Goal: Complete application form: Complete application form

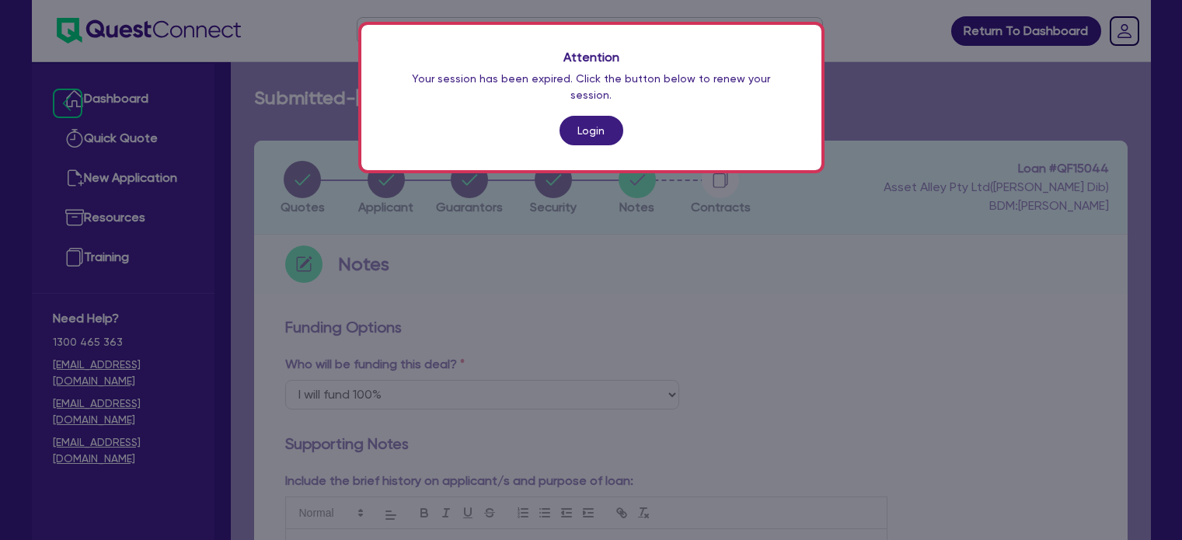
select select "Quest Finance - Platform Funding"
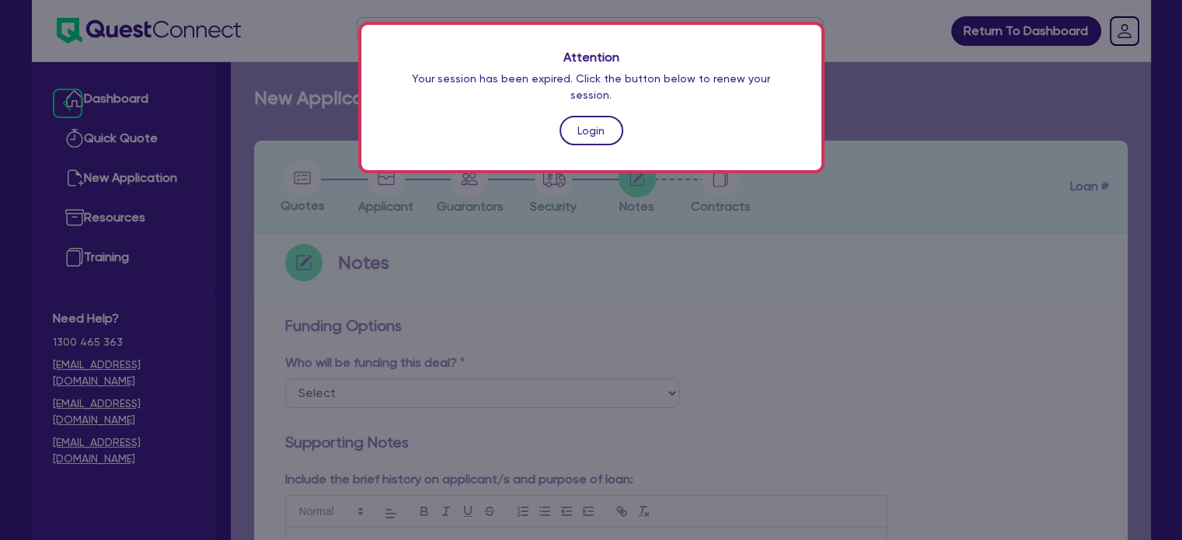
click at [598, 116] on link "Login" at bounding box center [591, 131] width 64 height 30
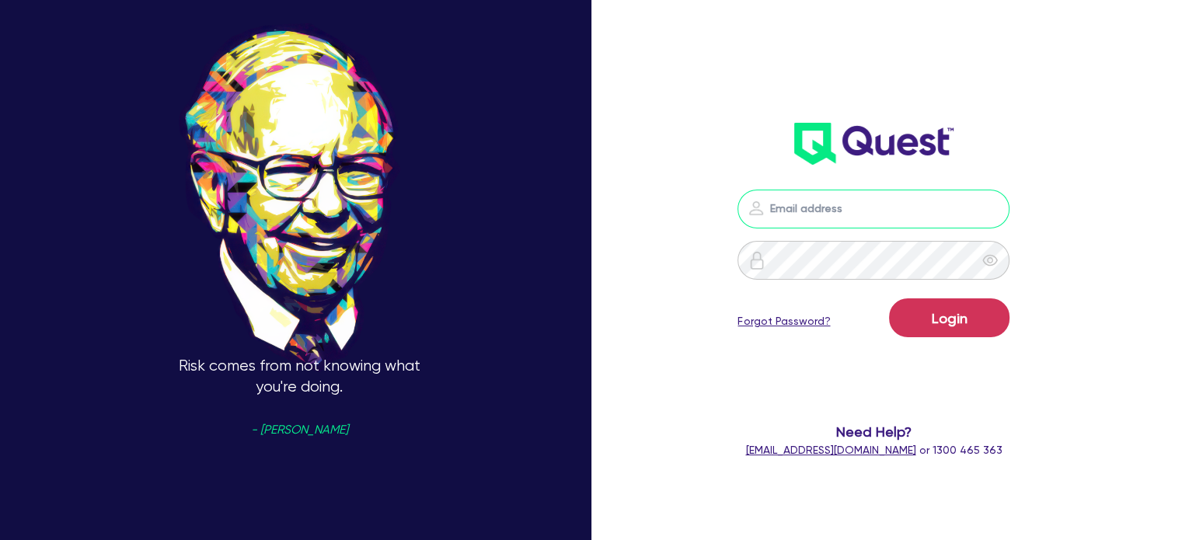
type input "louie@assetalley.com.au"
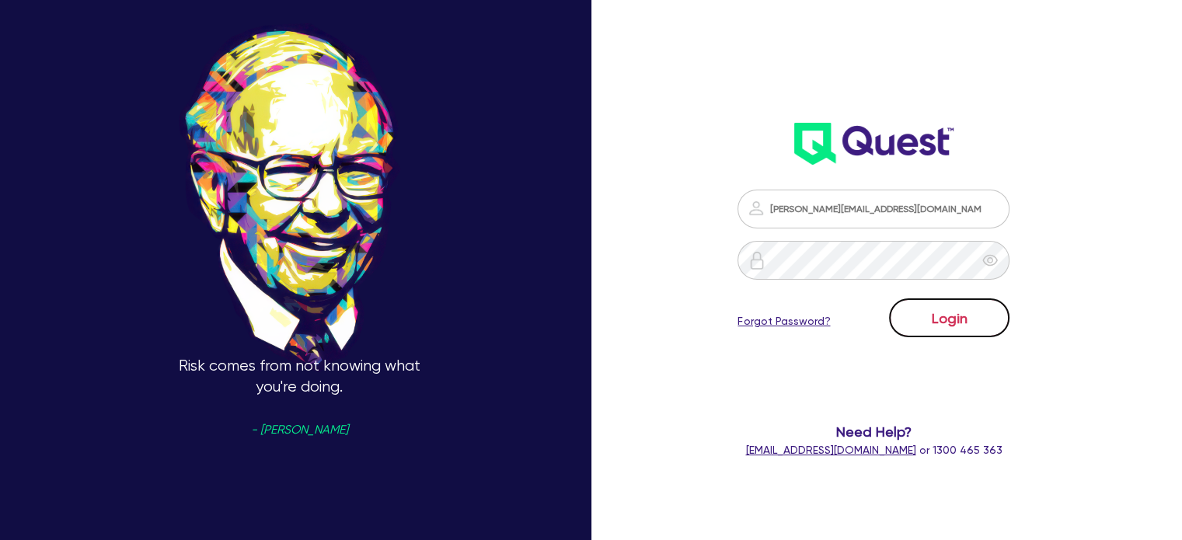
click at [954, 322] on button "Login" at bounding box center [949, 317] width 120 height 39
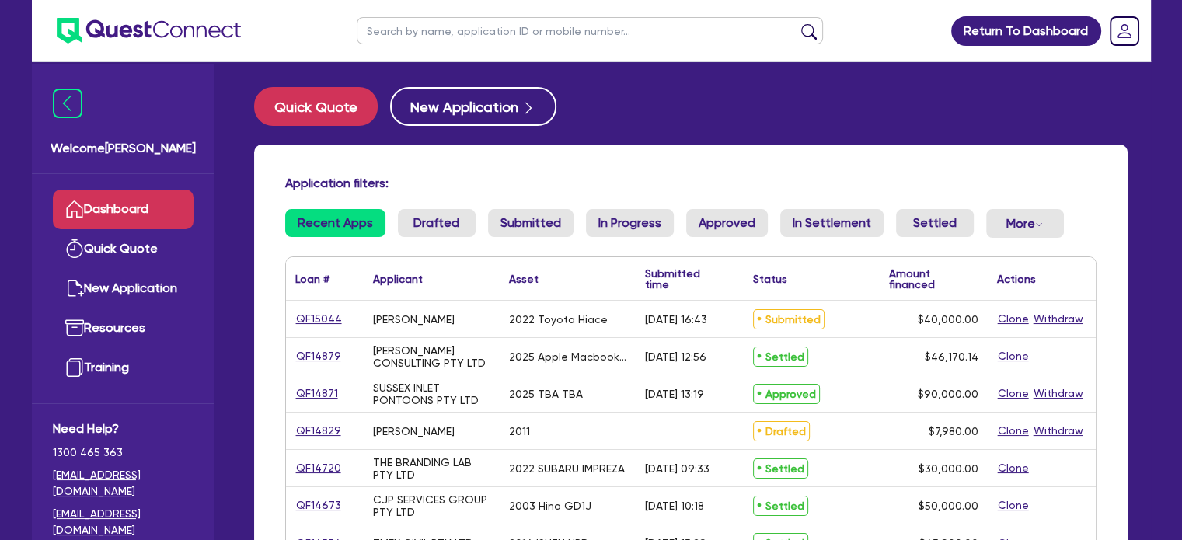
click at [872, 162] on div "Application filters: Recent Apps Drafted Submitted In Progress Approved In Sett…" at bounding box center [690, 391] width 873 height 493
click at [312, 321] on link "QF15044" at bounding box center [318, 319] width 47 height 18
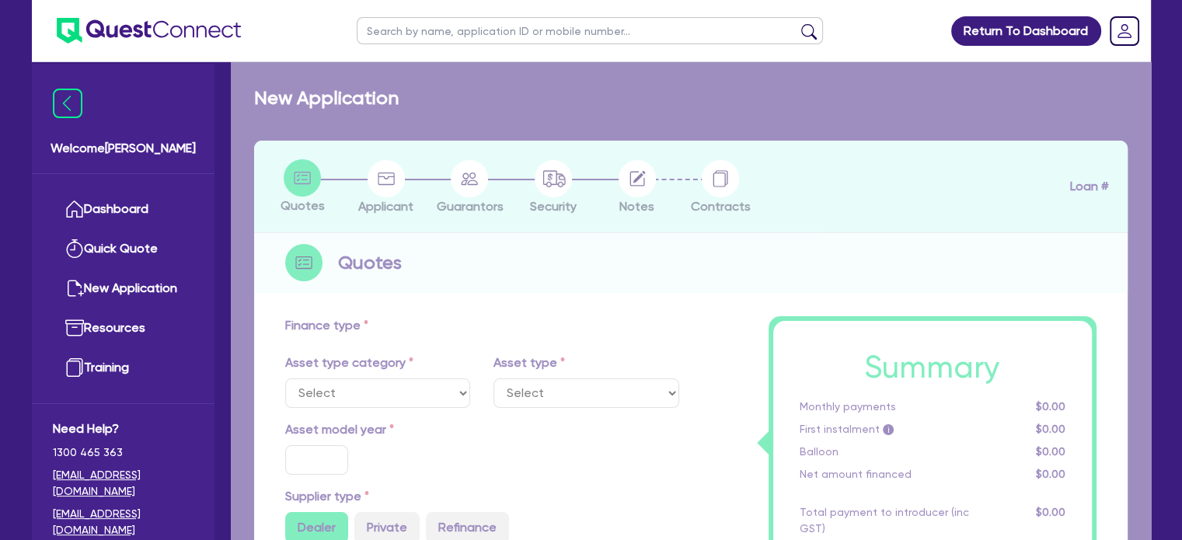
select select "CARS_AND_LIGHT_TRUCKS"
type input "2022"
radio input "true"
type input "50,000"
type input "10,000"
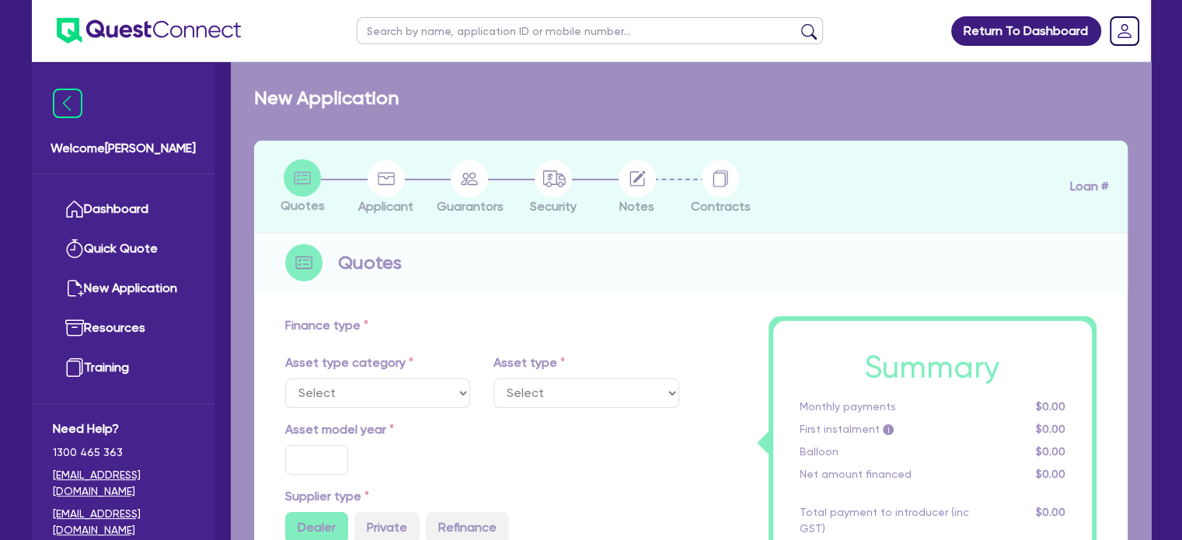
type input "6"
type input "2,400"
radio input "true"
type input "18"
select select "VANS_AND_UTES"
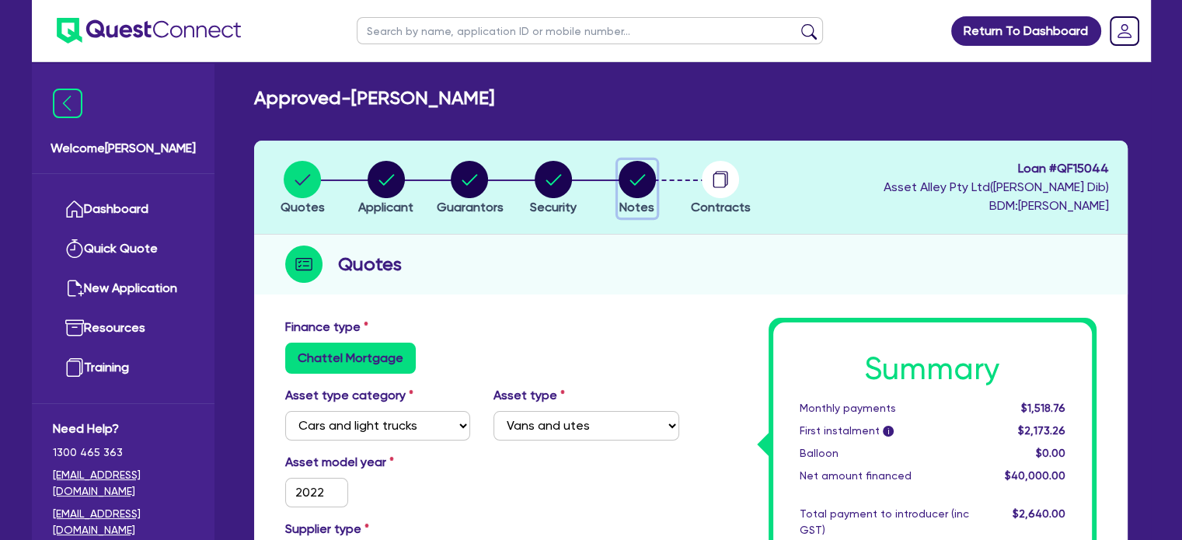
click at [641, 201] on span "Notes" at bounding box center [636, 207] width 35 height 15
select select "Quest Finance - Platform Funding"
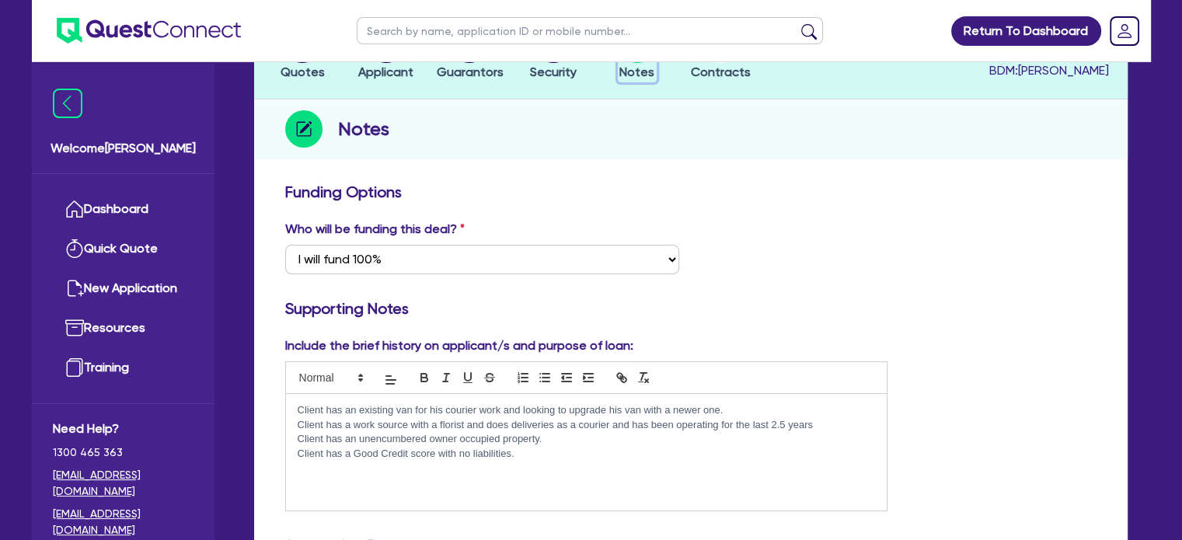
scroll to position [311, 0]
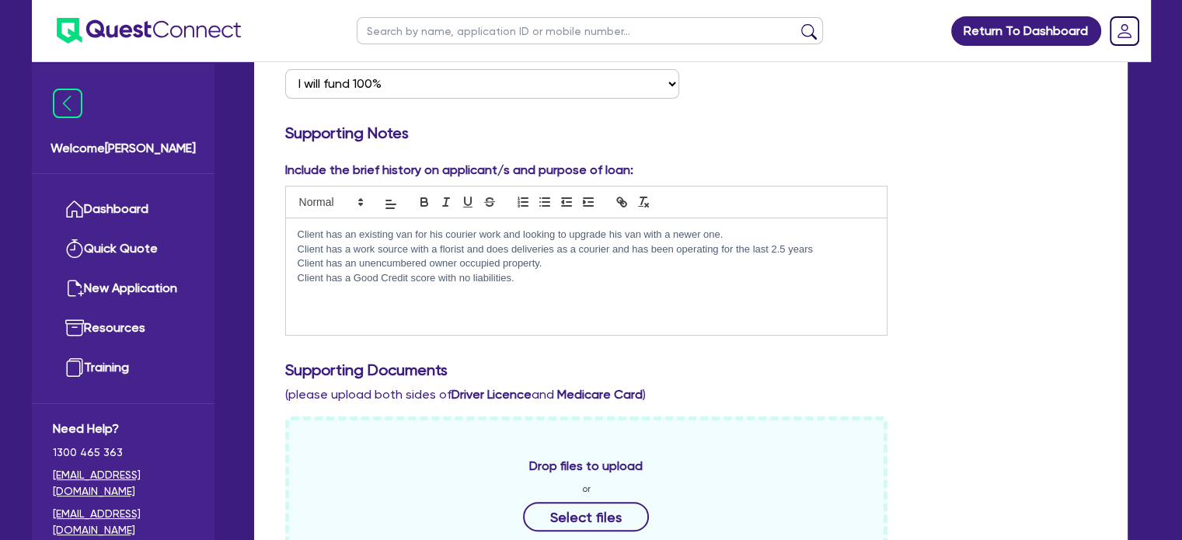
drag, startPoint x: 981, startPoint y: 403, endPoint x: 992, endPoint y: 410, distance: 12.9
click at [988, 405] on div "Include the brief history on applicant/s and purpose of loan: Client has an exi…" at bounding box center [691, 491] width 835 height 661
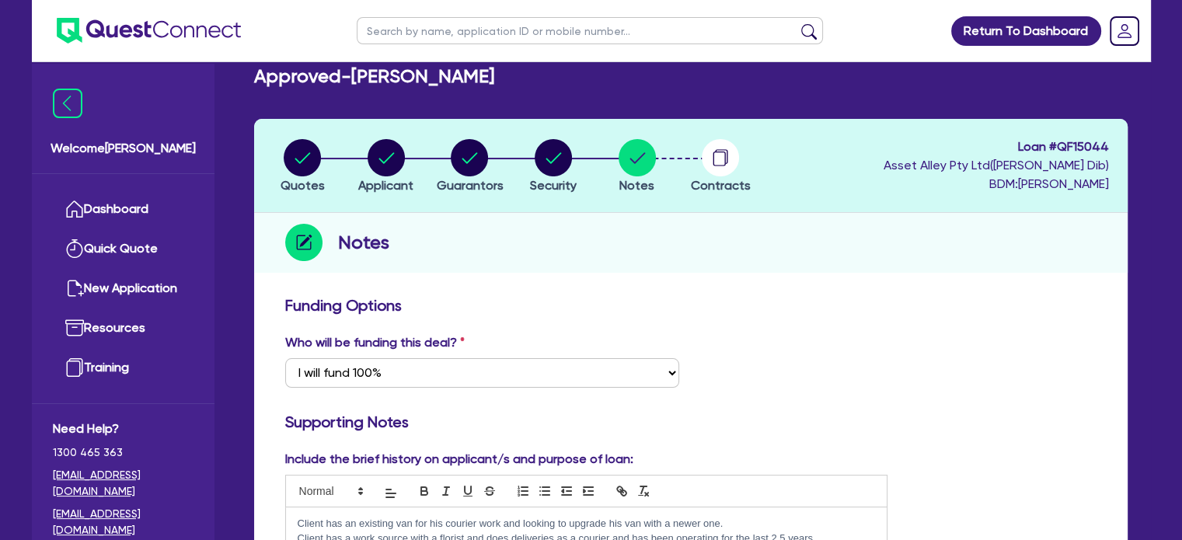
scroll to position [0, 0]
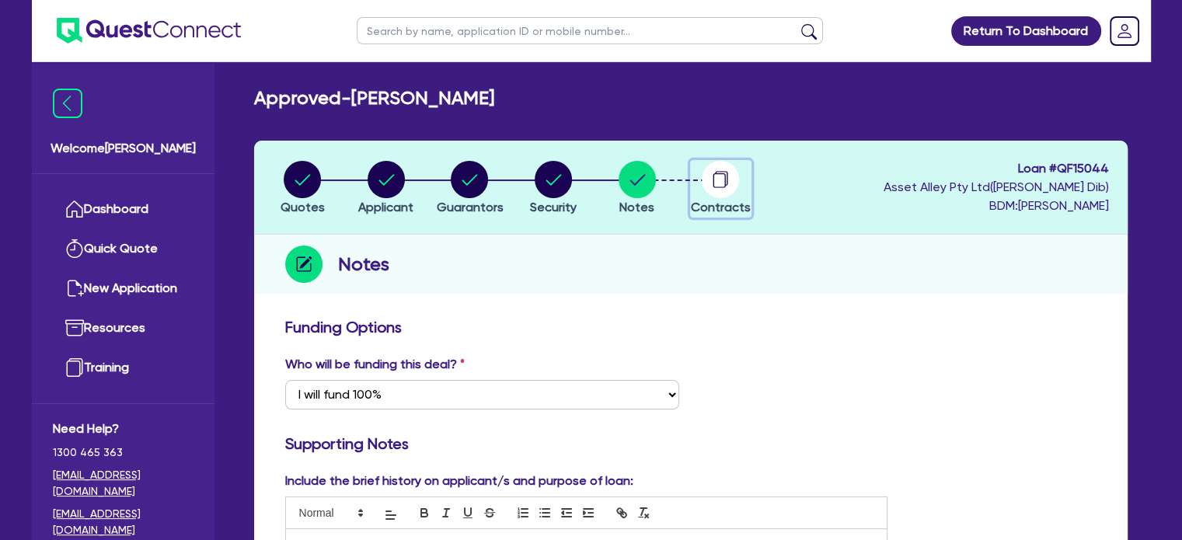
click at [709, 190] on circle "button" at bounding box center [720, 179] width 37 height 37
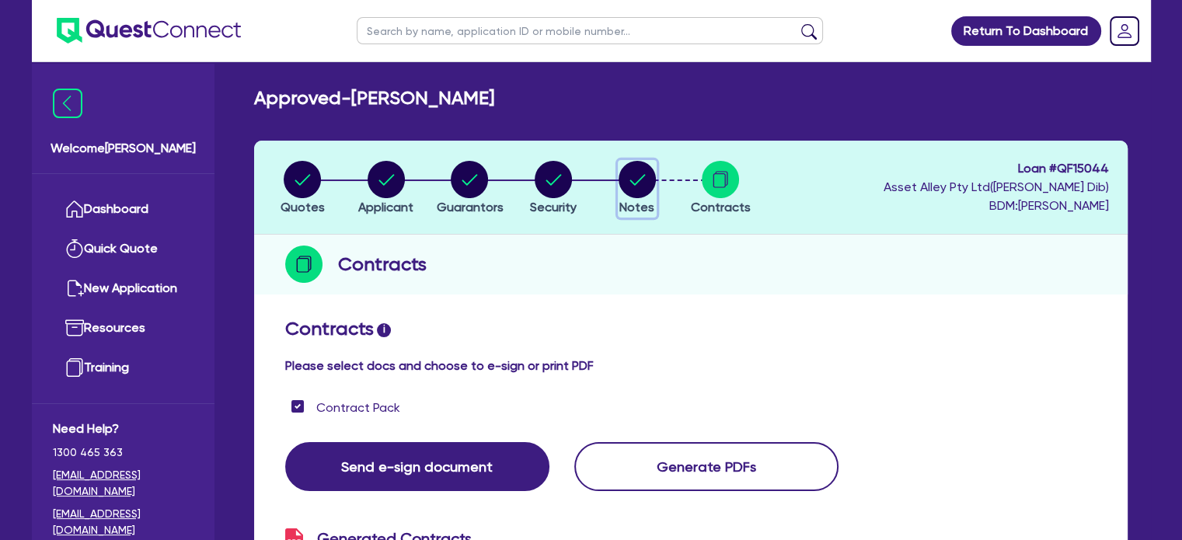
click at [633, 192] on circle "button" at bounding box center [637, 179] width 37 height 37
select select "Quest Finance - Platform Funding"
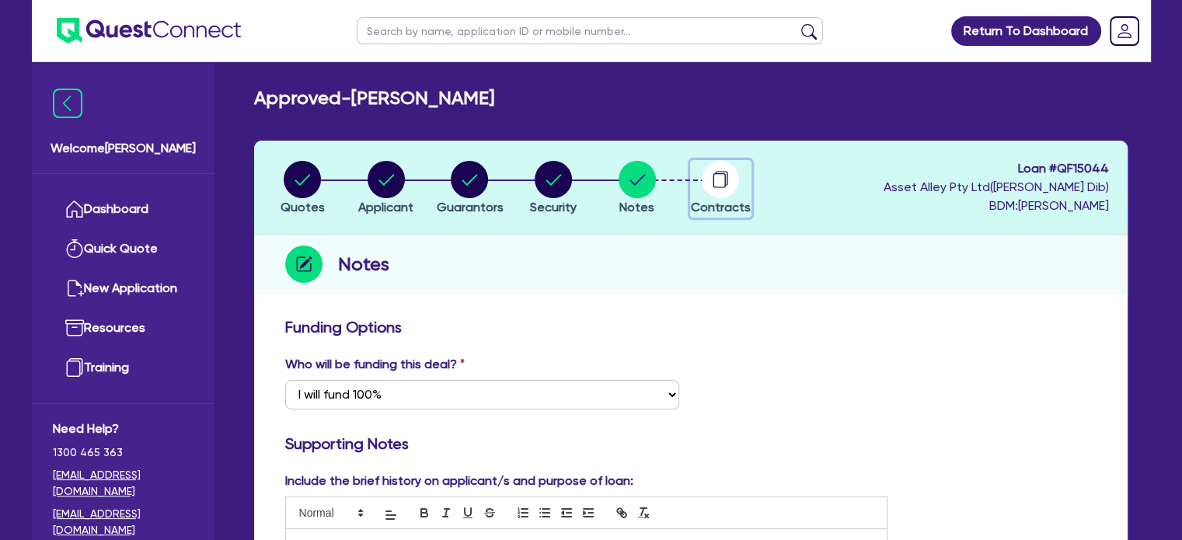
click at [734, 195] on icon "button" at bounding box center [720, 179] width 37 height 37
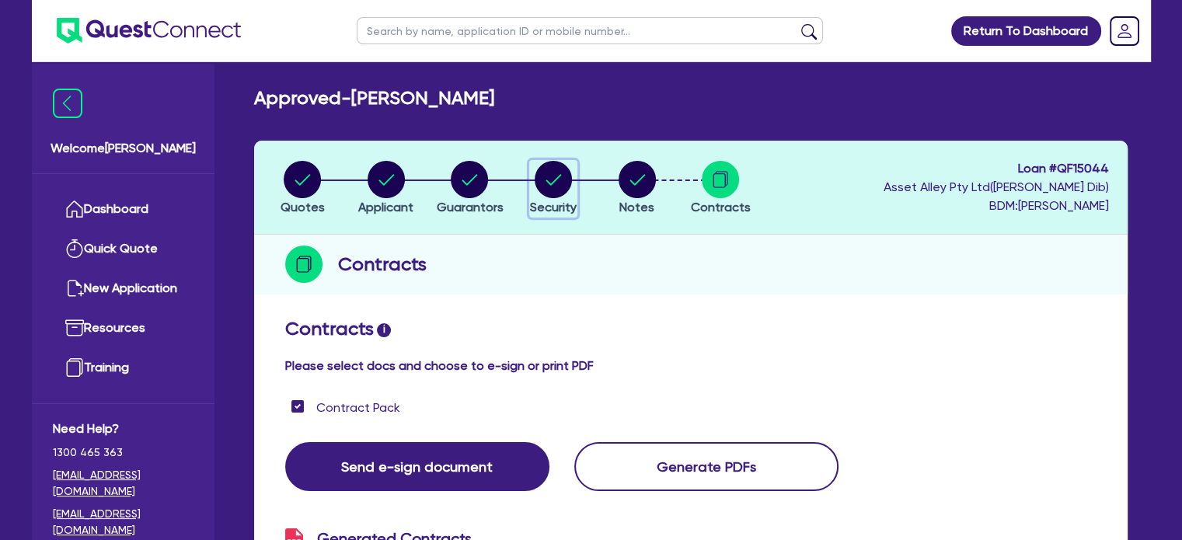
click at [565, 177] on circle "button" at bounding box center [553, 179] width 37 height 37
select select "CARS_AND_LIGHT_TRUCKS"
select select "VANS_AND_UTES"
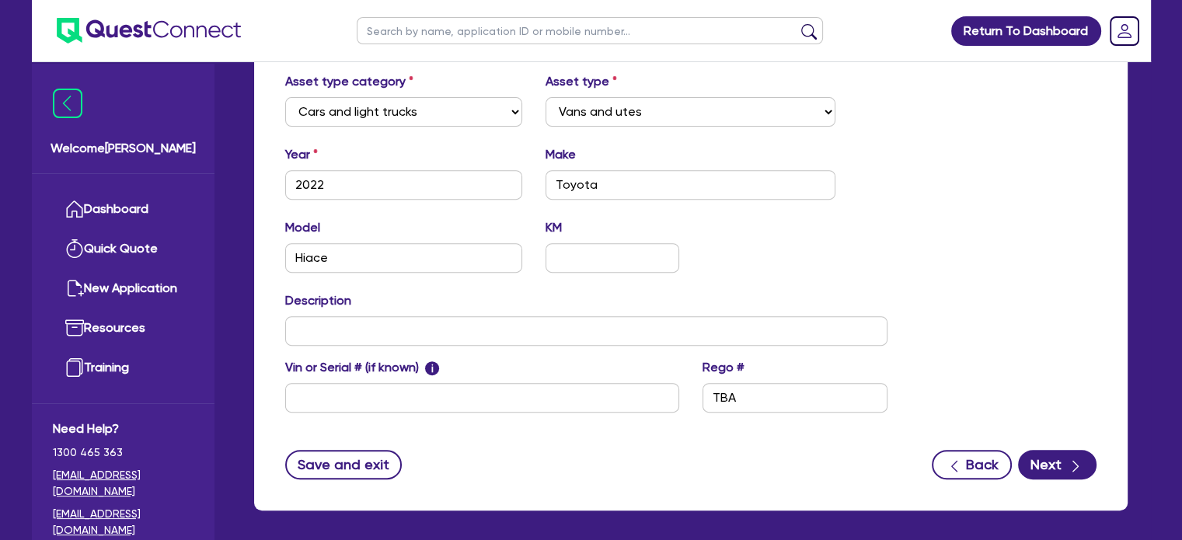
scroll to position [540, 0]
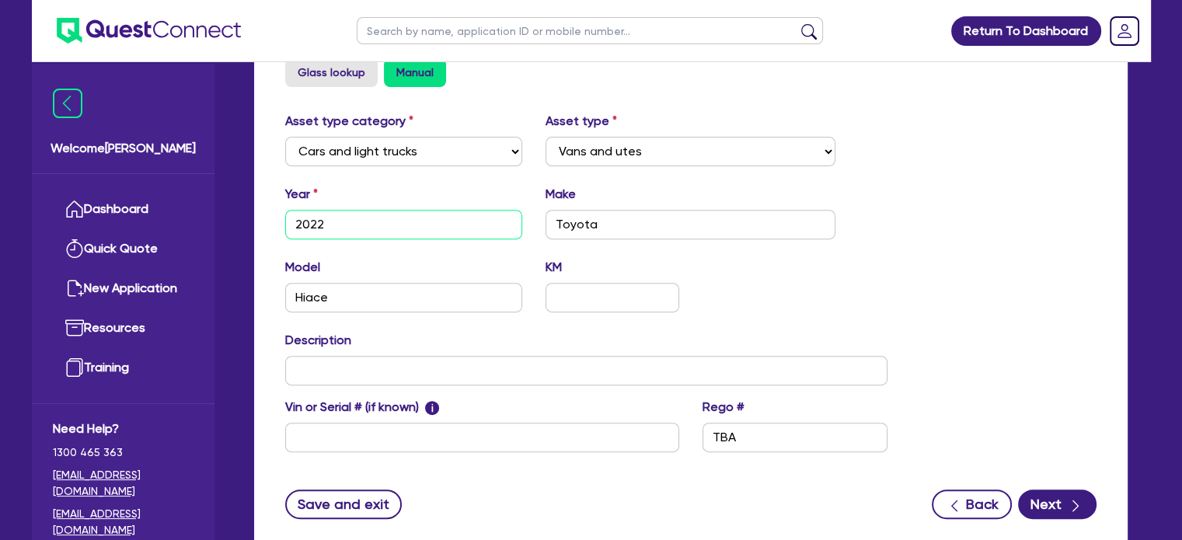
click at [399, 227] on input "2022" at bounding box center [404, 225] width 238 height 30
type input "2021"
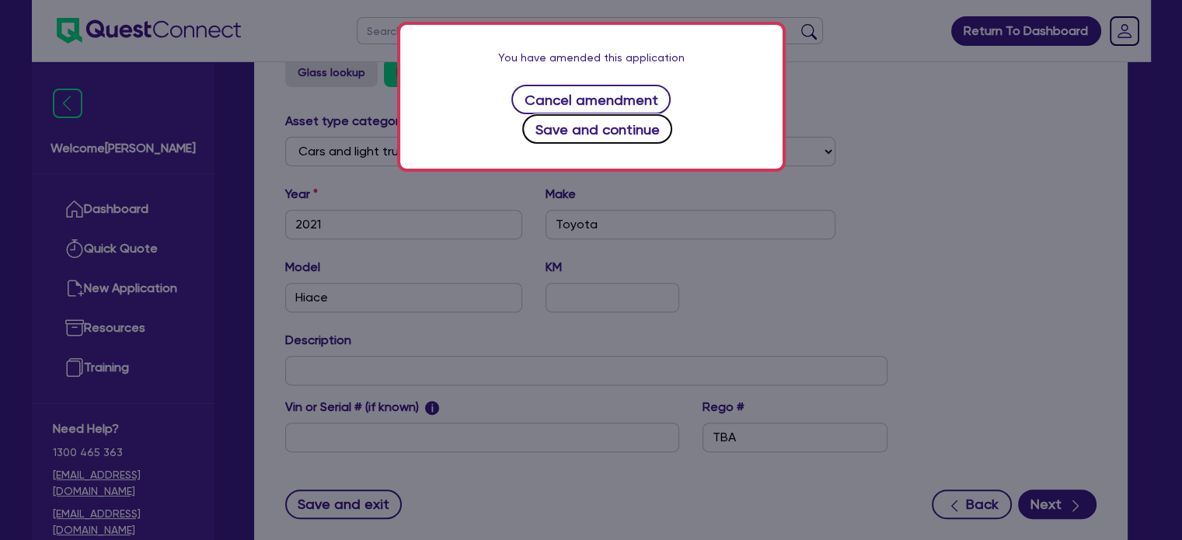
click at [637, 114] on button "Save and continue" at bounding box center [597, 129] width 150 height 30
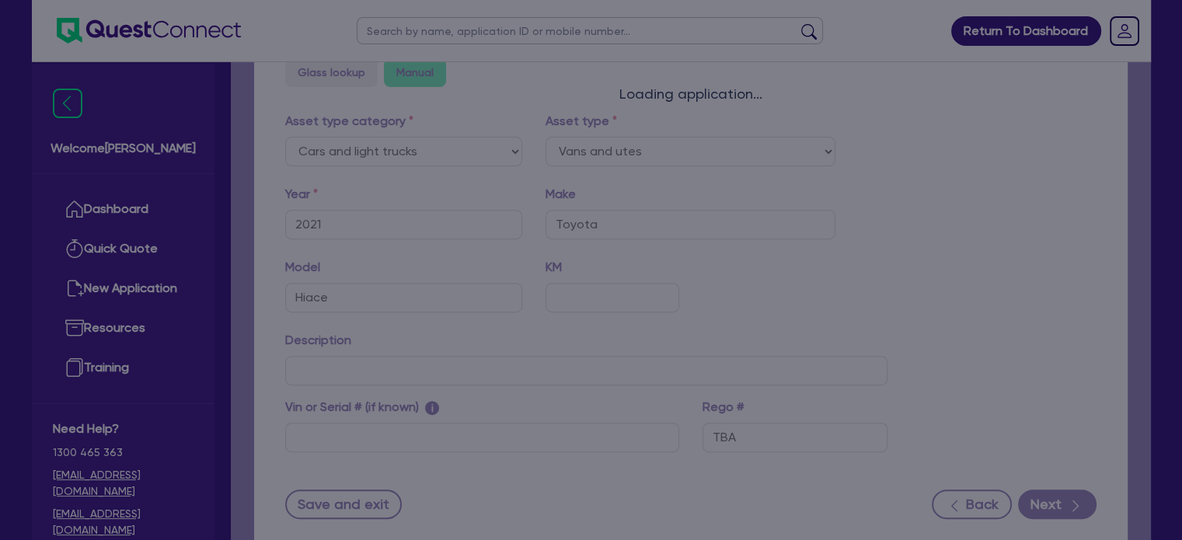
select select "VANS_AND_UTES"
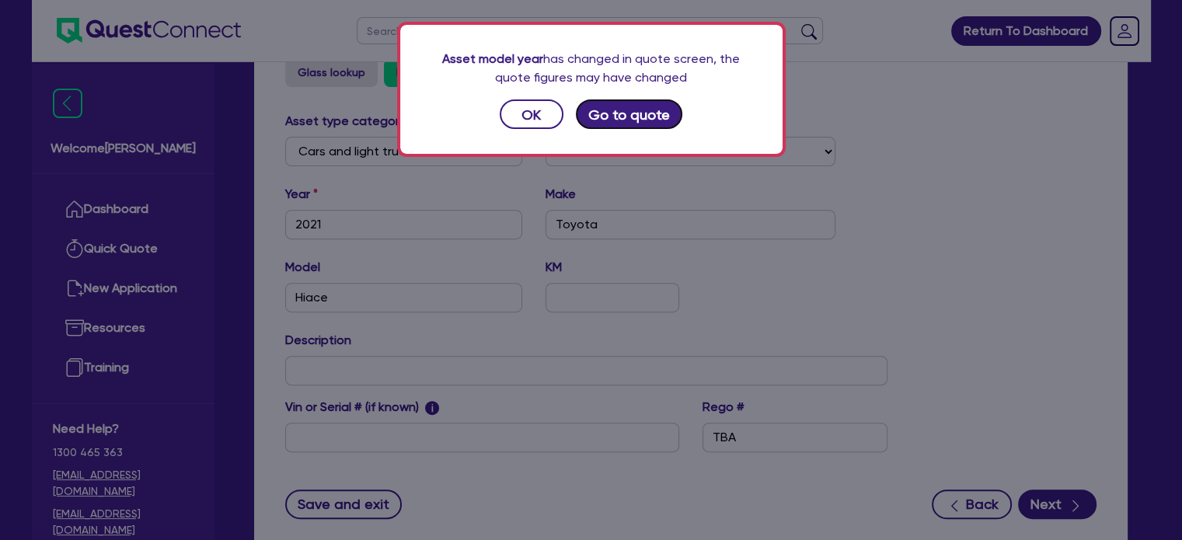
click at [650, 112] on button "Go to quote" at bounding box center [629, 114] width 107 height 30
select select "CARS_AND_LIGHT_TRUCKS"
select select "VANS_AND_UTES"
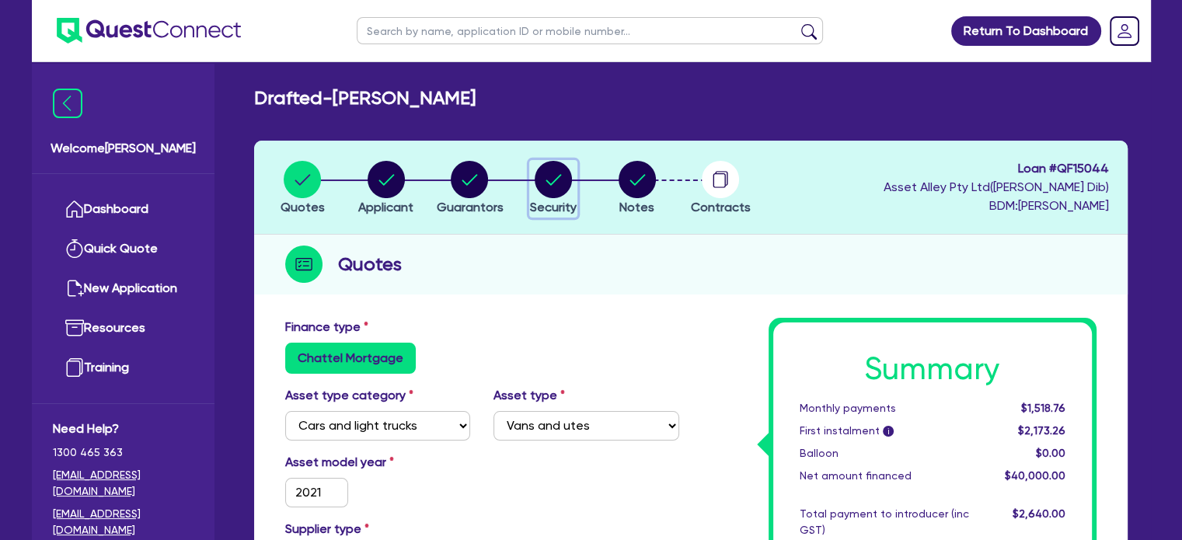
click at [541, 180] on circle "button" at bounding box center [553, 179] width 37 height 37
select select "CARS_AND_LIGHT_TRUCKS"
select select "VANS_AND_UTES"
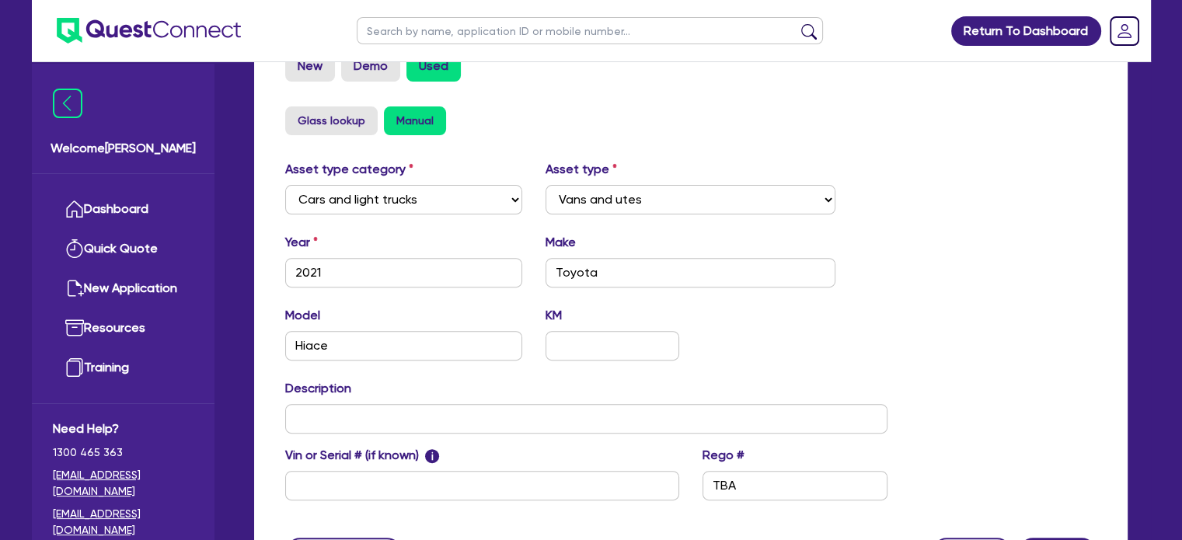
scroll to position [518, 0]
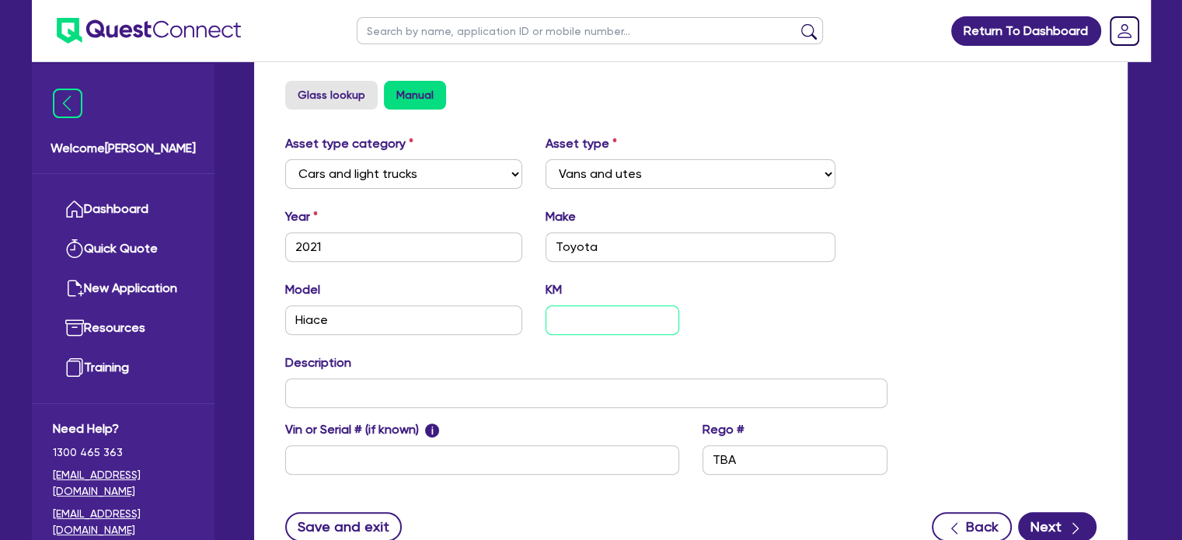
click at [619, 319] on input "text" at bounding box center [611, 320] width 133 height 30
drag, startPoint x: 567, startPoint y: 310, endPoint x: 643, endPoint y: 325, distance: 76.8
click at [566, 310] on input "text" at bounding box center [611, 320] width 133 height 30
paste input "41,965"
type input "41,965"
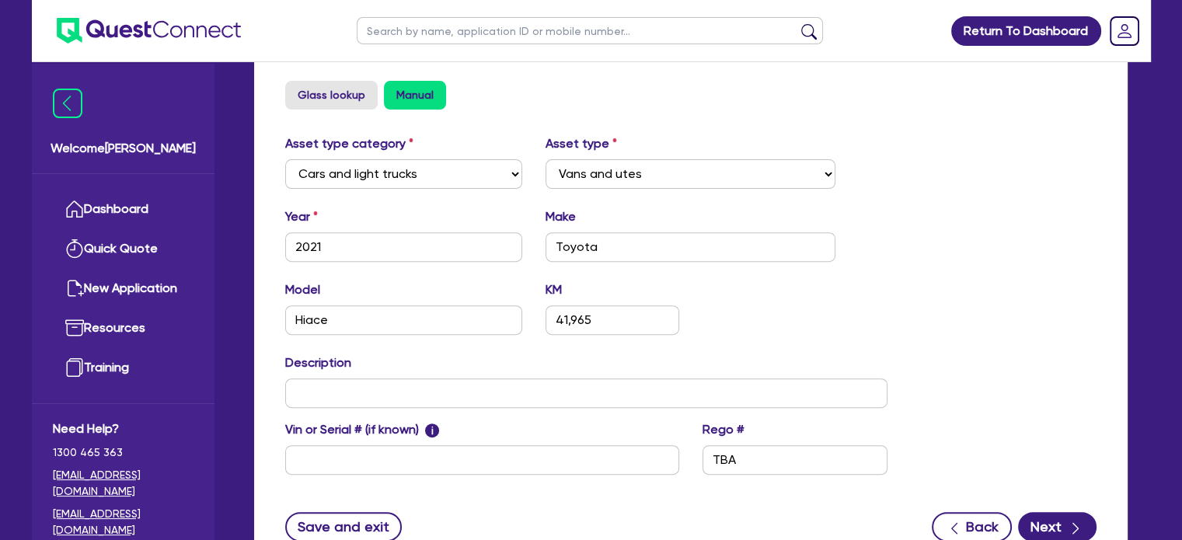
drag, startPoint x: 1006, startPoint y: 329, endPoint x: 982, endPoint y: 333, distance: 24.4
click at [999, 330] on div "Asset type category Select Cars and light trucks Primary assets Secondary asset…" at bounding box center [691, 313] width 835 height 359
click at [600, 381] on input "text" at bounding box center [586, 393] width 603 height 30
click at [413, 448] on input "text" at bounding box center [482, 460] width 394 height 30
paste input "JTFRA3AP208036816"
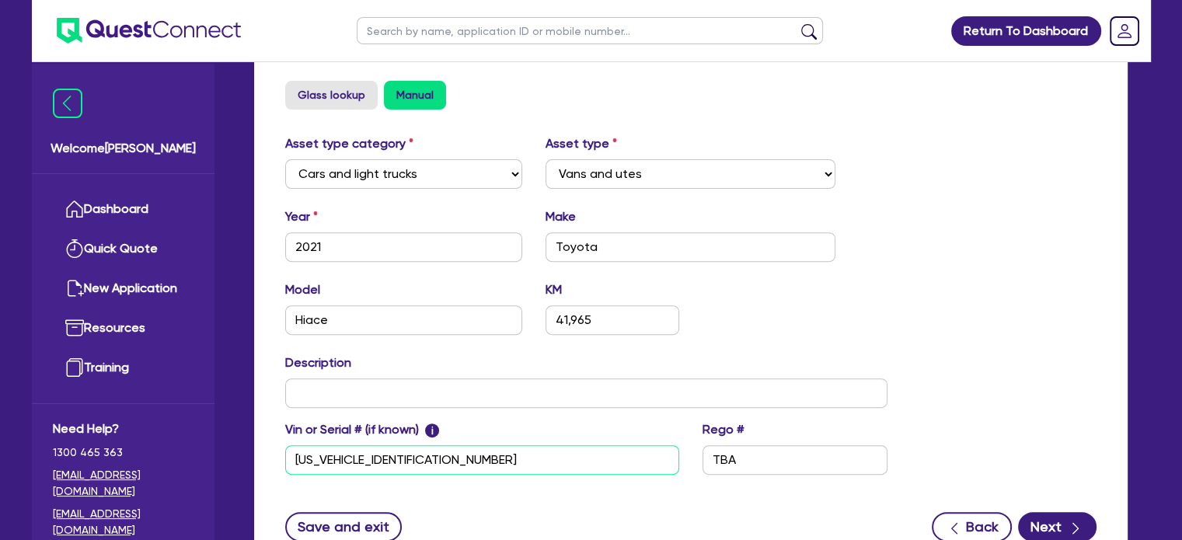
type input "JTFRA3AP208036816"
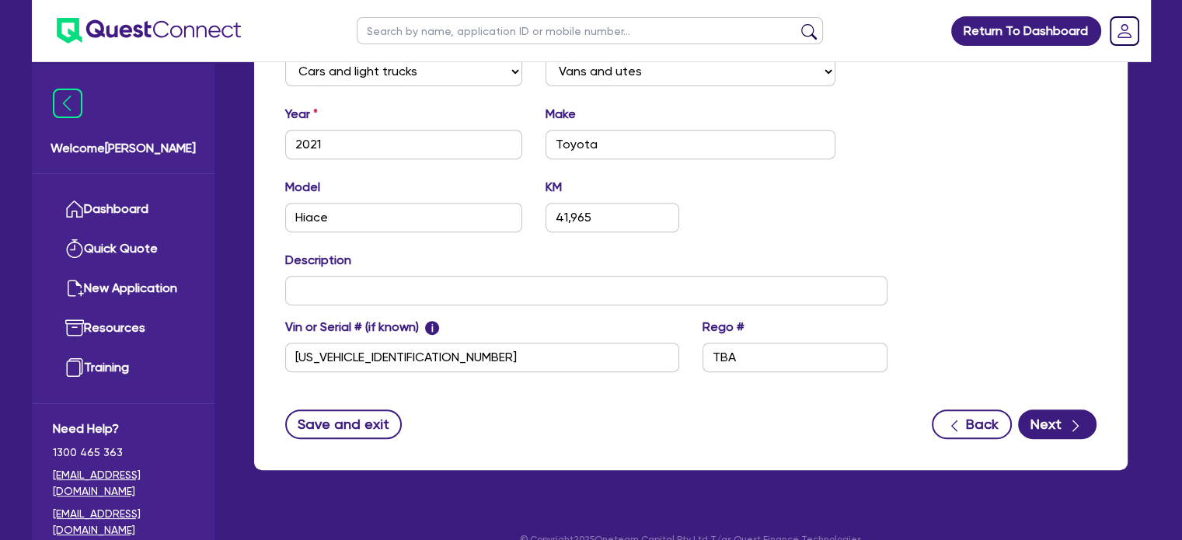
scroll to position [622, 0]
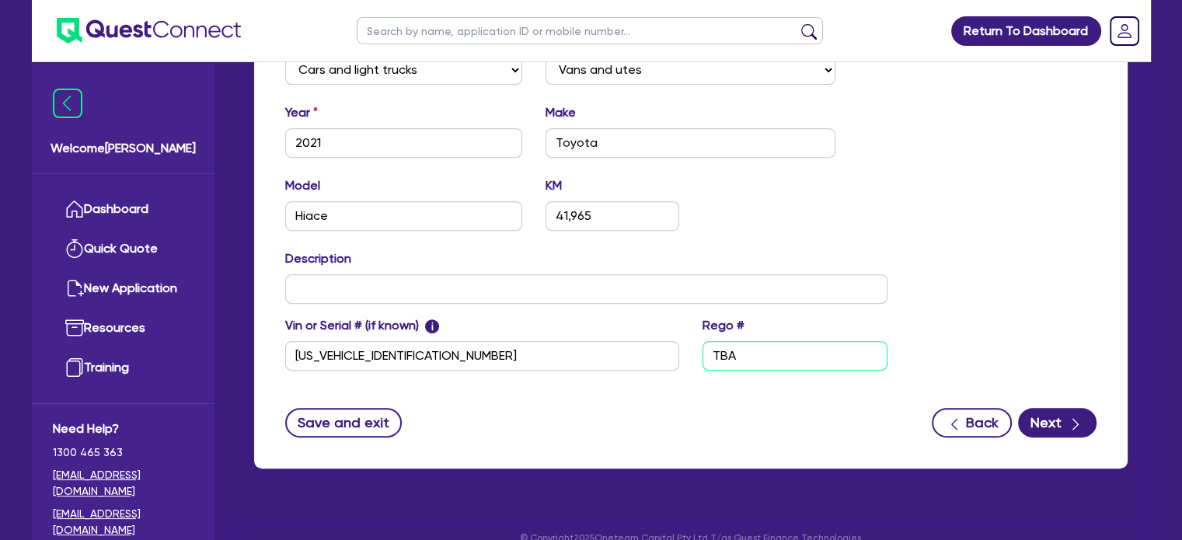
click at [811, 355] on input "TBA" at bounding box center [794, 356] width 185 height 30
paste input "DC60YO"
type input "DC60YO"
click at [1065, 274] on div "Asset type category Select Cars and light trucks Primary assets Secondary asset…" at bounding box center [691, 209] width 835 height 359
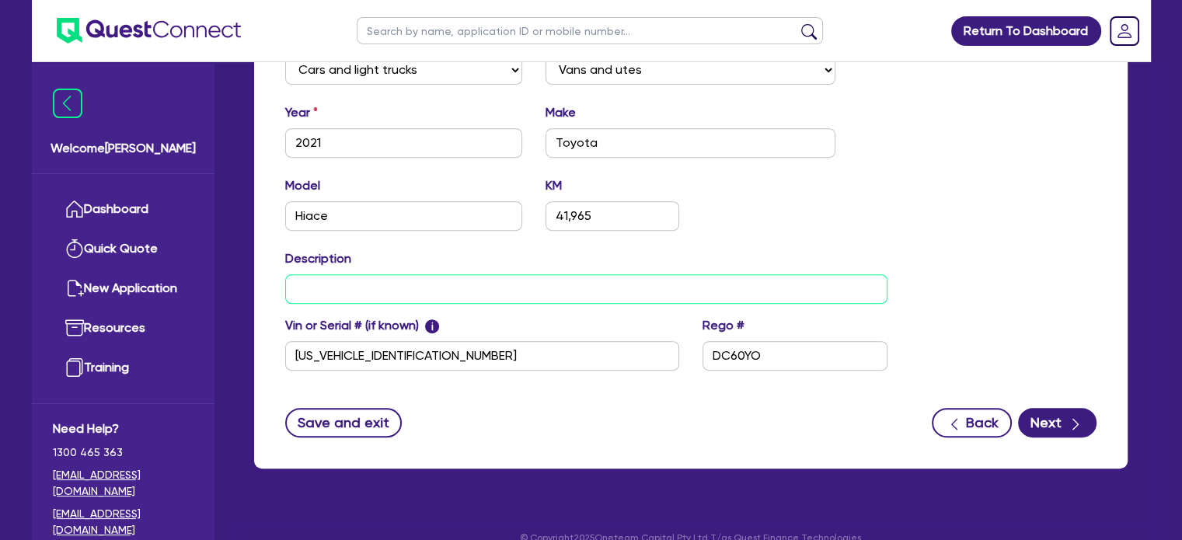
drag, startPoint x: 479, startPoint y: 295, endPoint x: 488, endPoint y: 295, distance: 8.6
click at [480, 295] on input "text" at bounding box center [586, 289] width 603 height 30
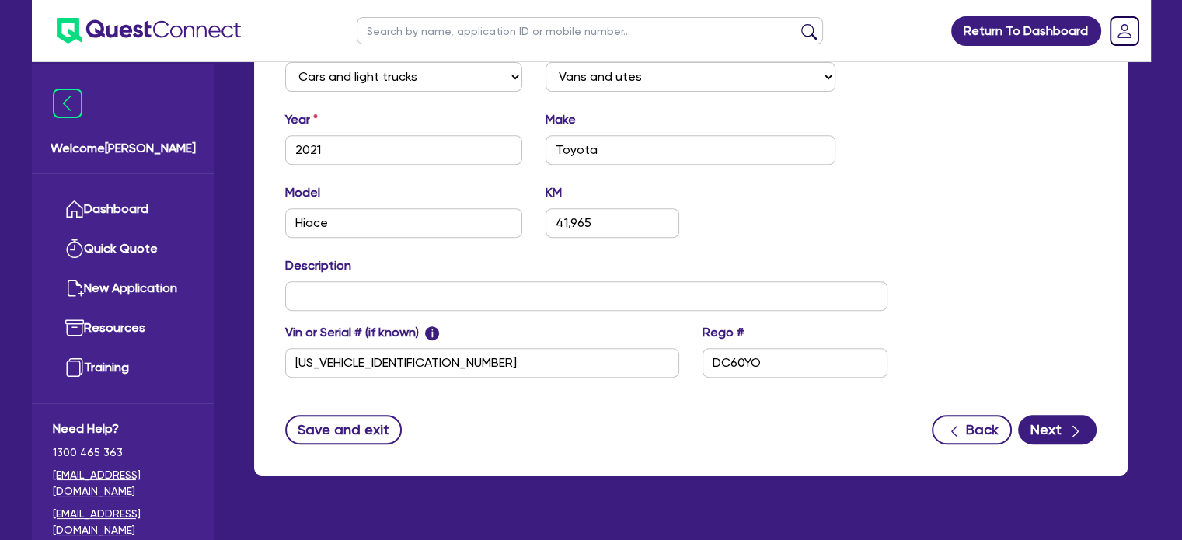
scroll to position [518, 0]
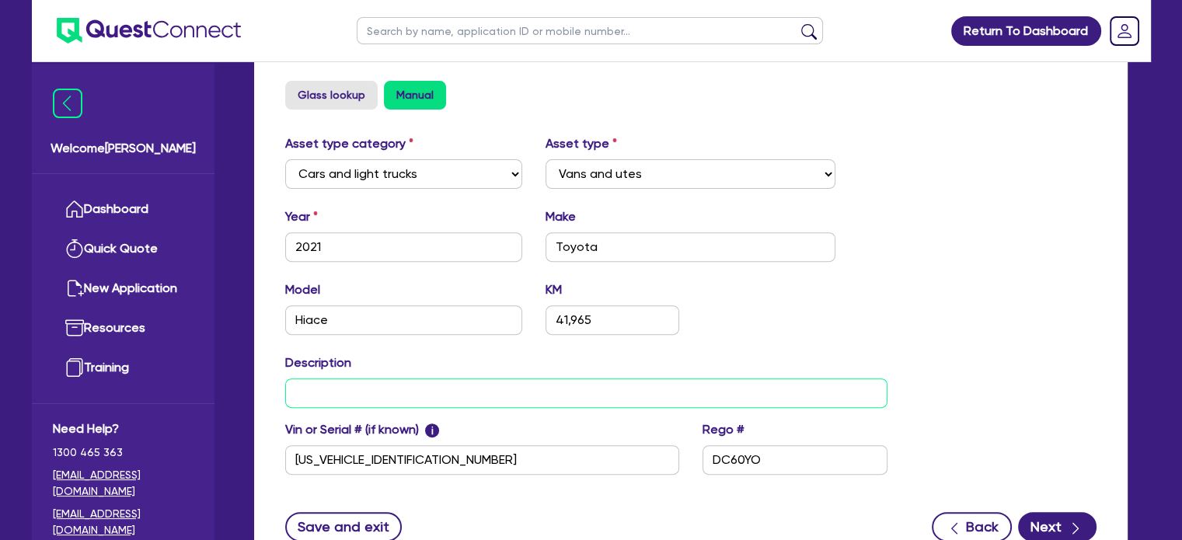
click at [634, 400] on input "text" at bounding box center [586, 393] width 603 height 30
paste input "Hiace Van LWB 2.8L T Diesel Automatic 9617530 003"
type input "Hiace Van LWB 2.8L T Diesel Automatic 9617530 003"
click at [978, 284] on div "Asset type category Select Cars and light trucks Primary assets Secondary asset…" at bounding box center [691, 313] width 835 height 359
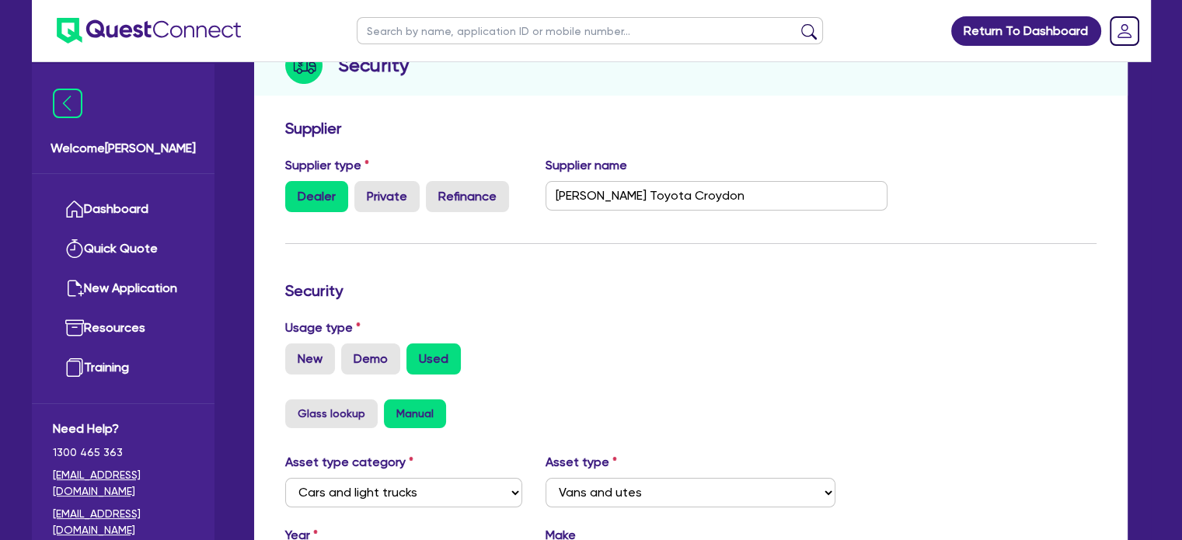
scroll to position [229, 0]
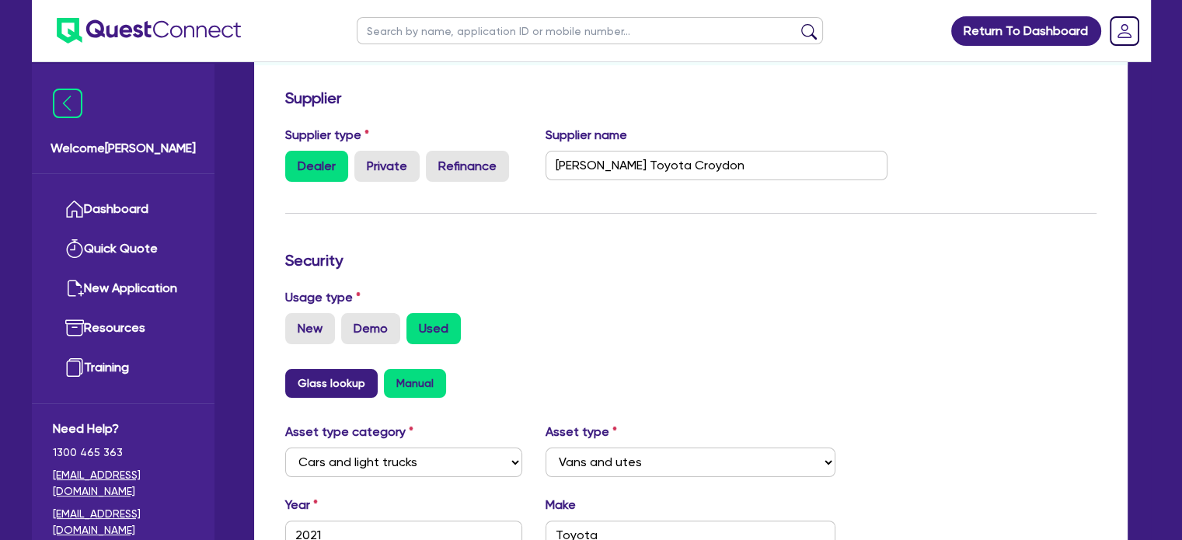
click at [304, 388] on button "Glass lookup" at bounding box center [331, 383] width 92 height 29
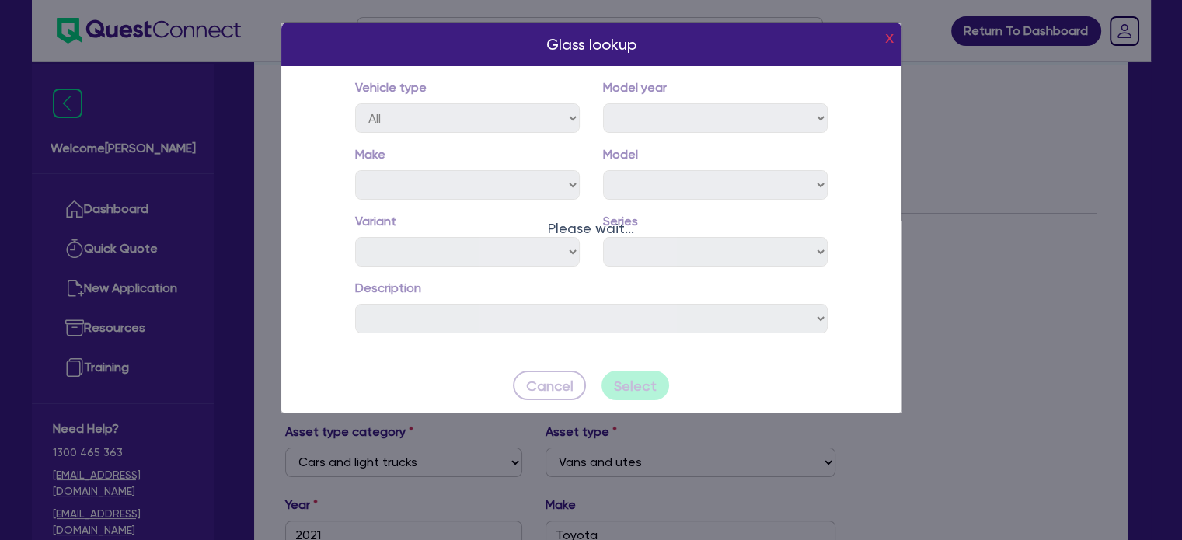
select select "2021"
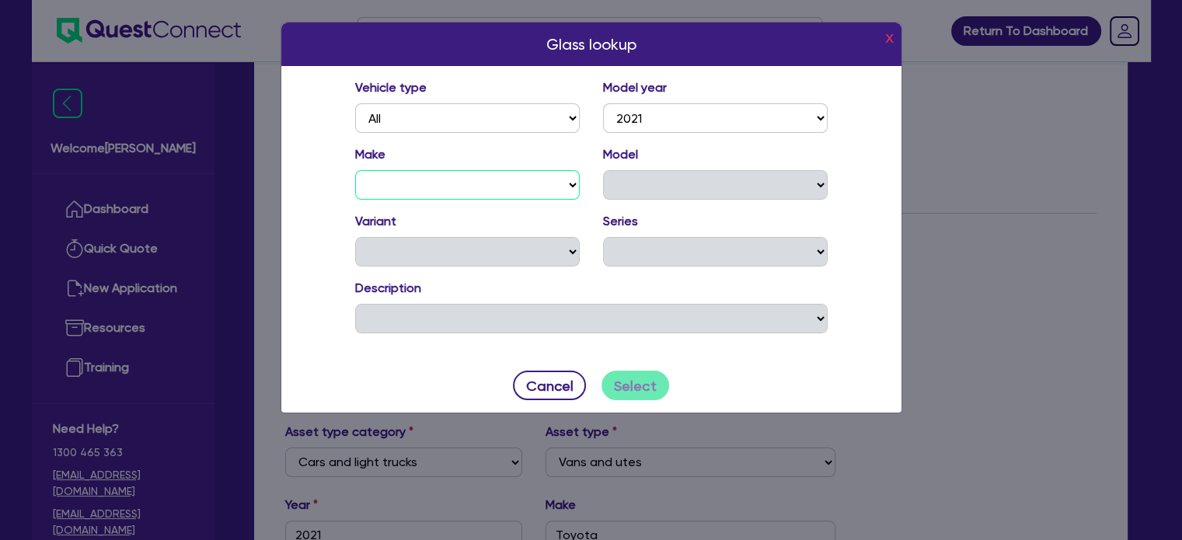
click at [479, 196] on select "ABARTH ALFA ROMEO ALPINE ASTON MARTIN AUDI BENTLEY BMW ALPINA BMW BYD CATERHAM …" at bounding box center [467, 185] width 225 height 30
click at [513, 189] on select "ABARTH ALFA ROMEO ALPINE ASTON MARTIN AUDI BENTLEY BMW ALPINA BMW BYD CATERHAM …" at bounding box center [467, 185] width 225 height 30
select select "TOY"
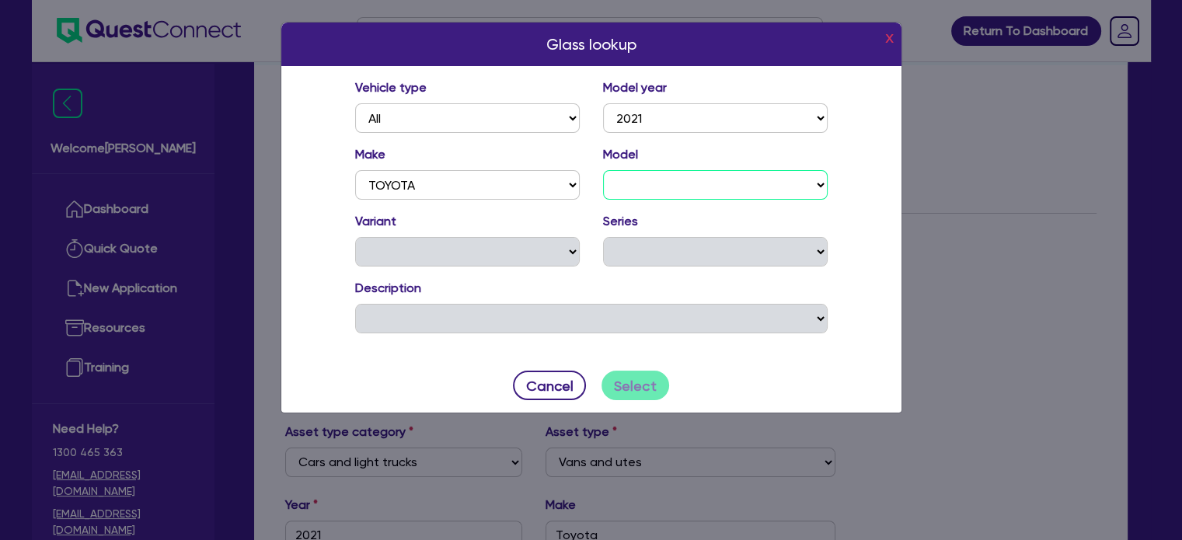
drag, startPoint x: 654, startPoint y: 195, endPoint x: 664, endPoint y: 196, distance: 10.1
click at [654, 195] on select "86 ALPHARD CAMRY C-HR COASTER COROLLA CROWN FORTUNER GRANVIA HIACE CAMPER HIACE…" at bounding box center [715, 185] width 225 height 30
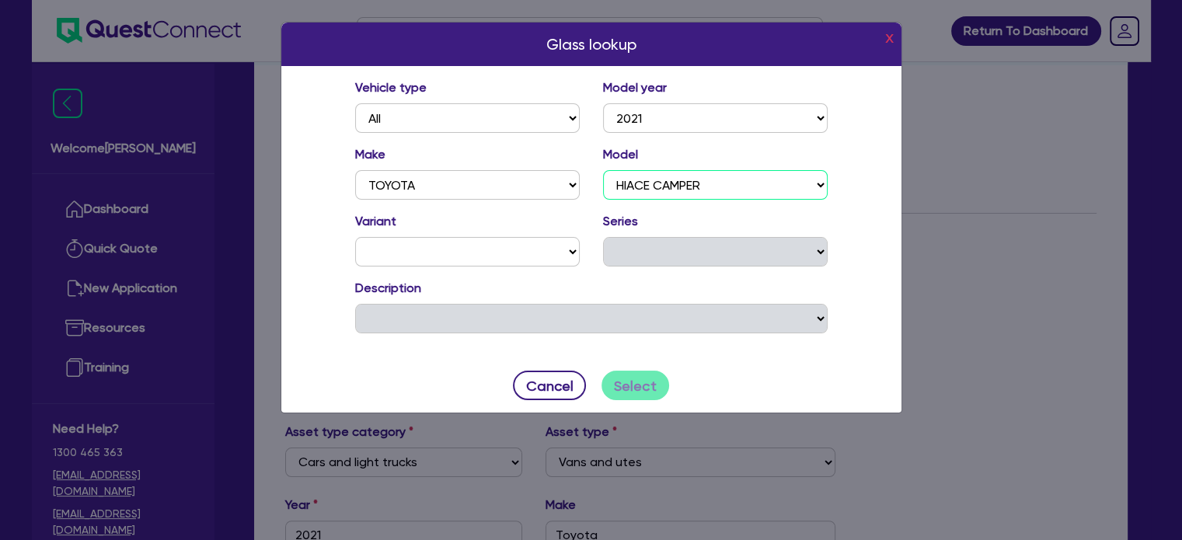
click at [656, 189] on select "86 ALPHARD CAMRY C-HR COASTER COROLLA CROWN FORTUNER GRANVIA HIACE CAMPER HIACE…" at bounding box center [715, 185] width 225 height 30
select select "HIA"
click at [490, 251] on select "DX DX LONG DX LONG GL GL GL SUPER LWB LWB (4 DOOR OPTION) LWB (5 SEATS) LWB (5 …" at bounding box center [467, 252] width 225 height 30
select select "LWB"
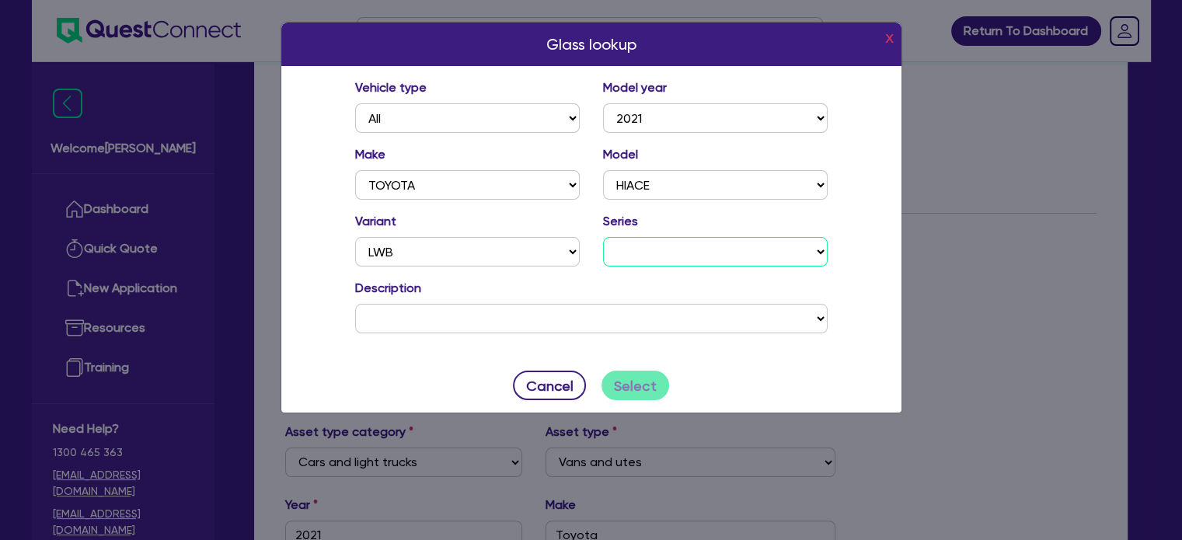
click at [662, 242] on select "GDH300R GRH300R" at bounding box center [715, 252] width 225 height 30
select select "18"
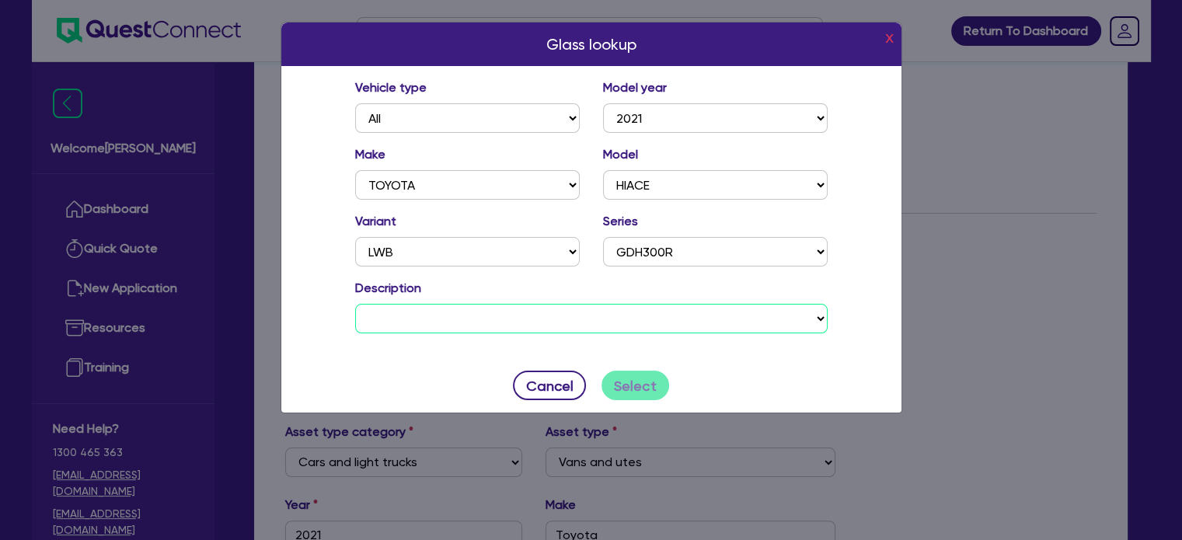
click at [685, 313] on select "TOYOTA HIACE LWB GDH300R 5D VAN DIESEL TURBO 4 2755 TCDI 6 SP AUTO SEQUENTIAL T…" at bounding box center [591, 319] width 472 height 30
click at [535, 332] on select "TOYOTA HIACE LWB GDH300R 5D VAN DIESEL TURBO 4 2755 TCDI 6 SP AUTO SEQUENTIAL T…" at bounding box center [591, 319] width 472 height 30
select select "09YU21"
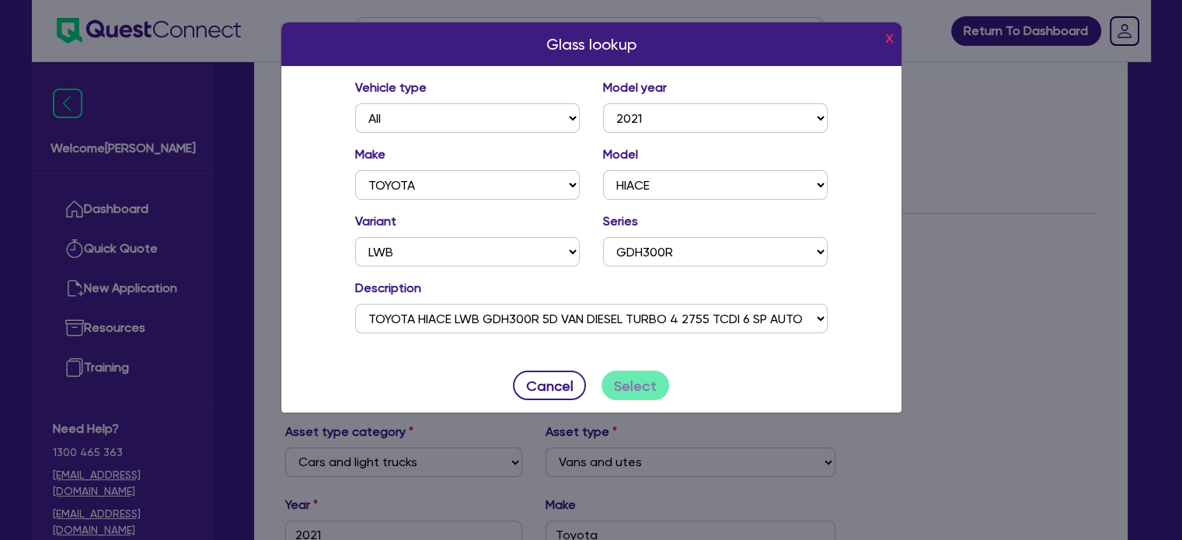
type input "120,000"
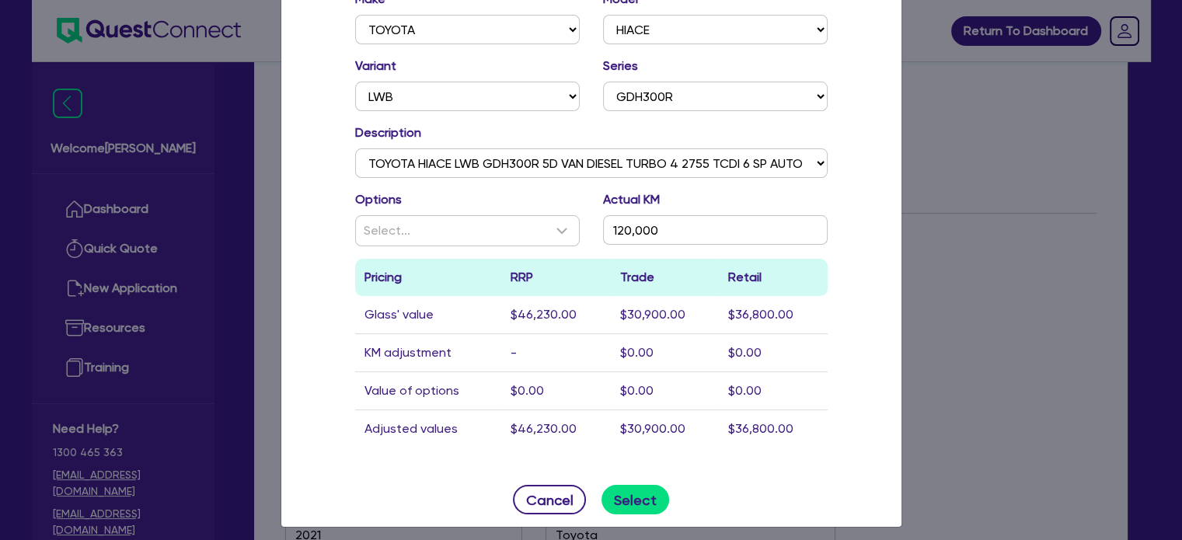
scroll to position [163, 0]
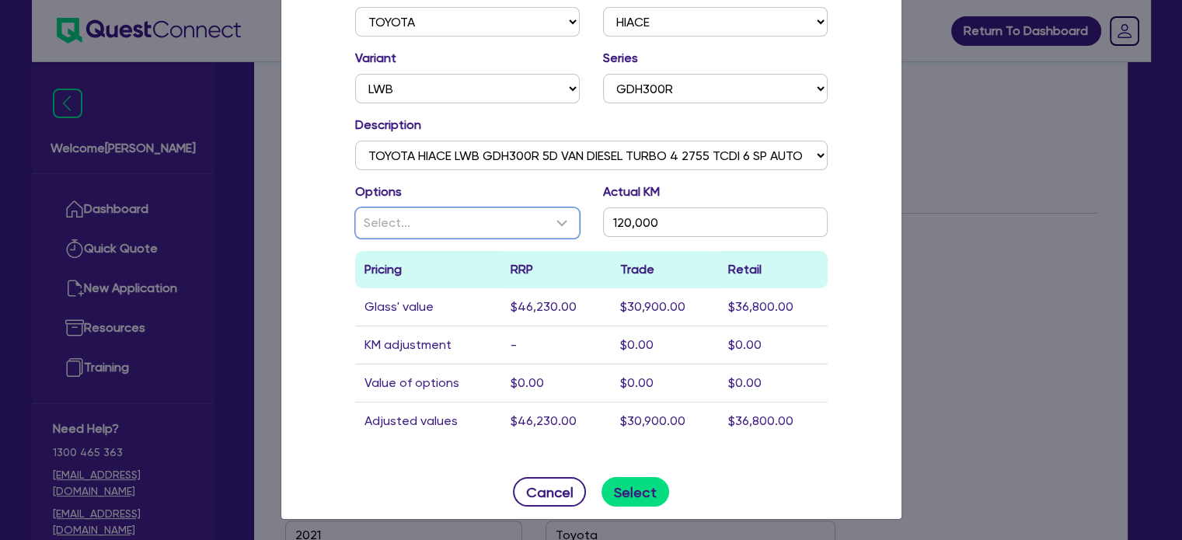
click at [455, 221] on div "Select..." at bounding box center [458, 223] width 189 height 19
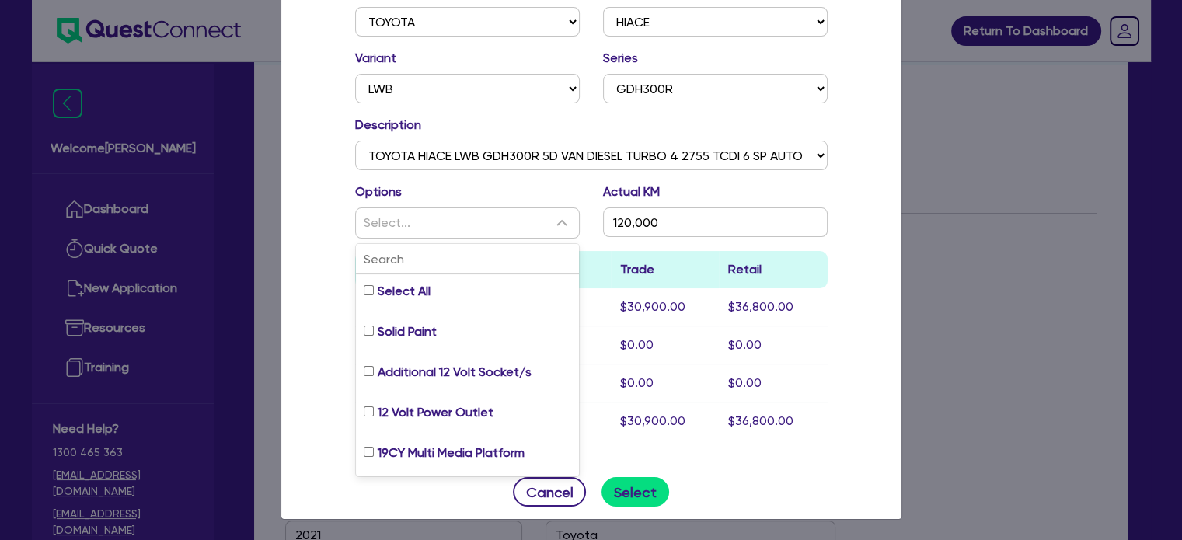
click at [807, 336] on td "$0.00" at bounding box center [773, 345] width 108 height 38
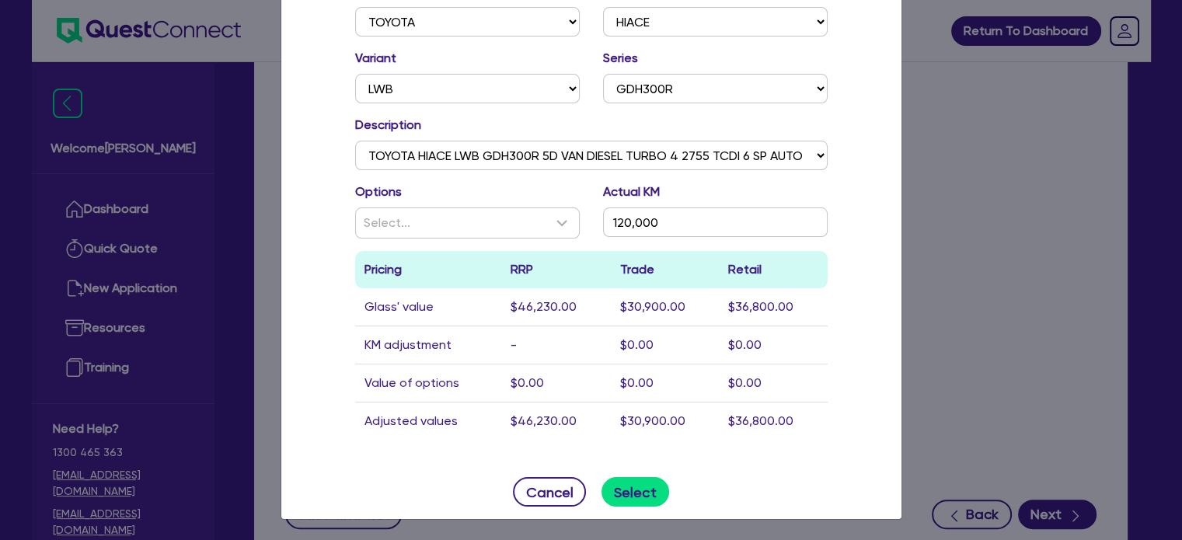
scroll to position [540, 0]
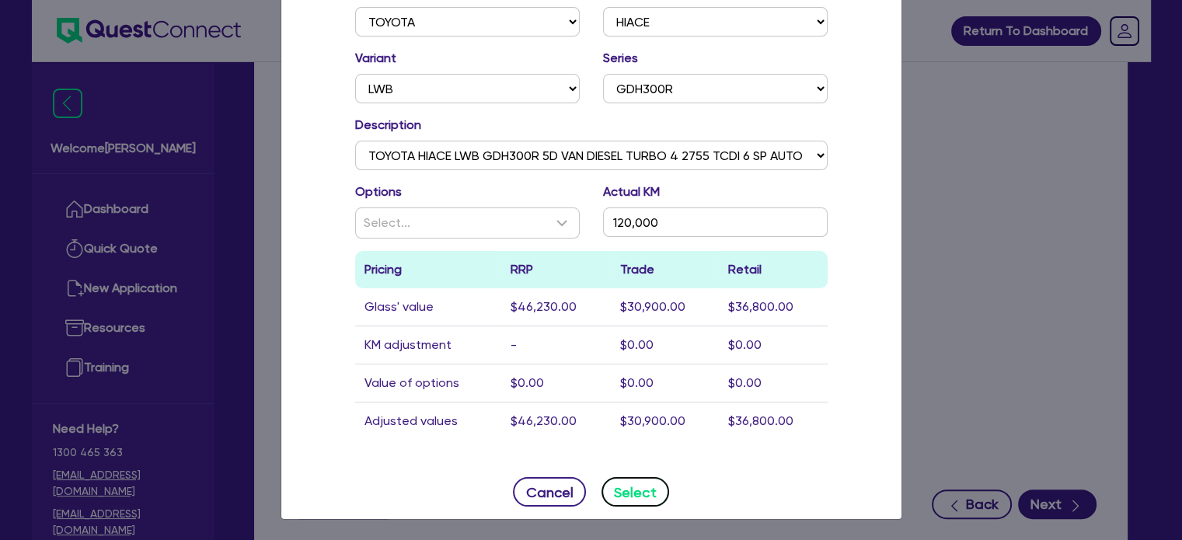
click at [634, 492] on button "Select" at bounding box center [635, 492] width 68 height 30
type input "TOYOTA"
type input "HIACE"
type input "120,000"
type input "$36,800"
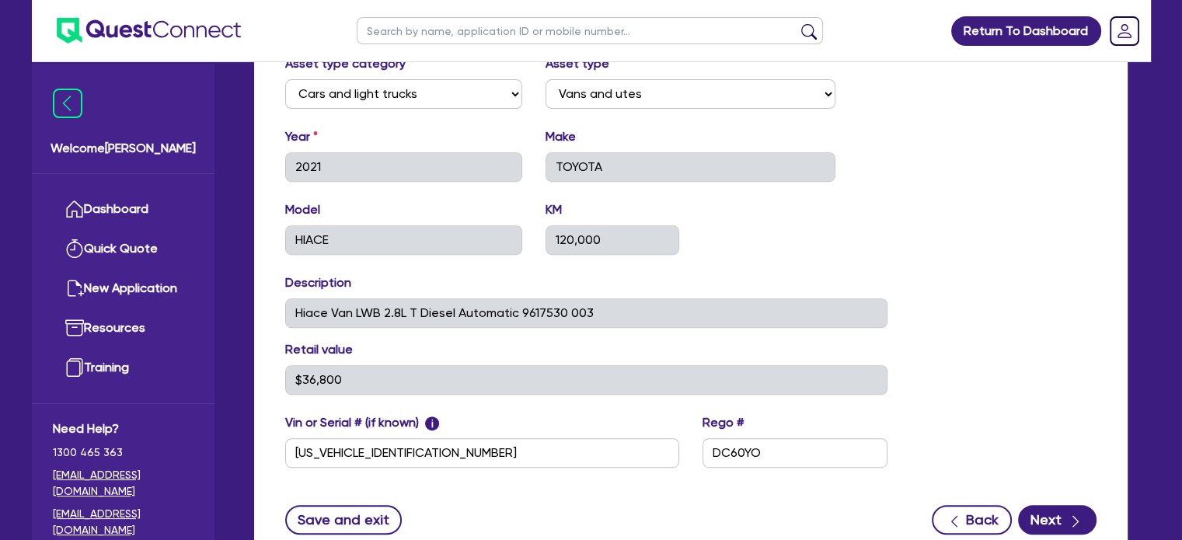
scroll to position [613, 0]
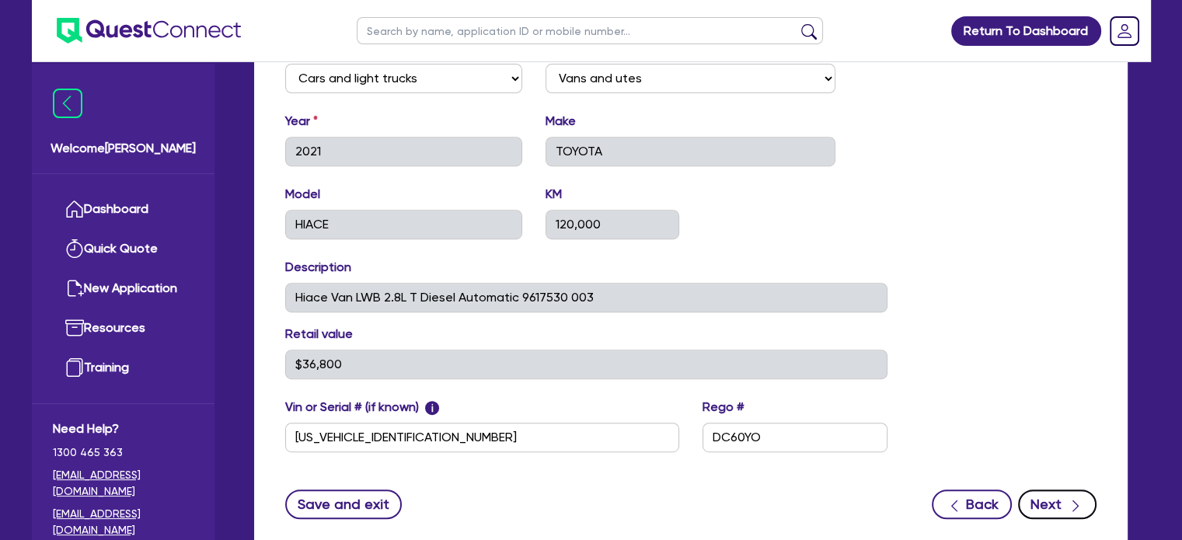
click at [1064, 500] on button "Next" at bounding box center [1057, 505] width 78 height 30
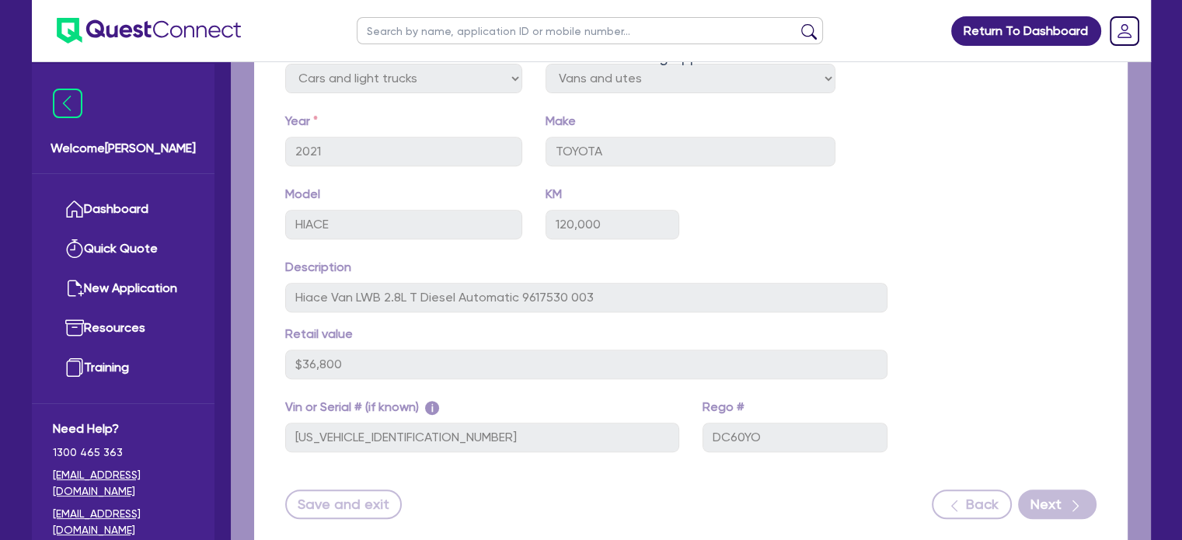
select select "Quest Finance - Platform Funding"
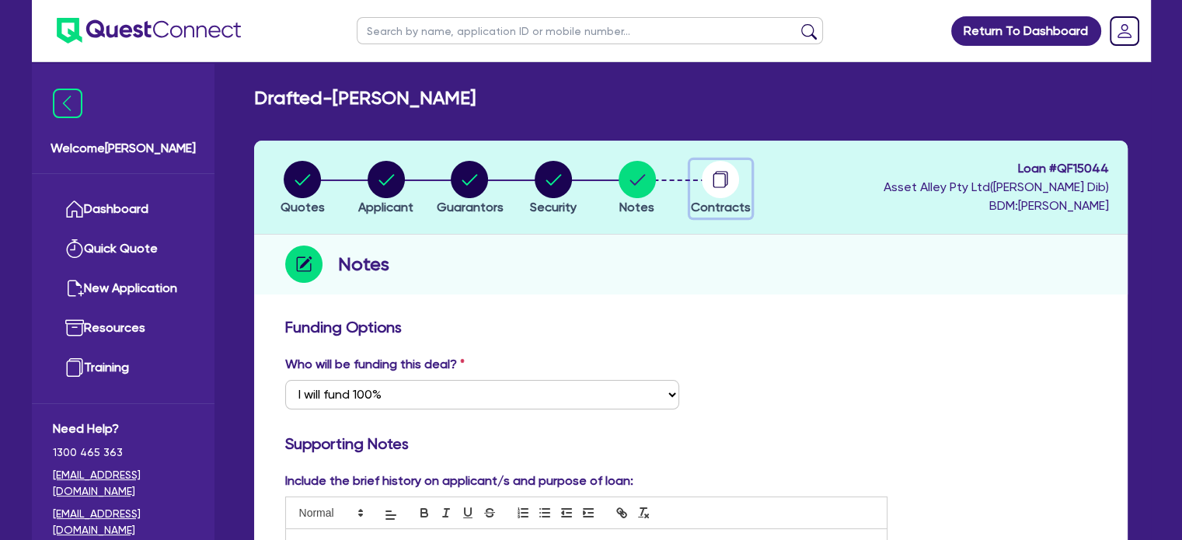
click at [725, 170] on icon "button" at bounding box center [720, 179] width 37 height 37
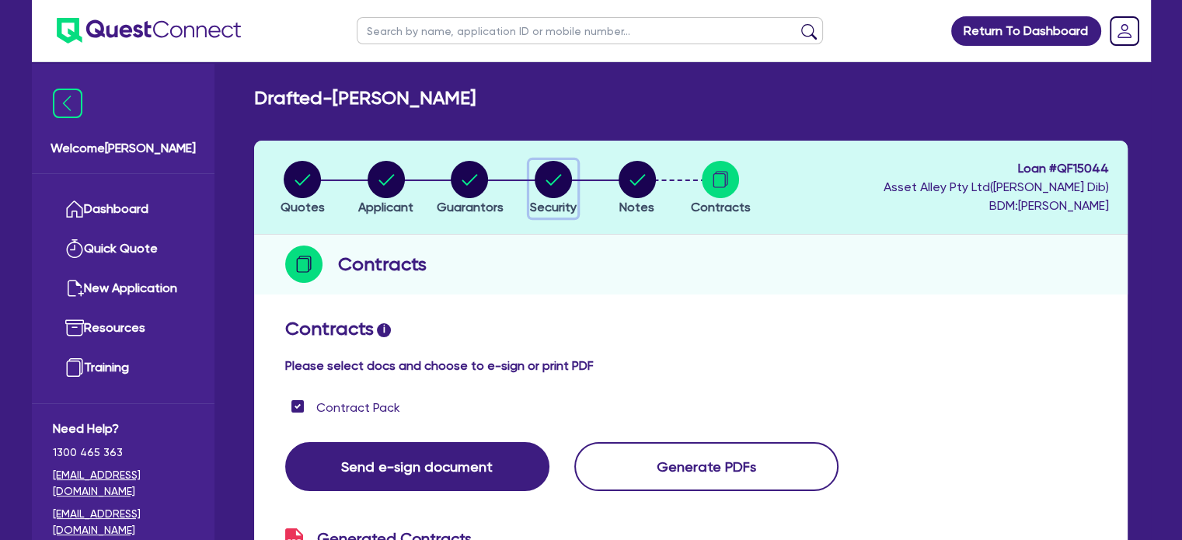
click at [545, 179] on circle "button" at bounding box center [553, 179] width 37 height 37
select select "CARS_AND_LIGHT_TRUCKS"
select select "VANS_AND_UTES"
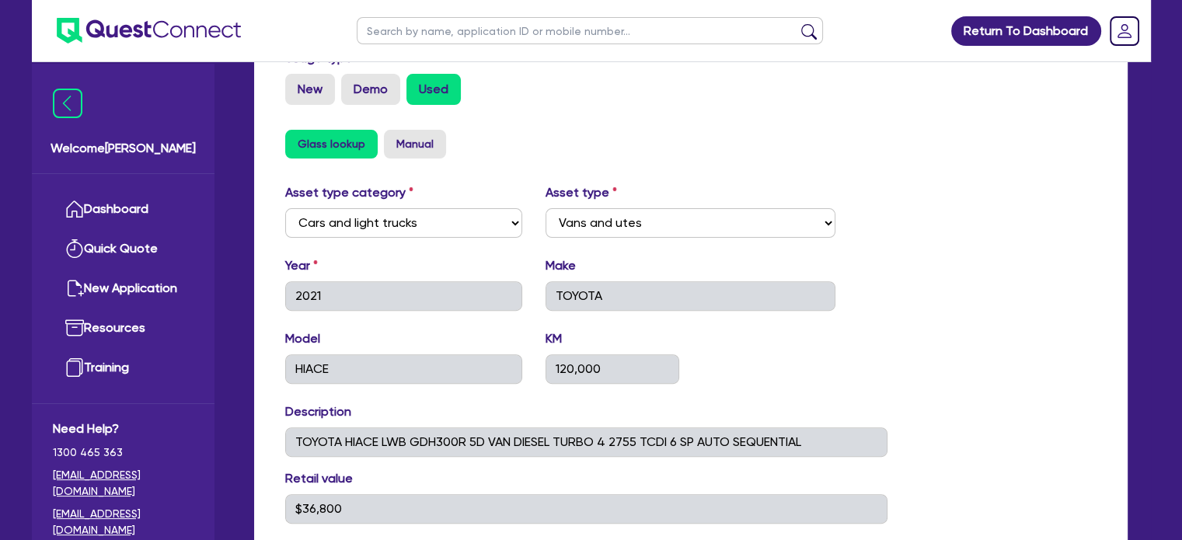
scroll to position [406, 0]
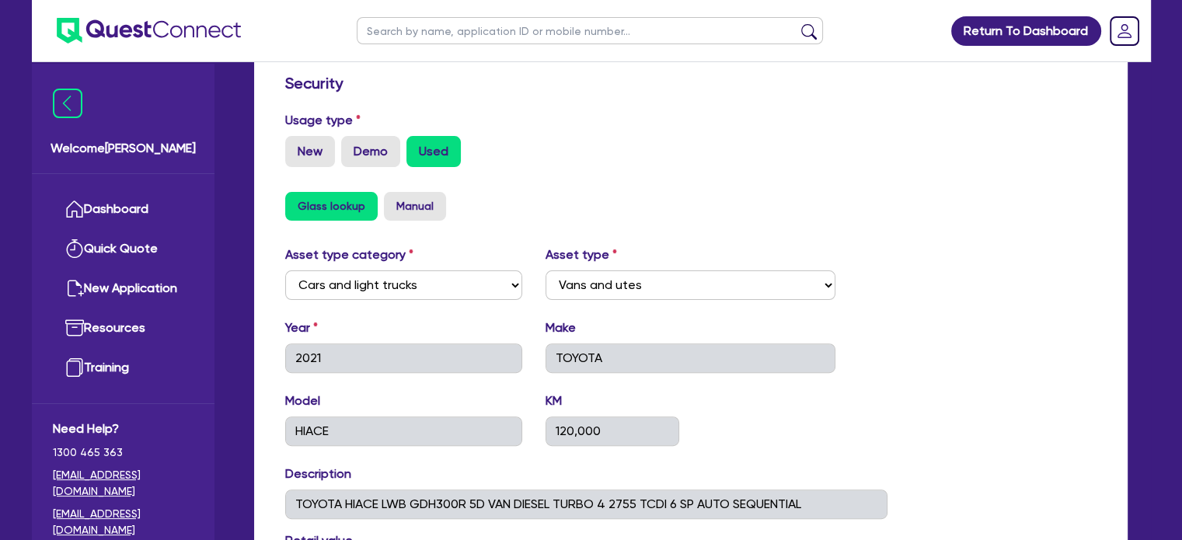
click at [328, 207] on button "Glass lookup" at bounding box center [331, 206] width 92 height 29
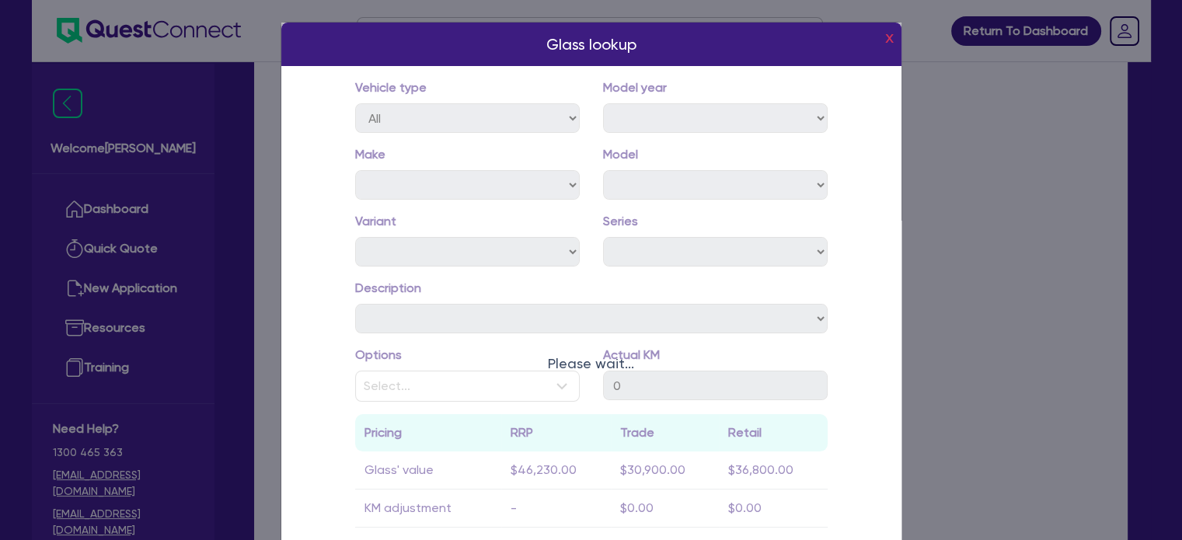
type input "120,000"
select select "2021"
select select "TOY"
select select "HIA"
select select "LWB"
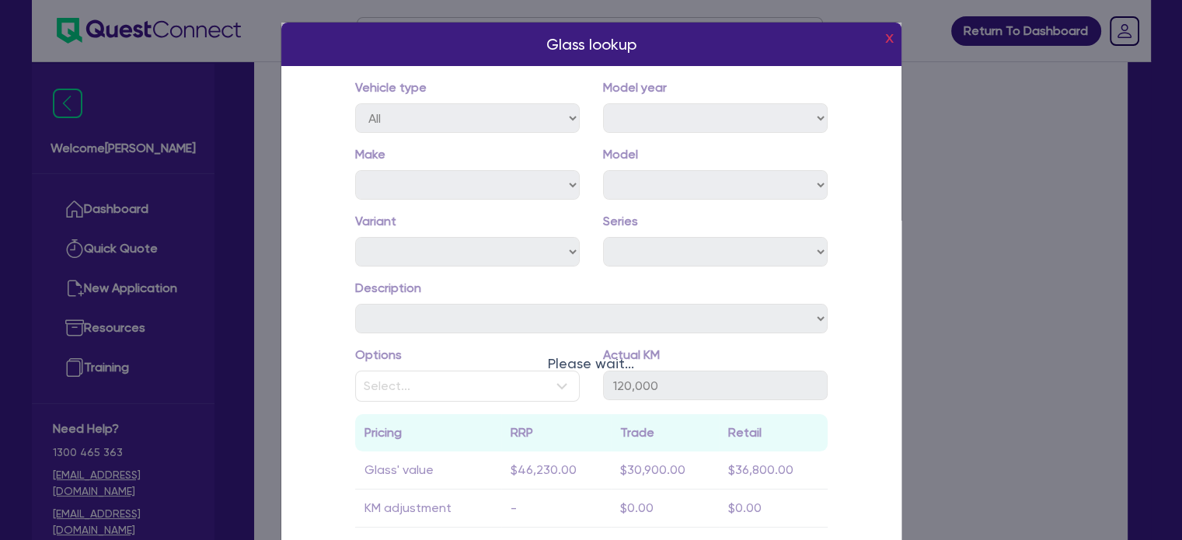
select select "18"
select select "09YU21"
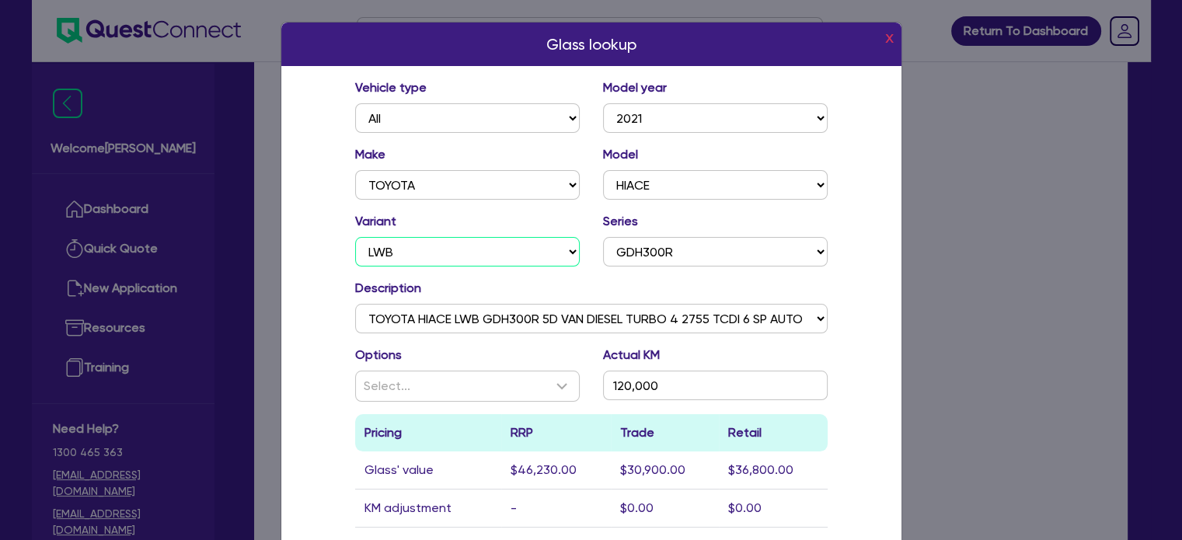
click at [493, 251] on select "DX DX LONG DX LONG GL GL GL SUPER LWB LWB (4 DOOR OPTION) LWB (5 SEATS) LWB (5 …" at bounding box center [467, 252] width 225 height 30
select select "LWB (4 DOOR OPTION)"
select select
type input "0"
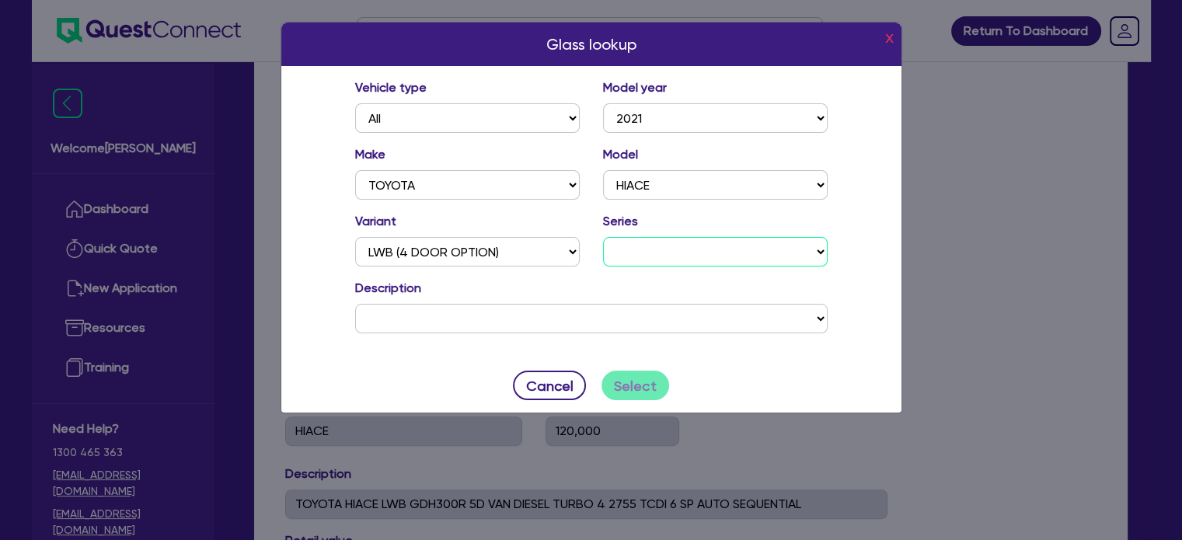
click at [680, 253] on select "GDH300R" at bounding box center [715, 252] width 225 height 30
select select "20"
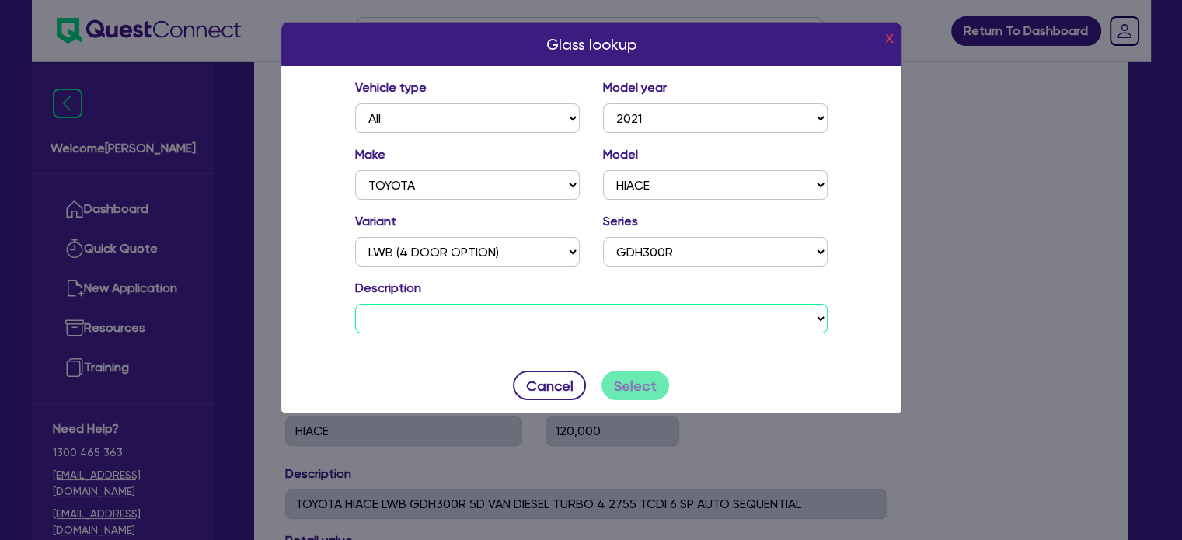
click at [547, 319] on select "TOYOTA HIACE LWB (4 DOOR OPTION) GDH300R 4D VAN DIESEL TURBO 4 2755 TCDI 6 SP A…" at bounding box center [591, 319] width 472 height 30
select select "07MM21"
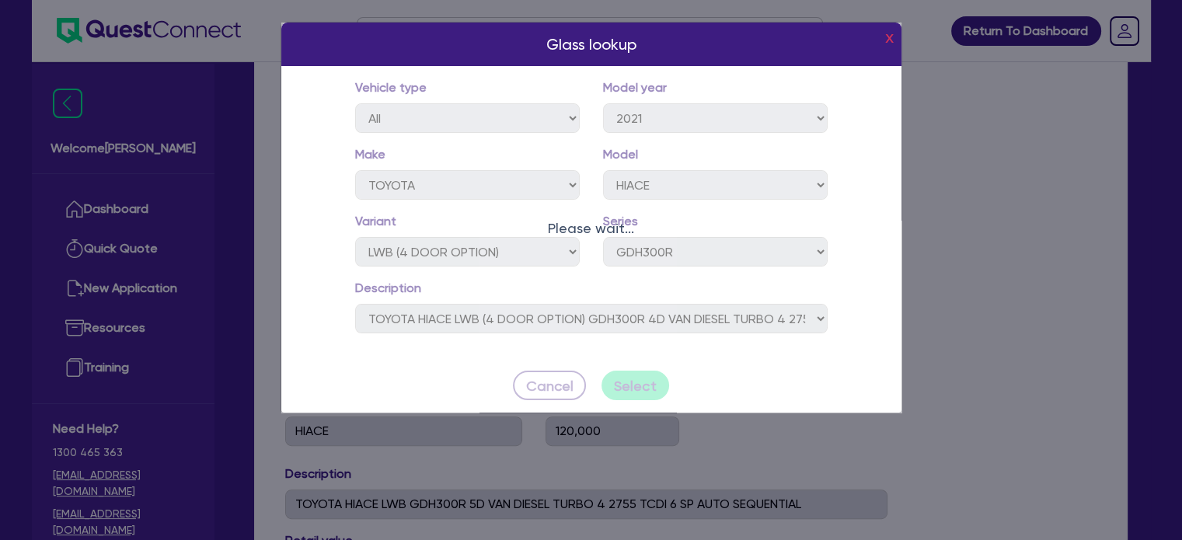
type input "133,000"
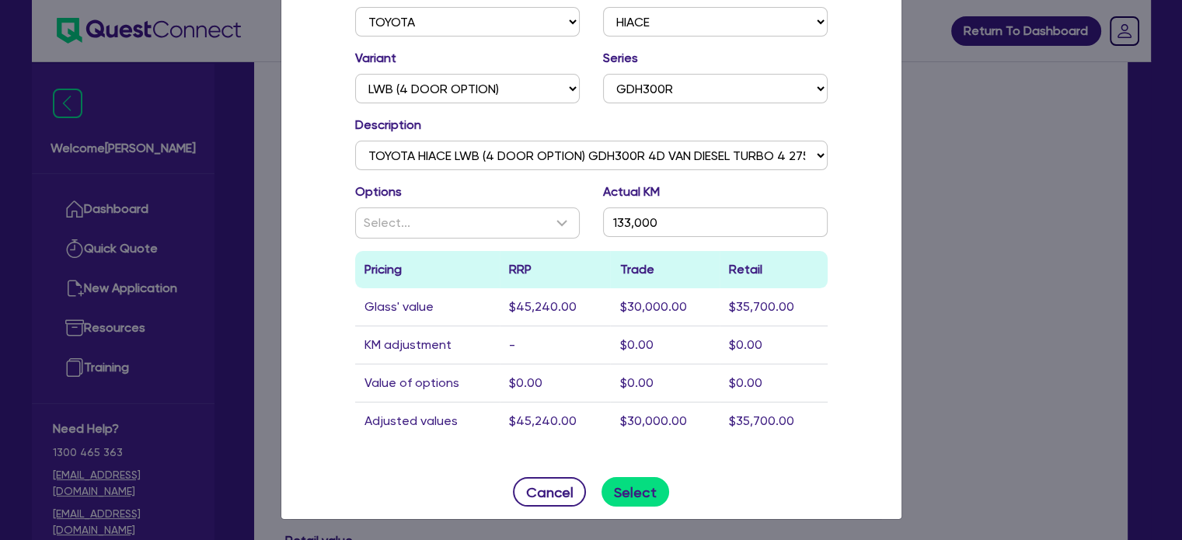
scroll to position [613, 0]
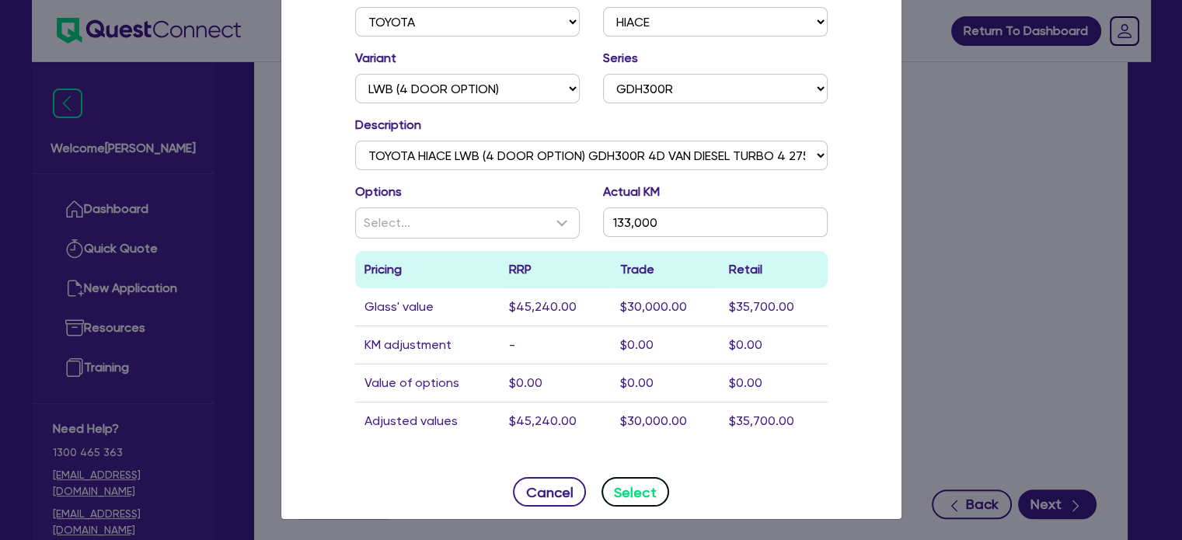
click at [636, 489] on button "Select" at bounding box center [635, 492] width 68 height 30
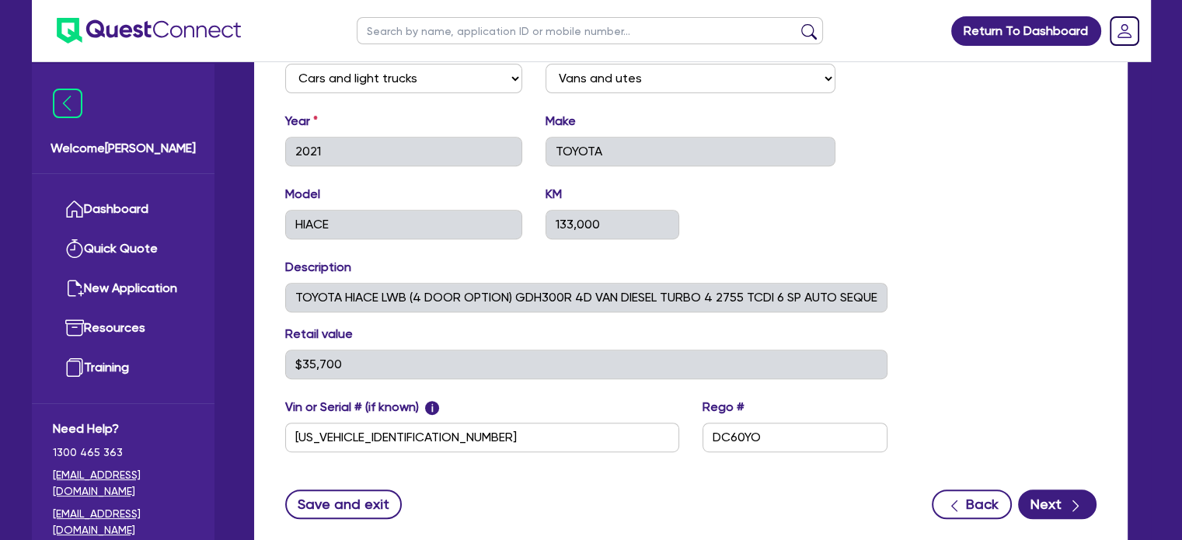
type input "133,000"
type input "$35,700"
click at [967, 263] on div "Asset type category Select Cars and light trucks Primary assets Secondary asset…" at bounding box center [691, 255] width 835 height 432
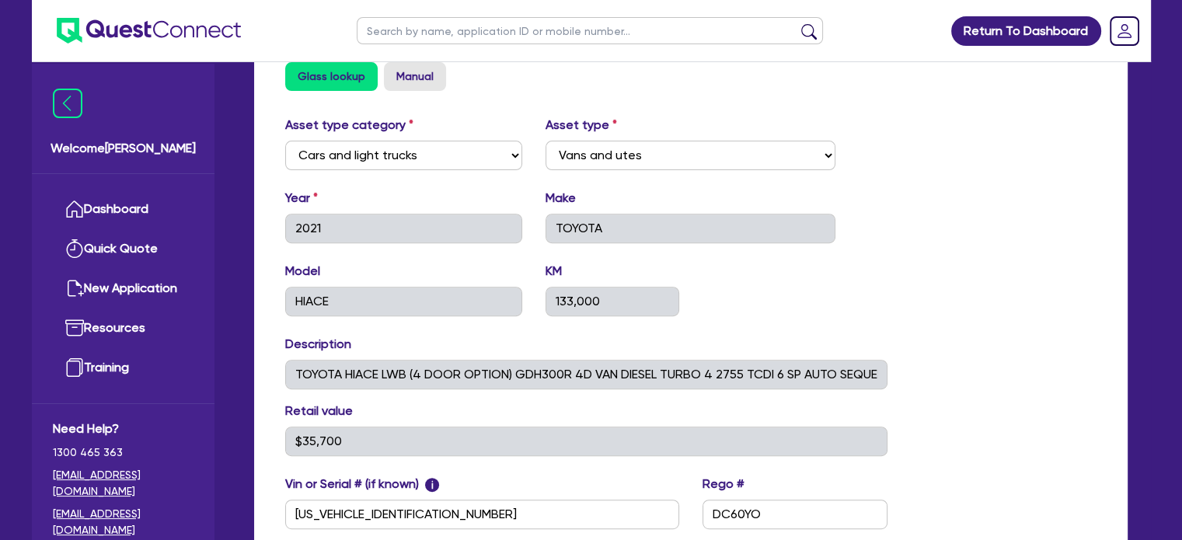
scroll to position [510, 0]
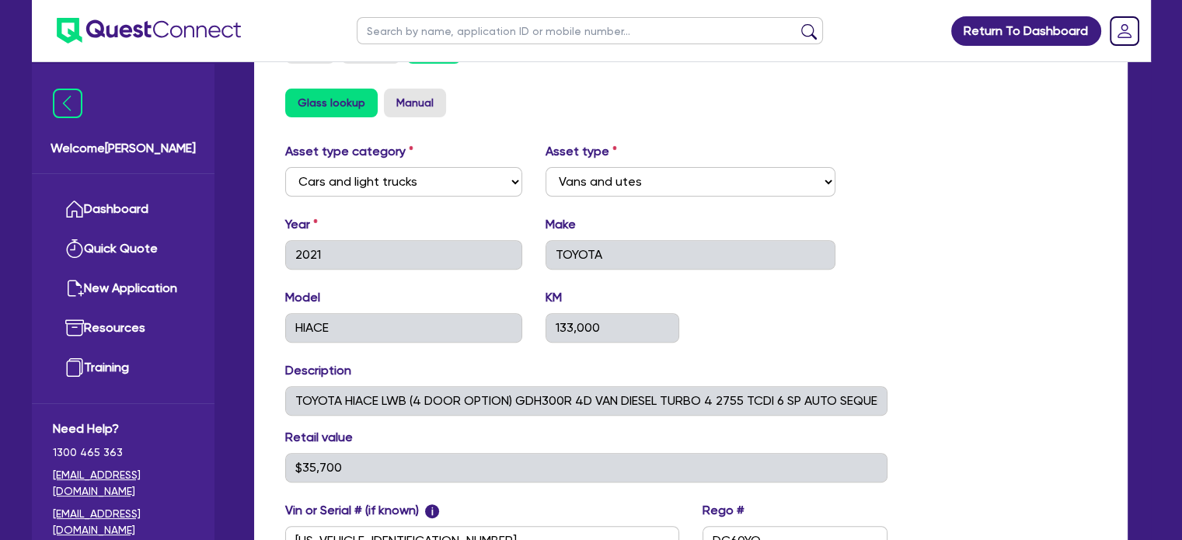
click at [332, 92] on button "Glass lookup" at bounding box center [331, 103] width 92 height 29
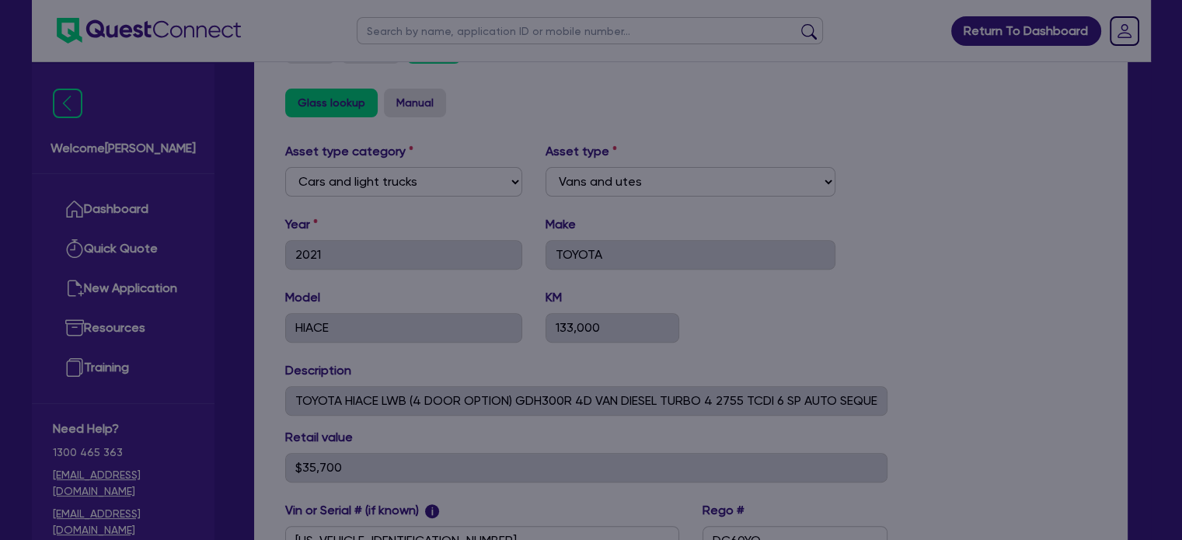
type input "133,000"
select select "2021"
select select "TOY"
select select "HIA"
select select "LWB (4 DOOR OPTION)"
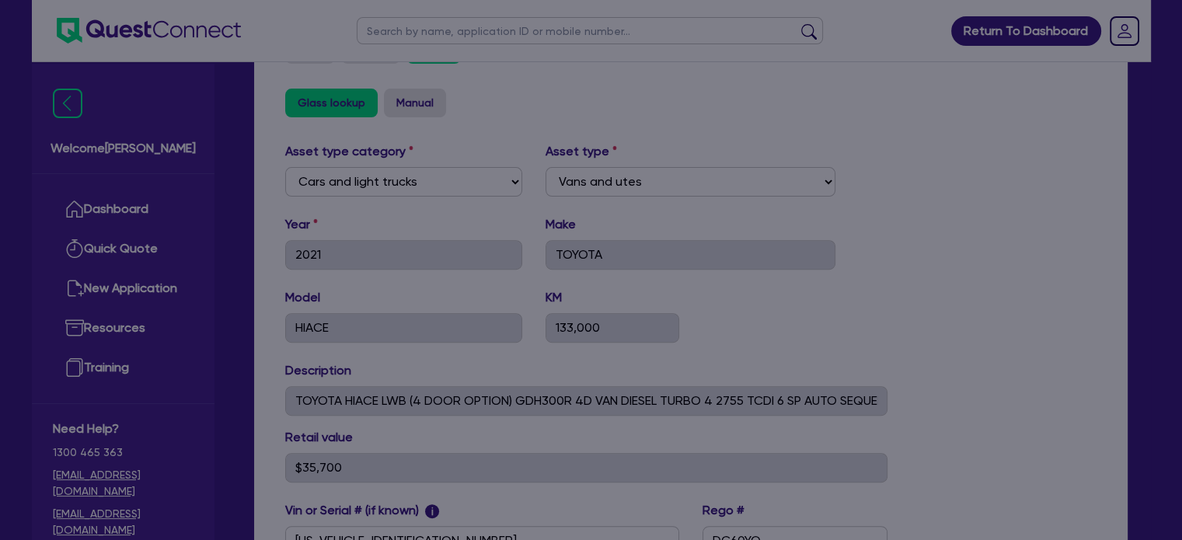
select select "20"
select select "07MM21"
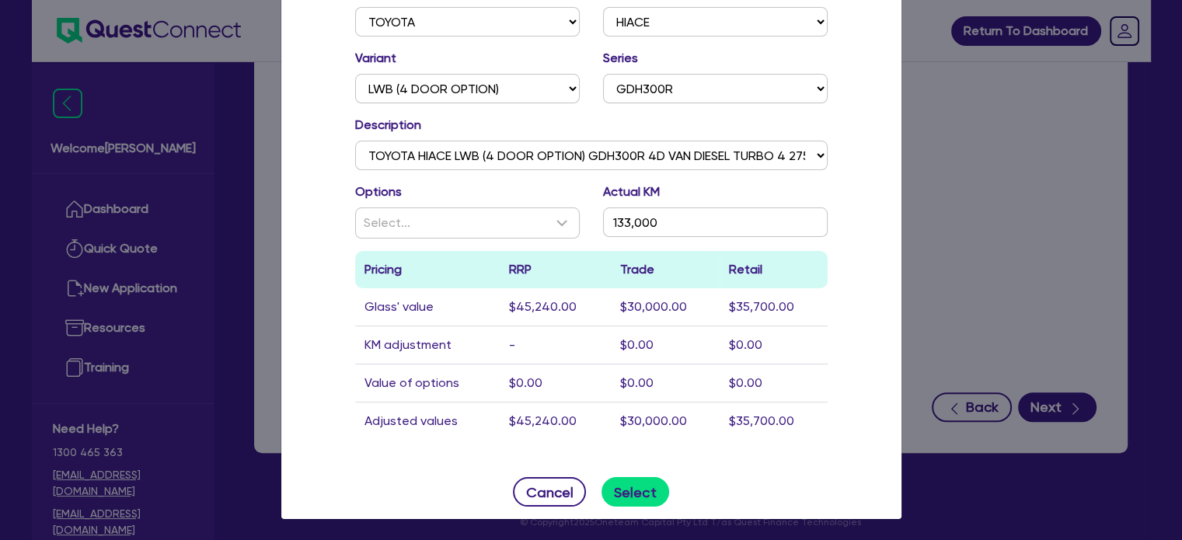
scroll to position [717, 0]
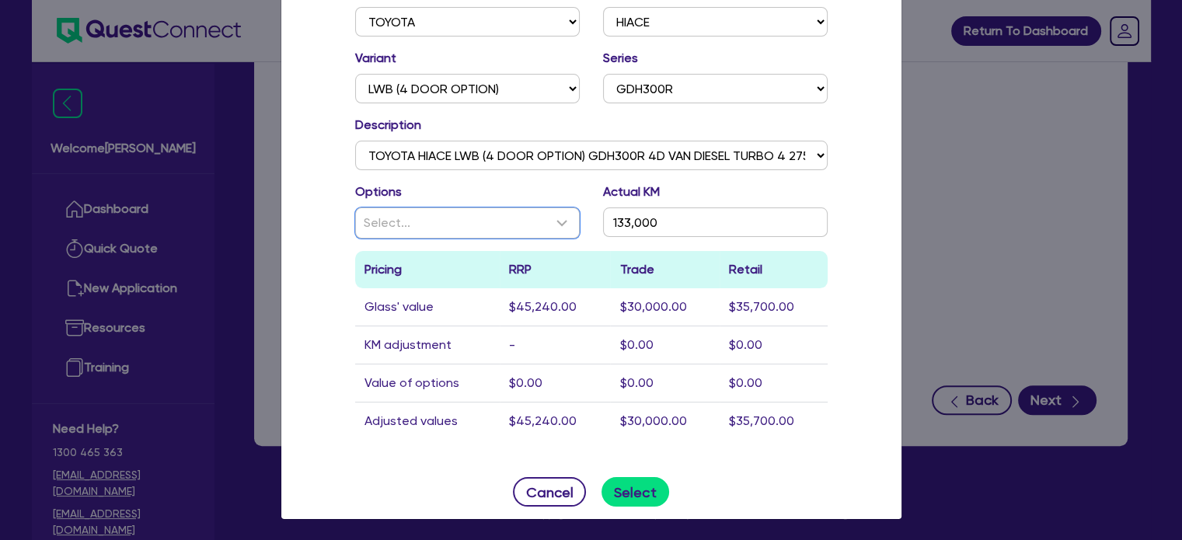
click at [458, 226] on div "Select..." at bounding box center [458, 223] width 189 height 19
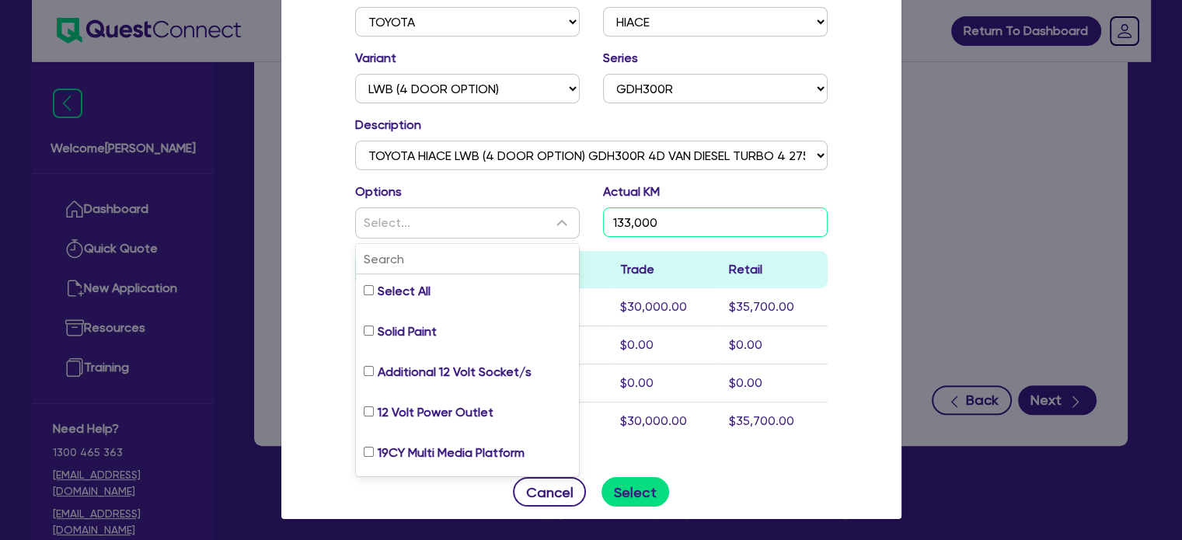
click at [709, 211] on input "133,000" at bounding box center [715, 222] width 225 height 30
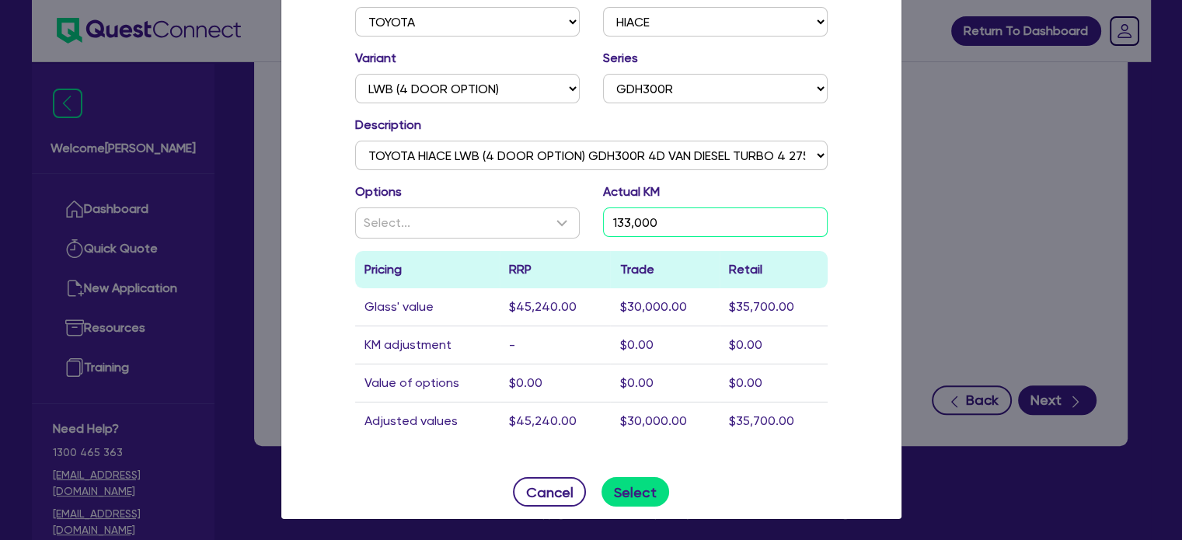
drag, startPoint x: 746, startPoint y: 222, endPoint x: 448, endPoint y: 224, distance: 298.4
click at [453, 217] on div "Options Select... Actual KM 133,000" at bounding box center [591, 217] width 496 height 68
click at [700, 230] on input "133,000" at bounding box center [715, 222] width 225 height 30
paste input "41,965"
type input "41,965"
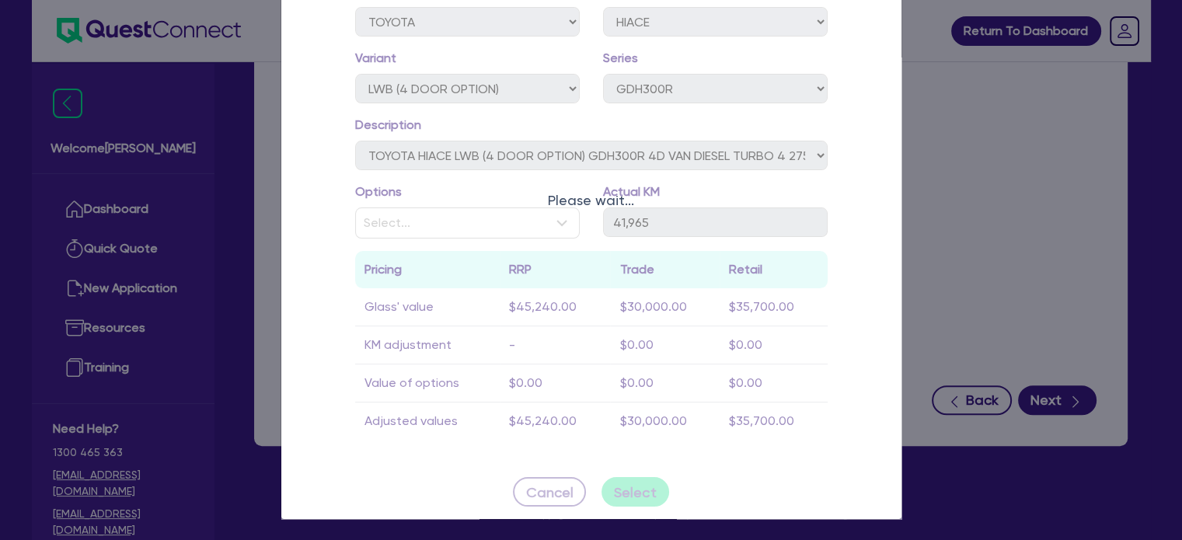
click at [867, 187] on div "Glass lookup x Vehicle type All Model year 2025 2024 2023 2022 2021 2020 2019 2…" at bounding box center [592, 189] width 622 height 661
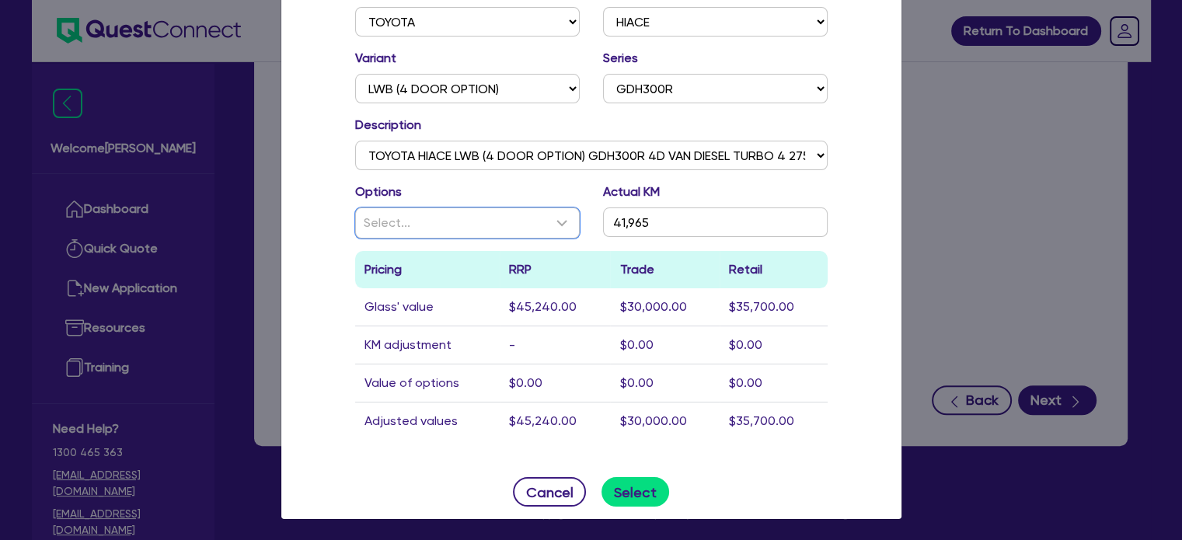
click at [521, 221] on div "Select..." at bounding box center [458, 223] width 189 height 19
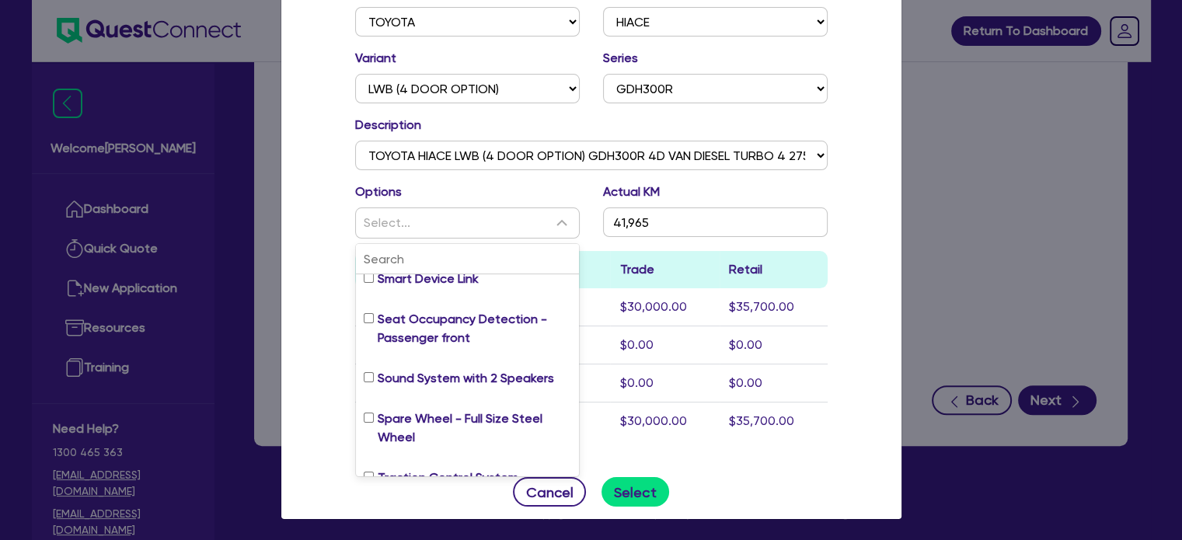
scroll to position [3937, 0]
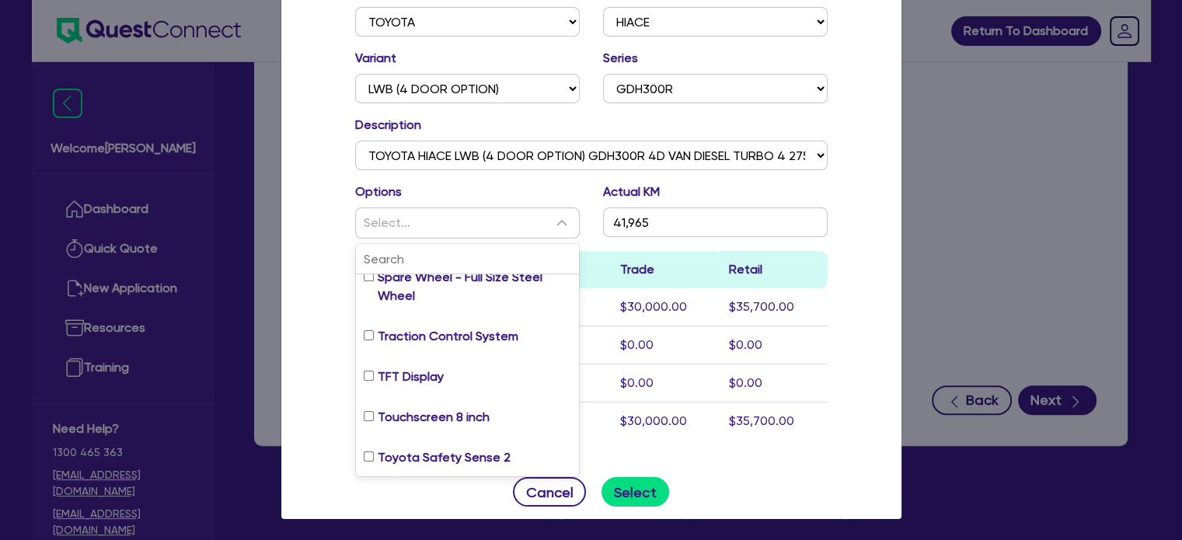
click at [783, 462] on div "Vehicle type All Model year 2025 2024 2023 2022 2021 2020 2019 2018 2017 2016 2…" at bounding box center [591, 184] width 620 height 562
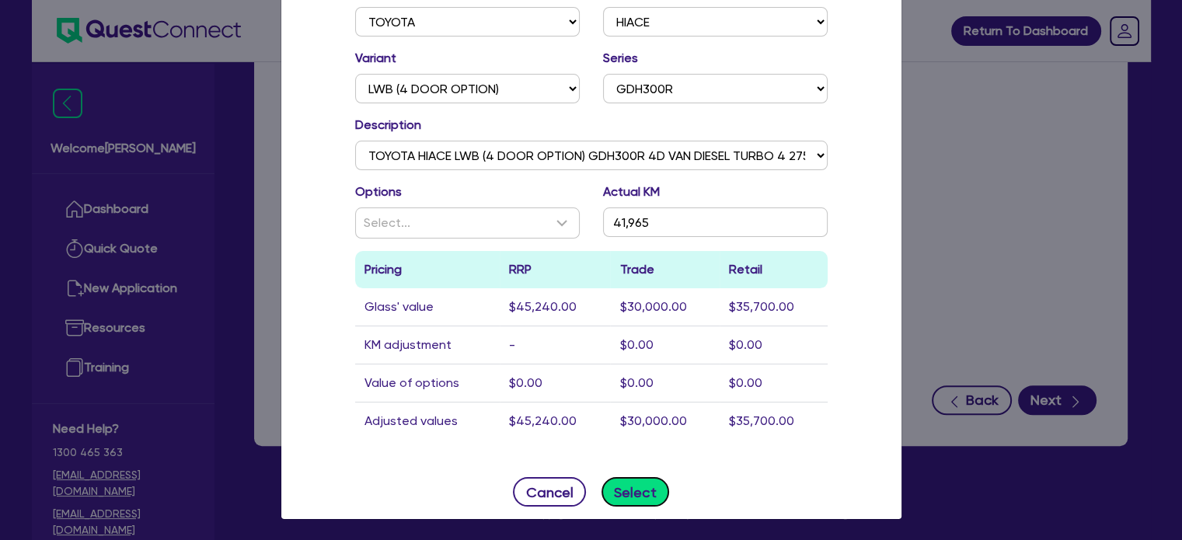
click at [633, 477] on button "Select" at bounding box center [635, 492] width 68 height 30
type input "41,965"
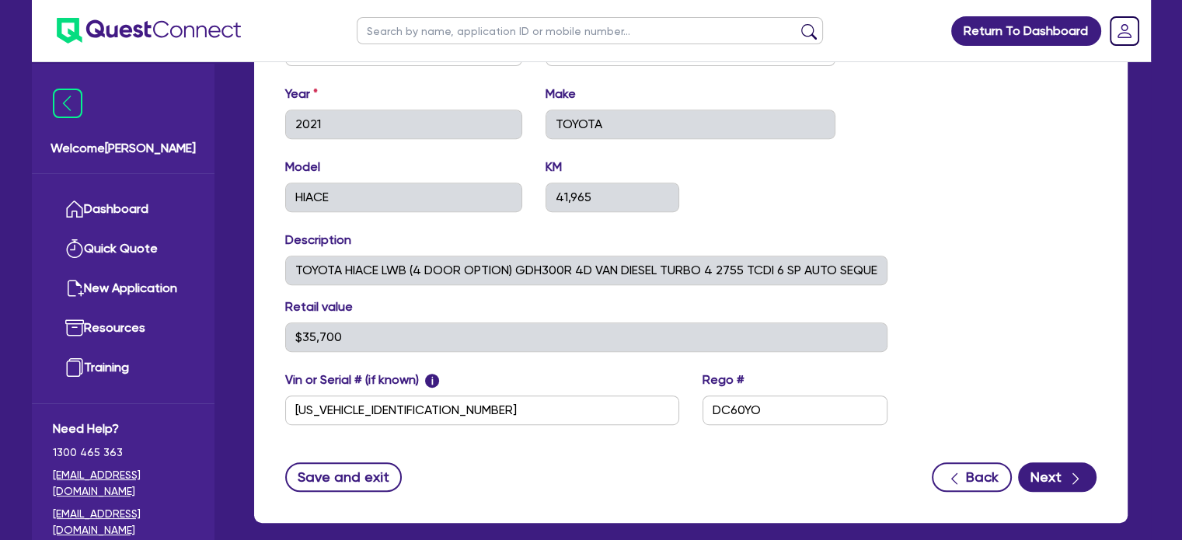
scroll to position [613, 0]
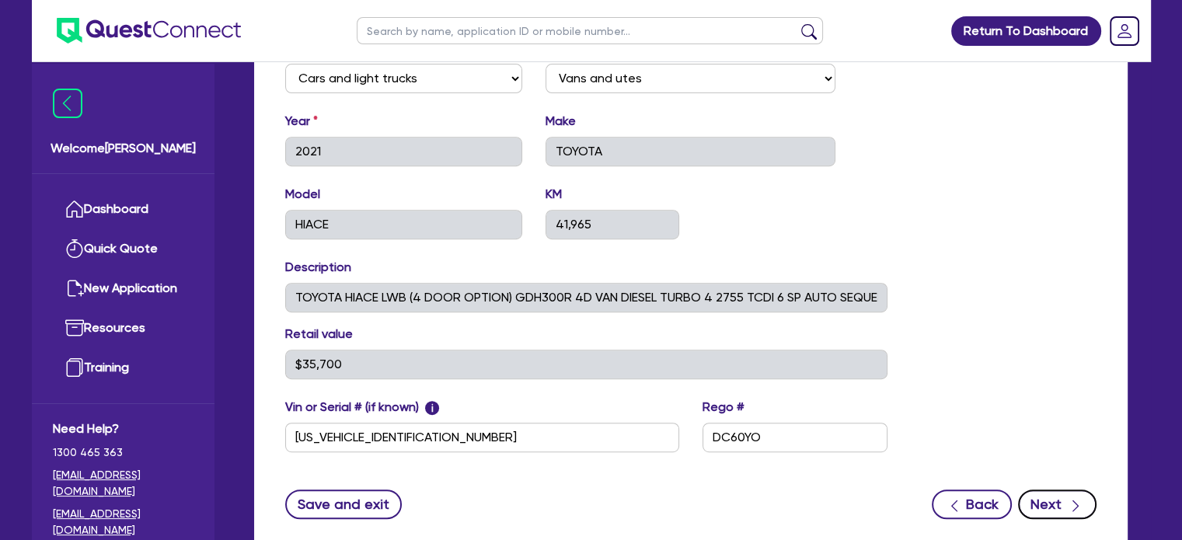
click at [1056, 497] on button "Next" at bounding box center [1057, 505] width 78 height 30
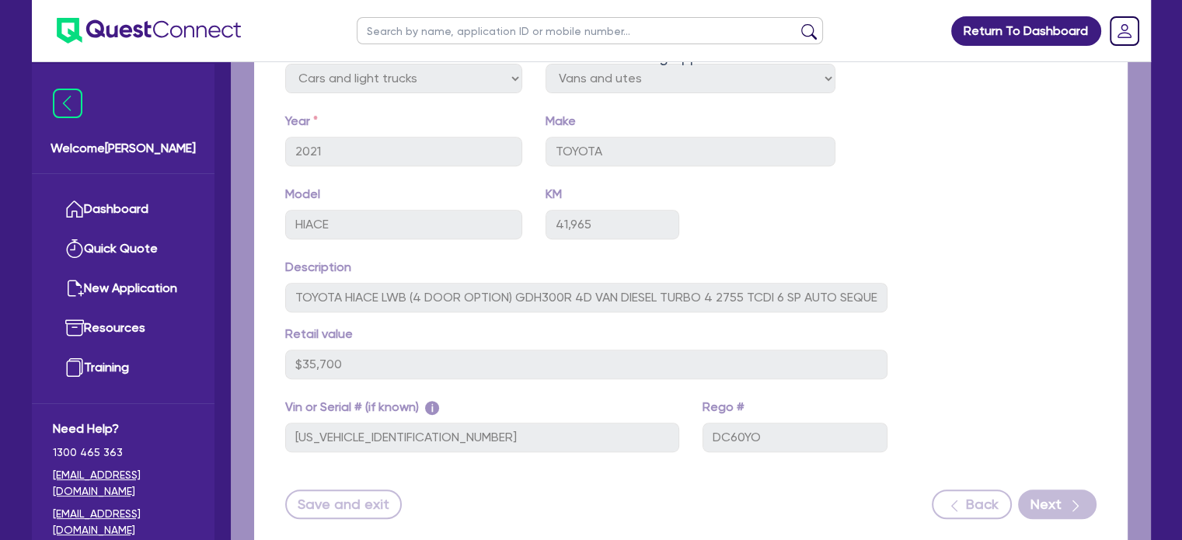
select select "Quest Finance - Platform Funding"
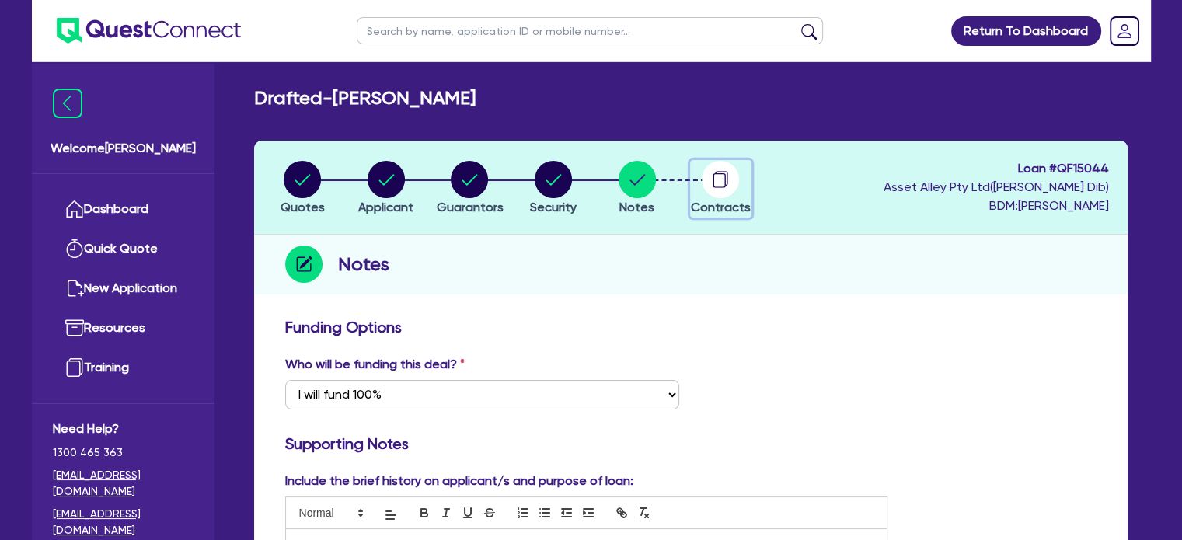
click at [696, 186] on div "button" at bounding box center [721, 179] width 60 height 37
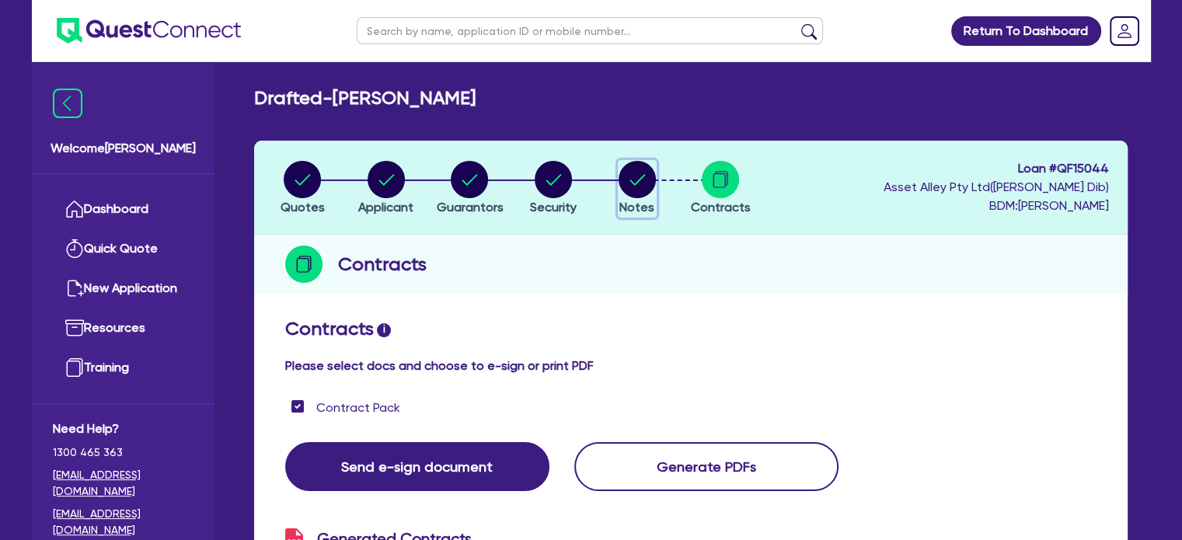
click at [625, 190] on circle "button" at bounding box center [637, 179] width 37 height 37
select select "Quest Finance - Platform Funding"
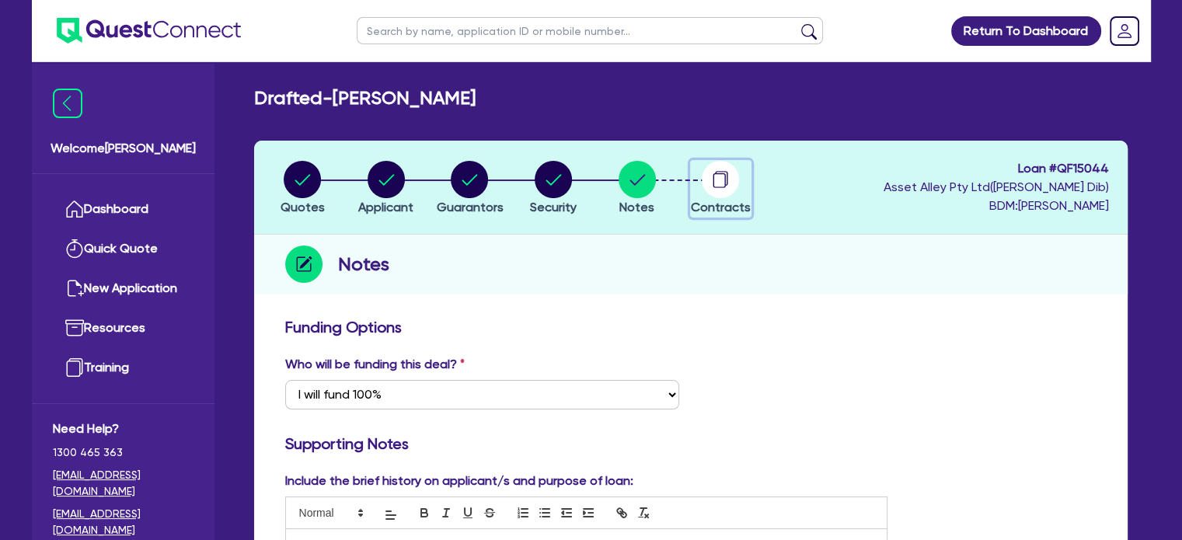
click at [719, 182] on circle "button" at bounding box center [720, 179] width 37 height 37
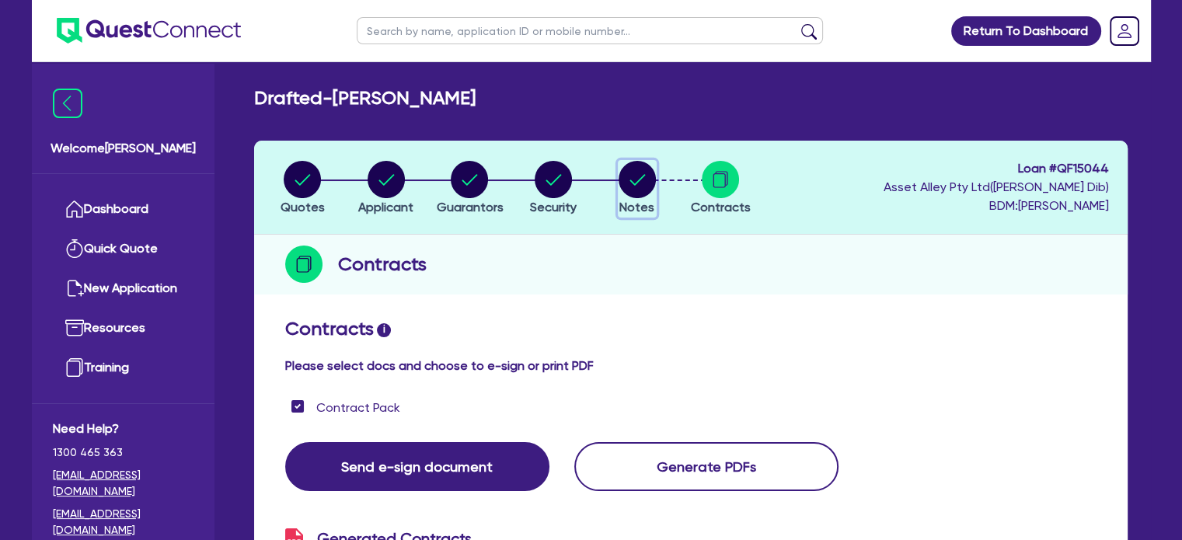
click at [647, 186] on circle "button" at bounding box center [637, 179] width 37 height 37
select select "Quest Finance - Platform Funding"
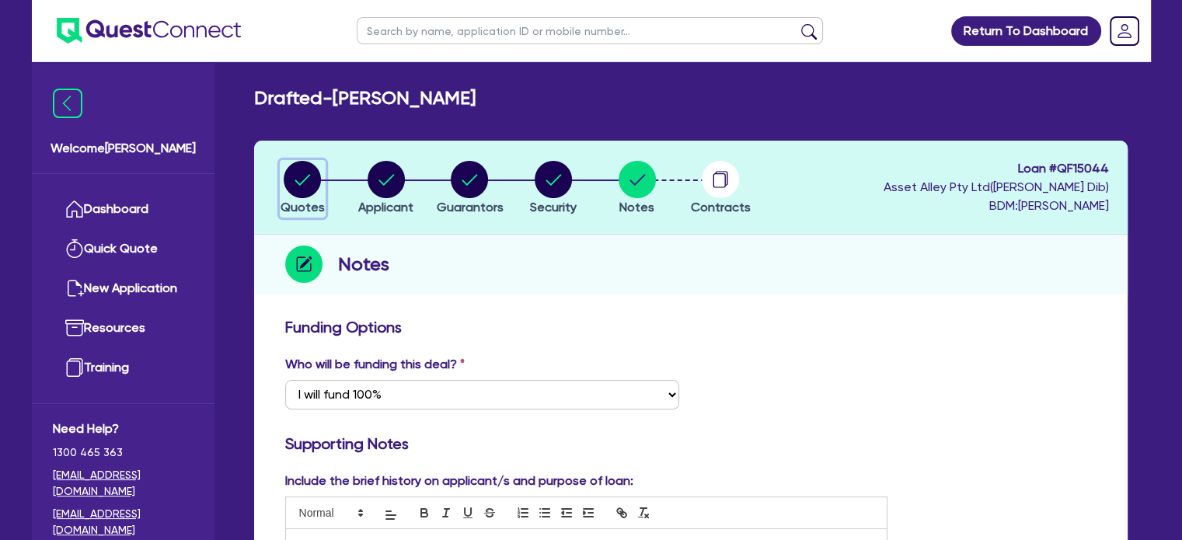
click at [315, 173] on circle "button" at bounding box center [302, 179] width 37 height 37
select select "CARS_AND_LIGHT_TRUCKS"
select select "VANS_AND_UTES"
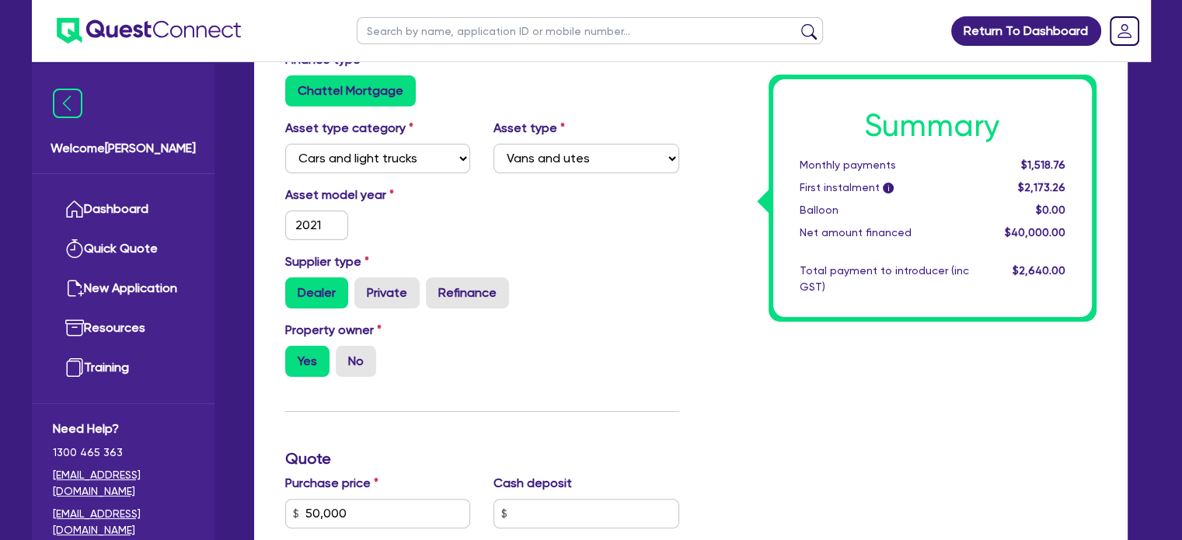
scroll to position [31, 0]
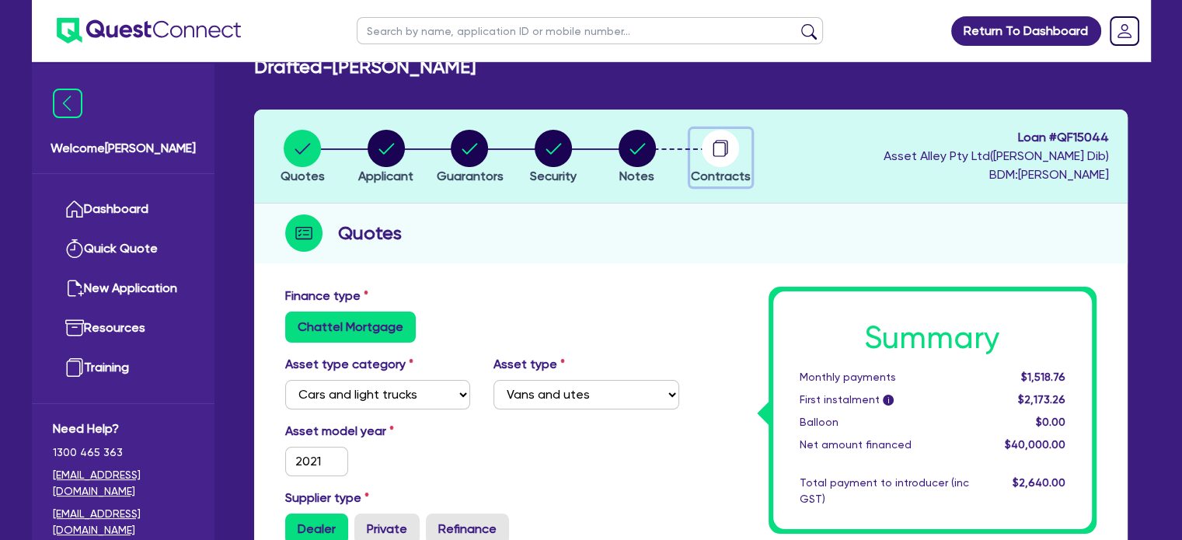
click at [697, 155] on div "button" at bounding box center [721, 148] width 60 height 37
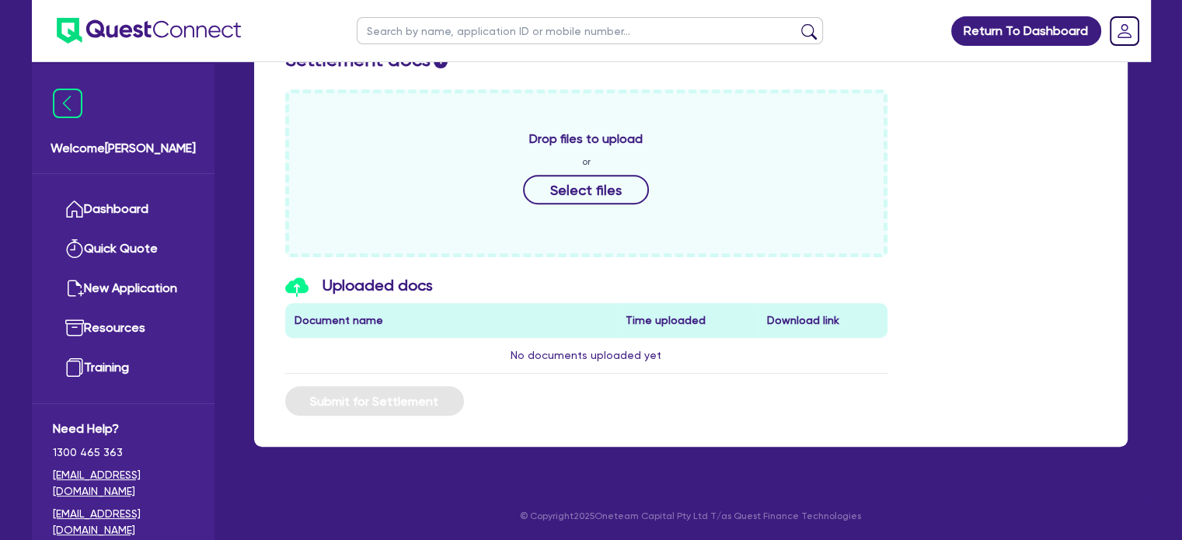
drag, startPoint x: 1004, startPoint y: 465, endPoint x: 994, endPoint y: 444, distance: 23.3
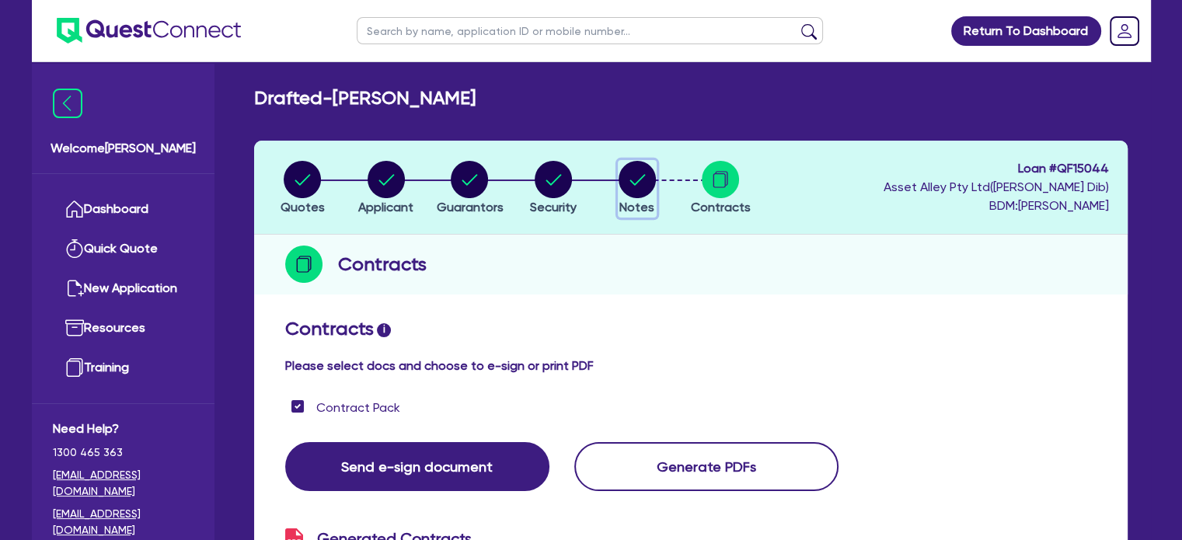
click at [650, 188] on circle "button" at bounding box center [637, 179] width 37 height 37
select select "Quest Finance - Platform Funding"
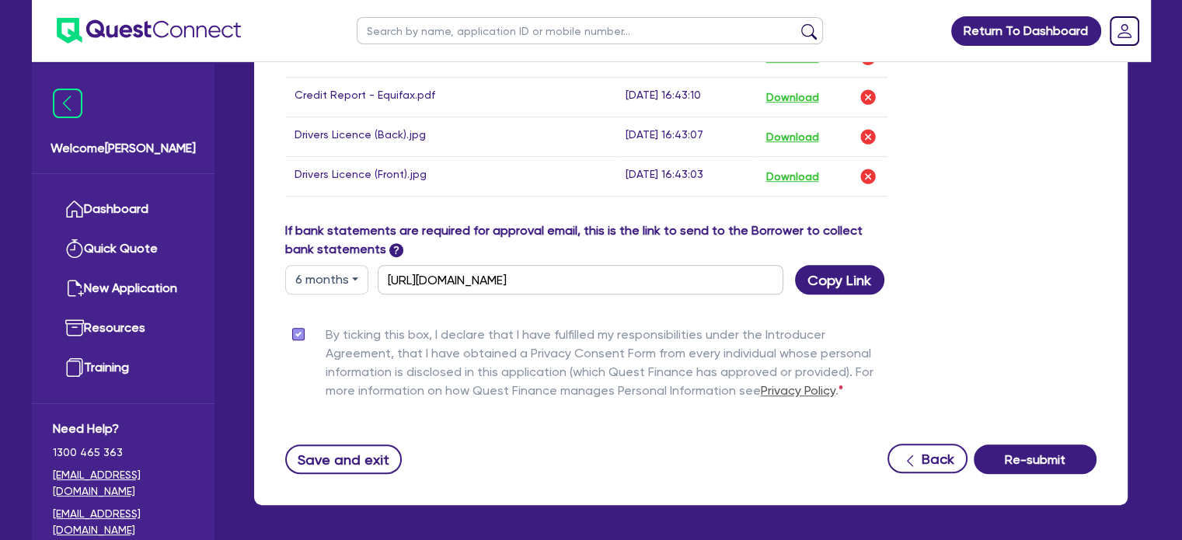
scroll to position [968, 0]
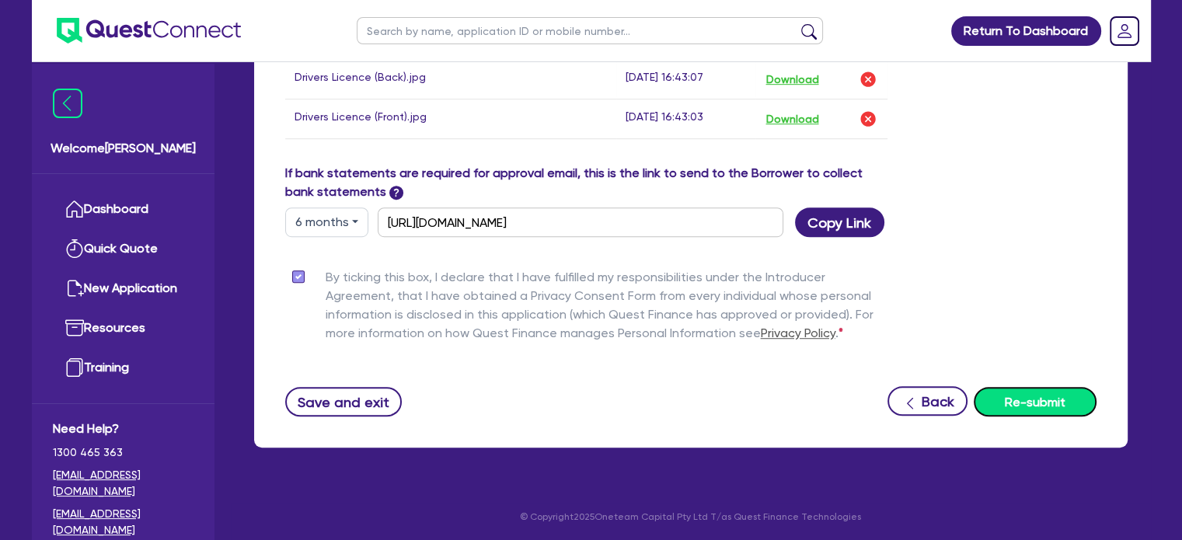
click at [1044, 391] on button "Re-submit" at bounding box center [1035, 402] width 123 height 30
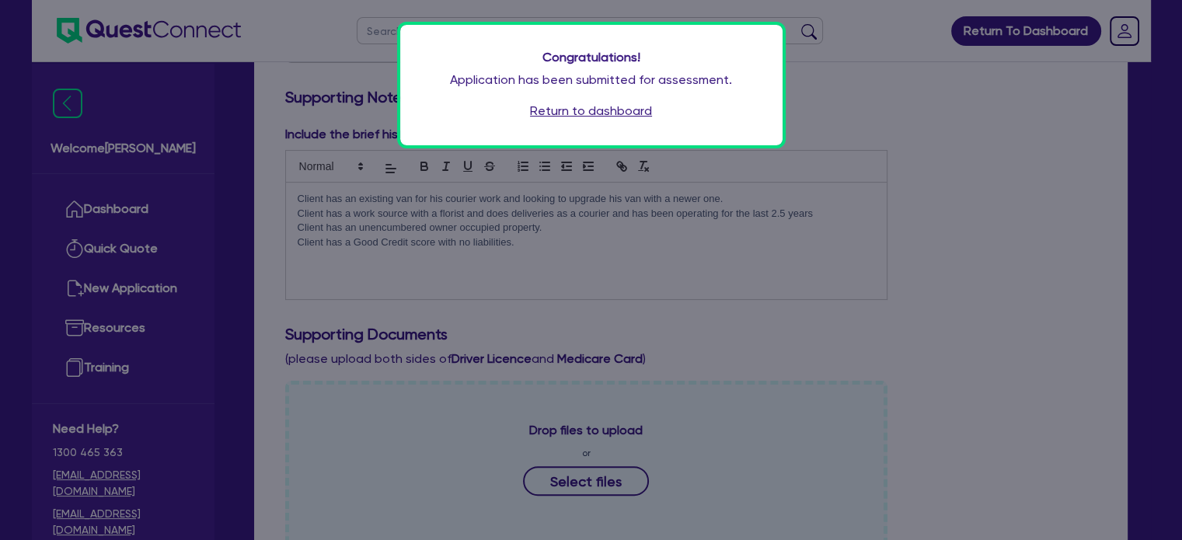
scroll to position [0, 0]
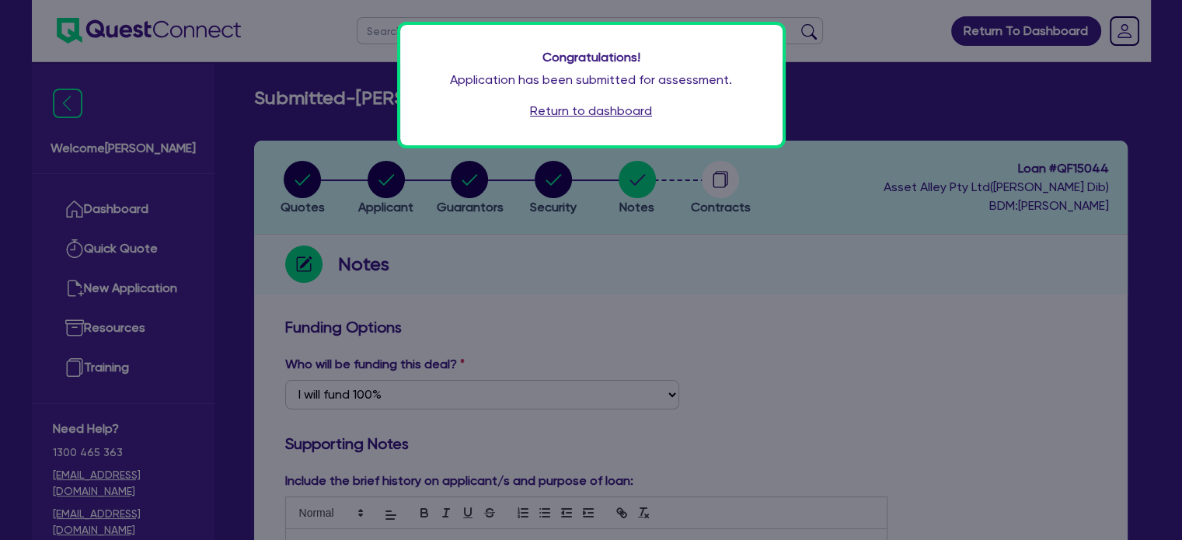
click at [603, 102] on link "Return to dashboard" at bounding box center [591, 111] width 122 height 19
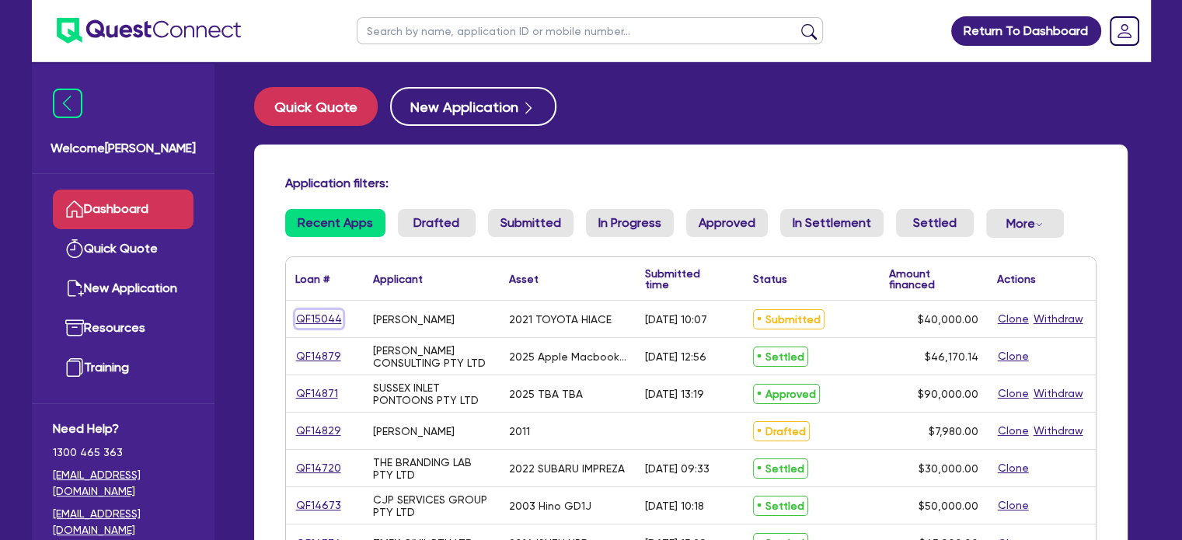
click at [330, 322] on link "QF15044" at bounding box center [318, 319] width 47 height 18
select select "CARS_AND_LIGHT_TRUCKS"
select select "VANS_AND_UTES"
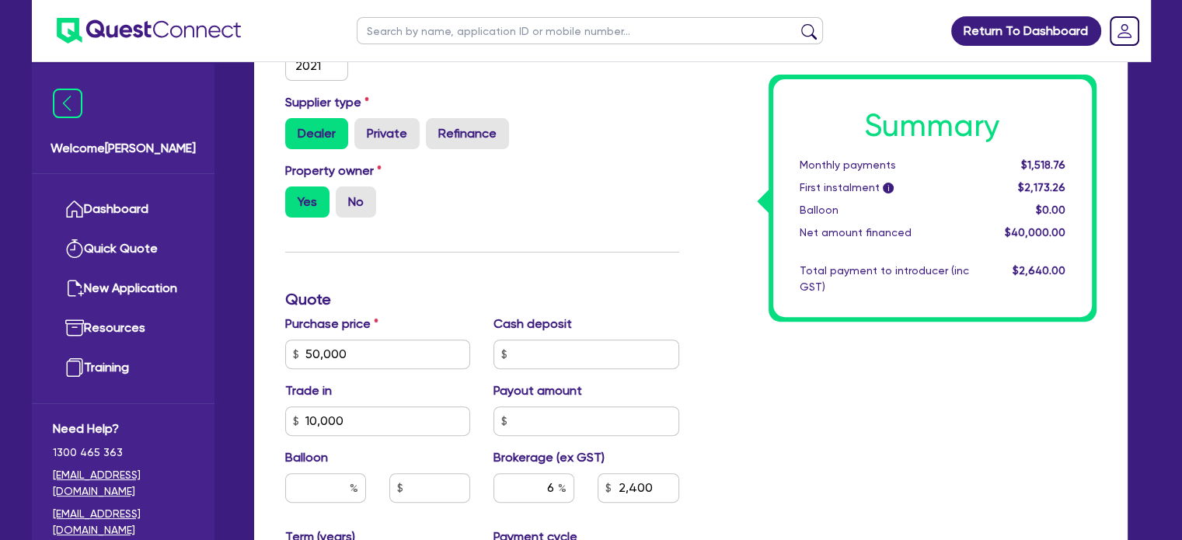
scroll to position [622, 0]
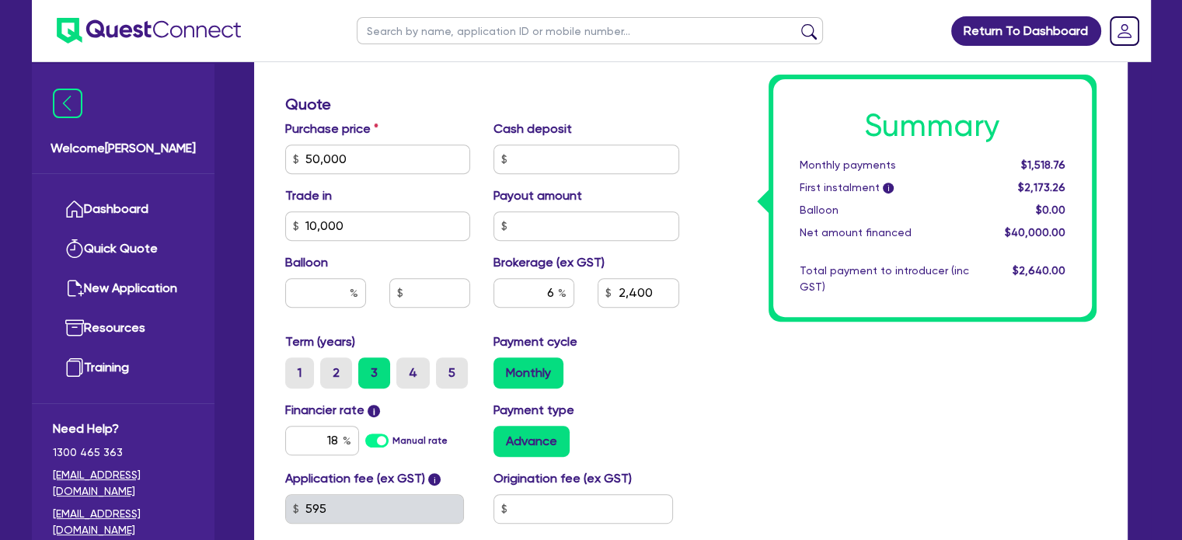
click at [425, 139] on div "Purchase price 50,000" at bounding box center [378, 147] width 209 height 54
click at [441, 155] on input "50,000" at bounding box center [378, 160] width 186 height 30
type input "45,300"
type input "10,000"
type input "2,400"
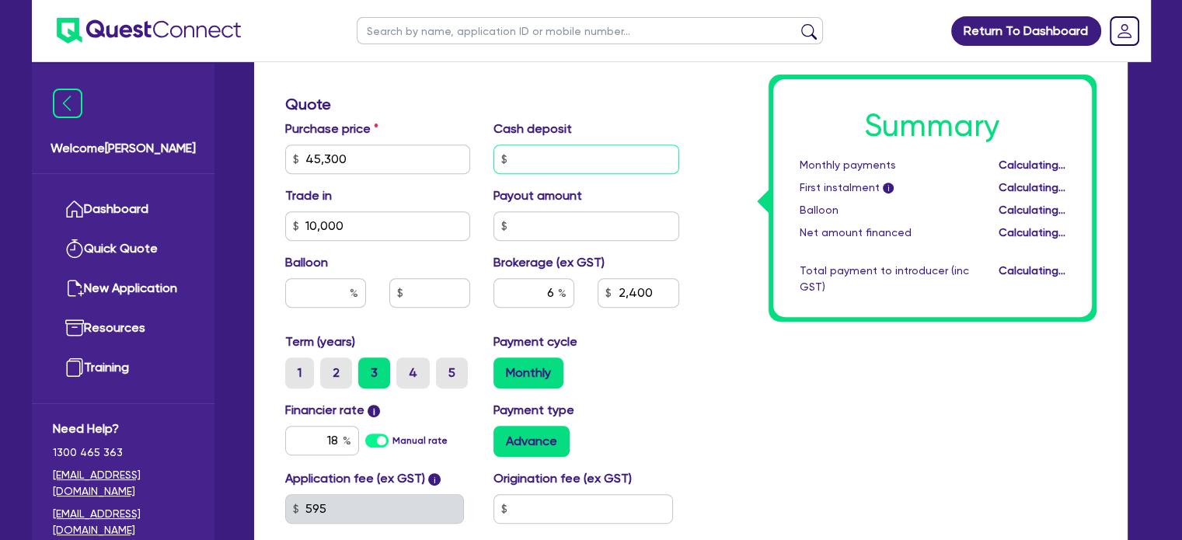
click at [544, 152] on input "text" at bounding box center [586, 160] width 186 height 30
type input "10,000"
type input "2,118"
type input "300"
type input "10,000"
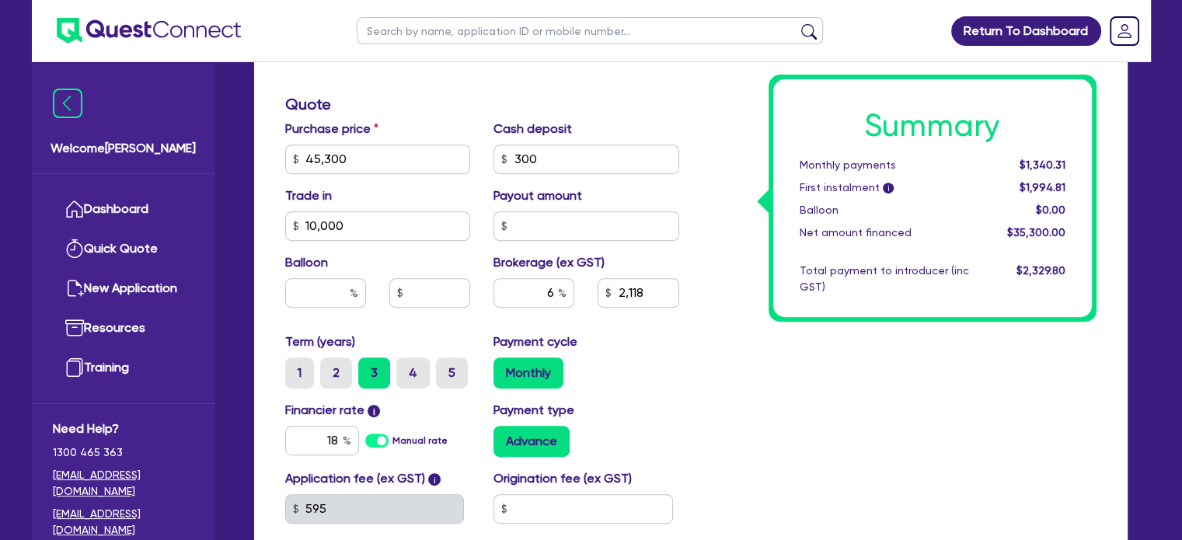
type input "2,118"
click at [500, 95] on h3 "Quote" at bounding box center [482, 104] width 394 height 19
type input "10,000"
type input "2,100"
click at [368, 238] on div "Purchase price 45,300 Cash deposit 300 Trade in 10,000 Payout amount Balloon Br…" at bounding box center [482, 226] width 417 height 213
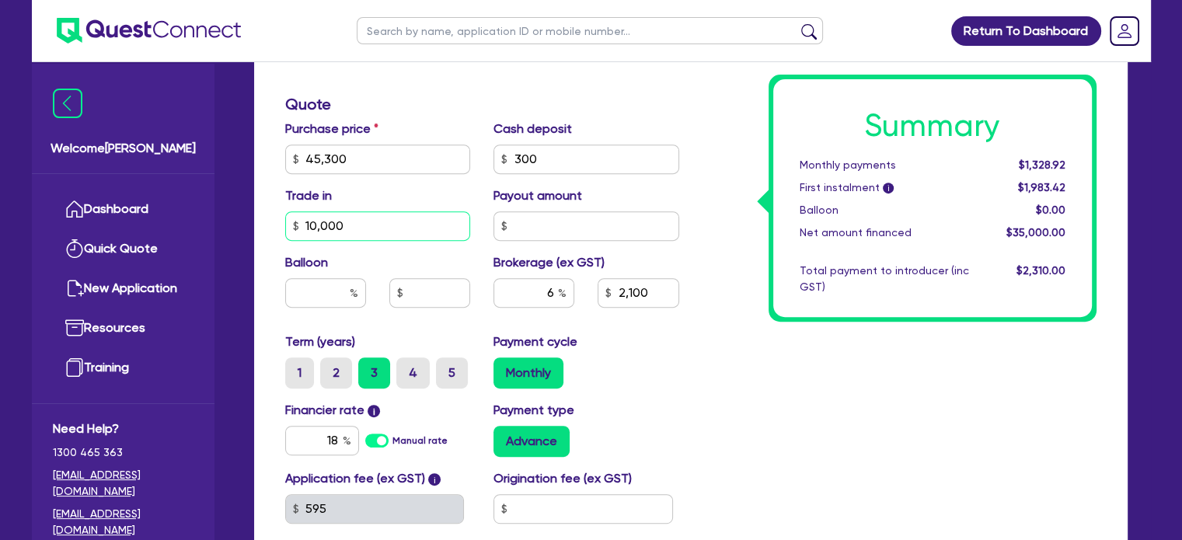
click at [378, 225] on input "10,000" at bounding box center [378, 226] width 186 height 30
type input "5,000"
click at [765, 349] on div "Summary Monthly payments Calculating... First instalment i Calculating... Ballo…" at bounding box center [899, 150] width 417 height 908
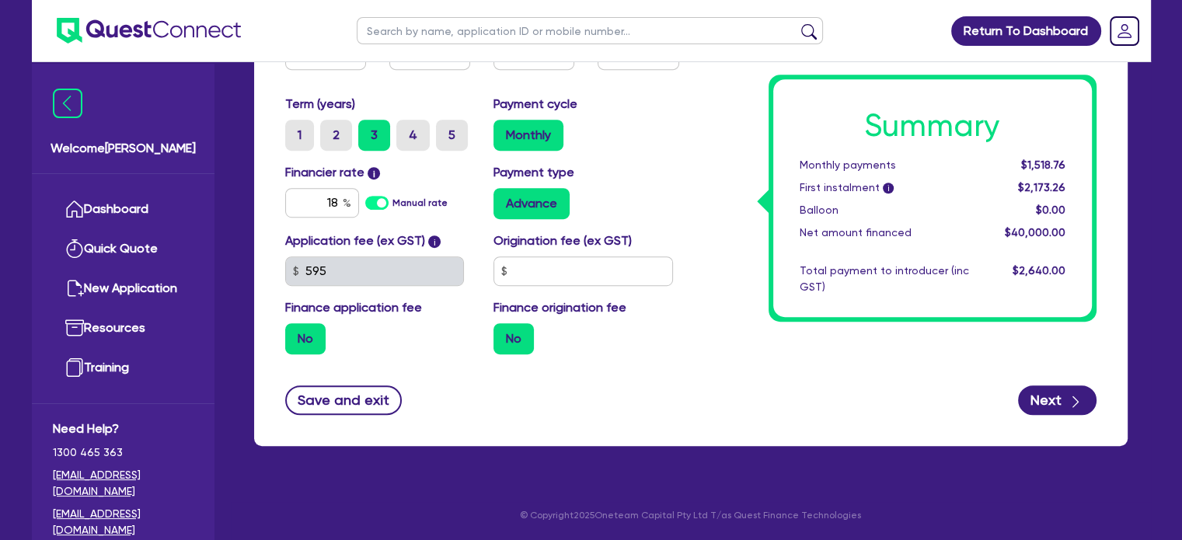
scroll to position [755, 0]
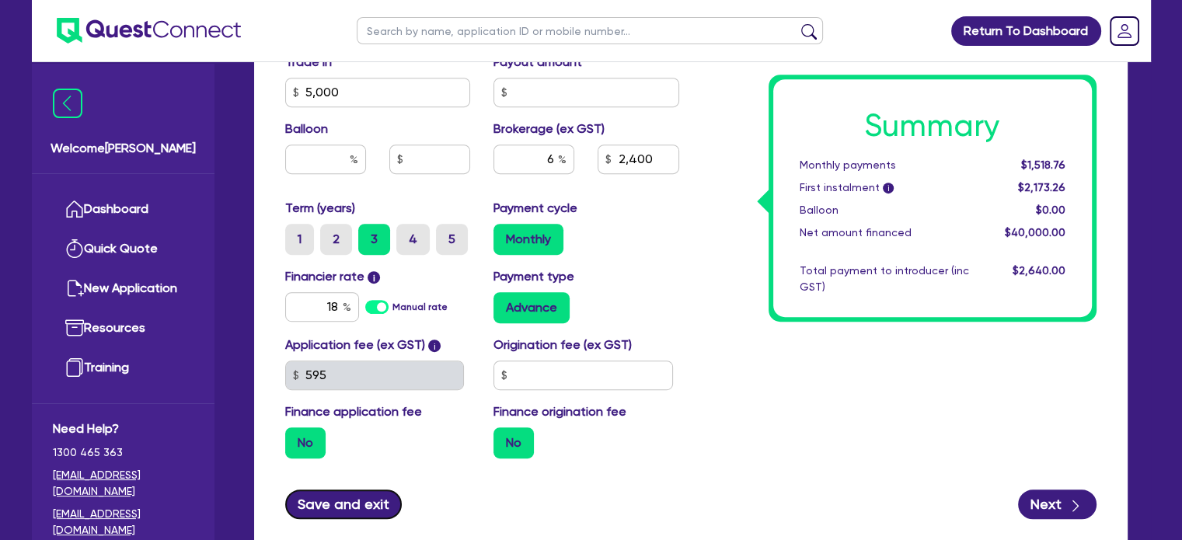
click at [343, 511] on button "Save and exit" at bounding box center [343, 505] width 117 height 30
type input "2,400"
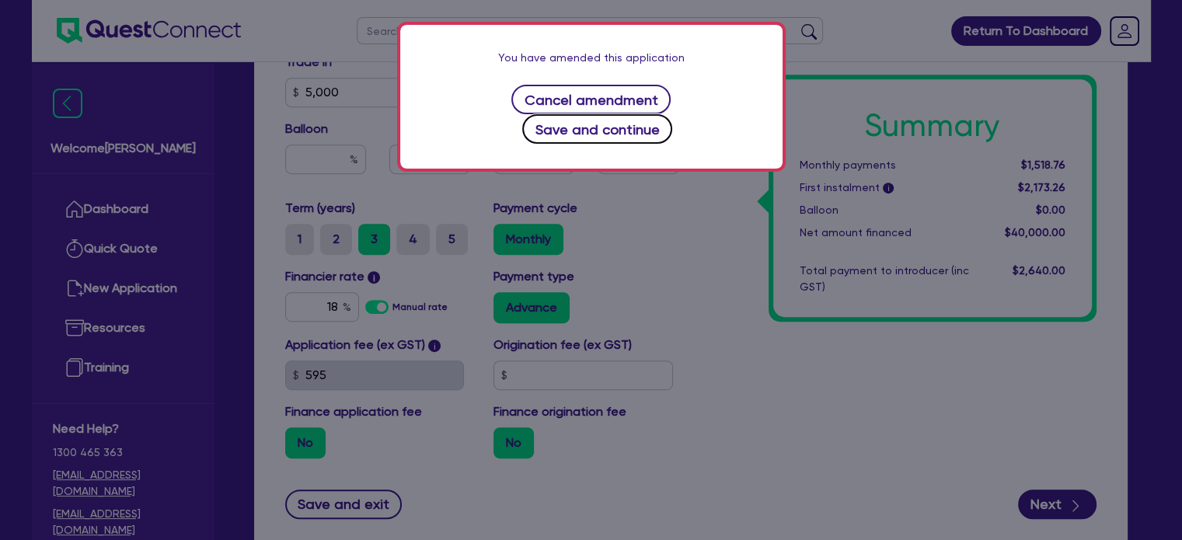
click at [646, 114] on button "Save and continue" at bounding box center [597, 129] width 150 height 30
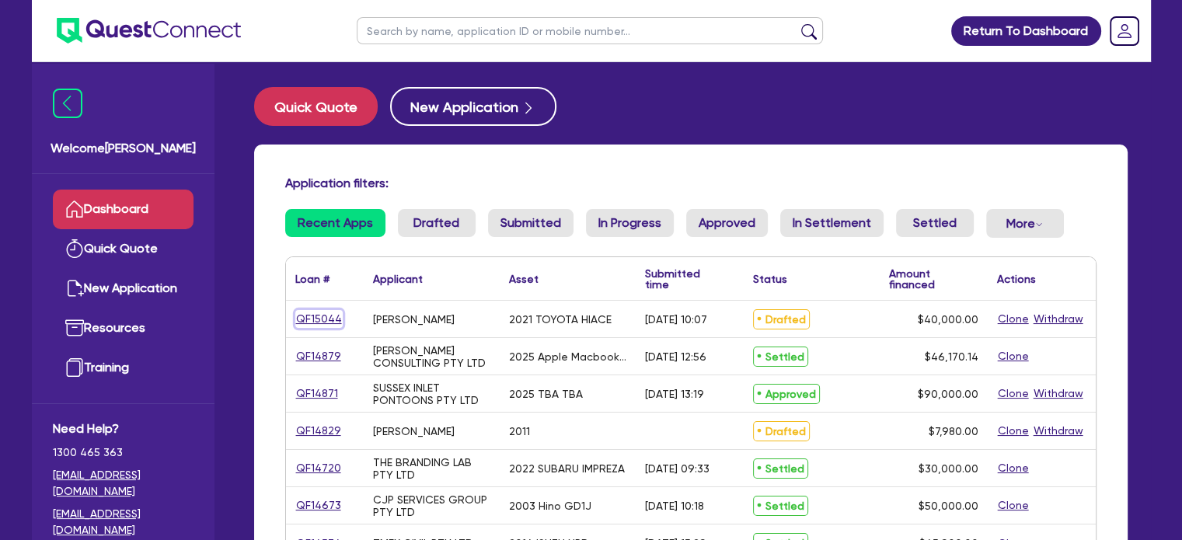
click at [323, 318] on link "QF15044" at bounding box center [318, 319] width 47 height 18
select select "CARS_AND_LIGHT_TRUCKS"
select select "VANS_AND_UTES"
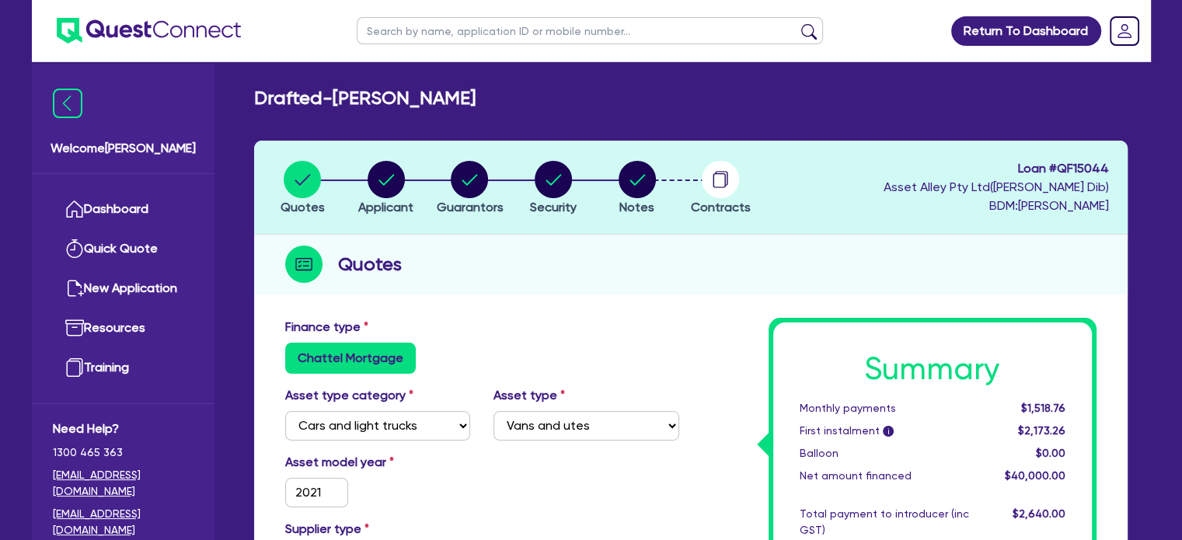
click at [614, 189] on li "Notes" at bounding box center [637, 187] width 84 height 54
click at [636, 187] on circle "button" at bounding box center [637, 179] width 37 height 37
select select "Quest Finance - Platform Funding"
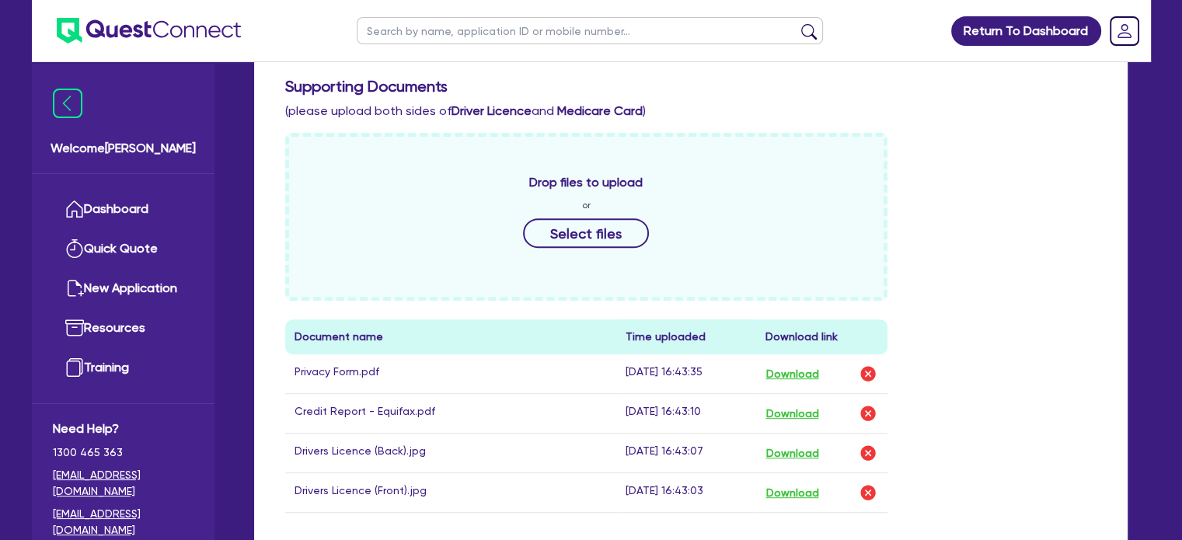
scroll to position [968, 0]
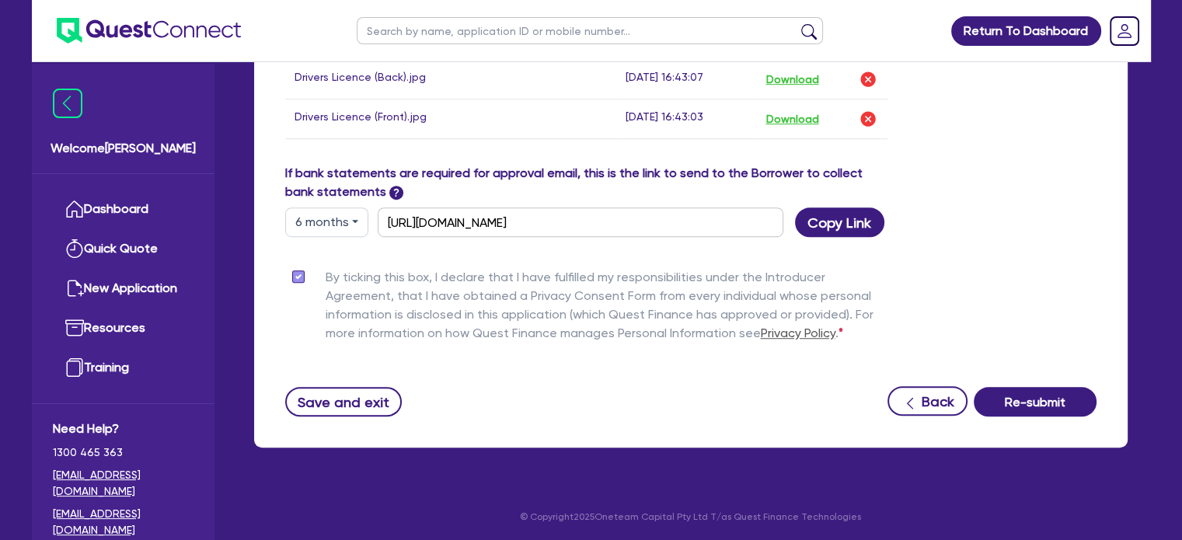
click at [1051, 406] on button "Re-submit" at bounding box center [1035, 402] width 123 height 30
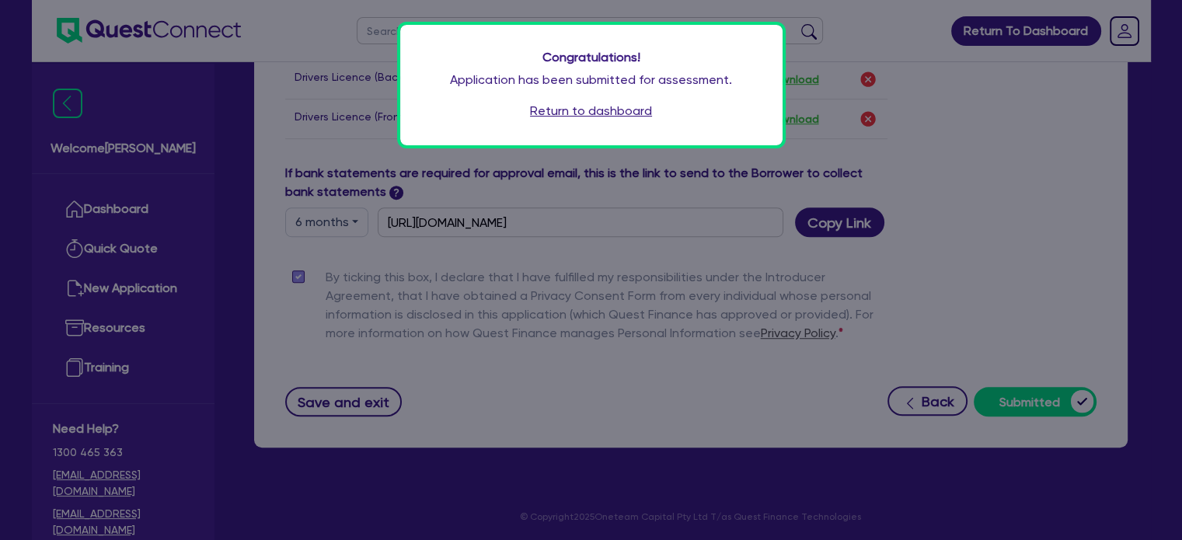
click at [614, 114] on link "Return to dashboard" at bounding box center [591, 111] width 122 height 19
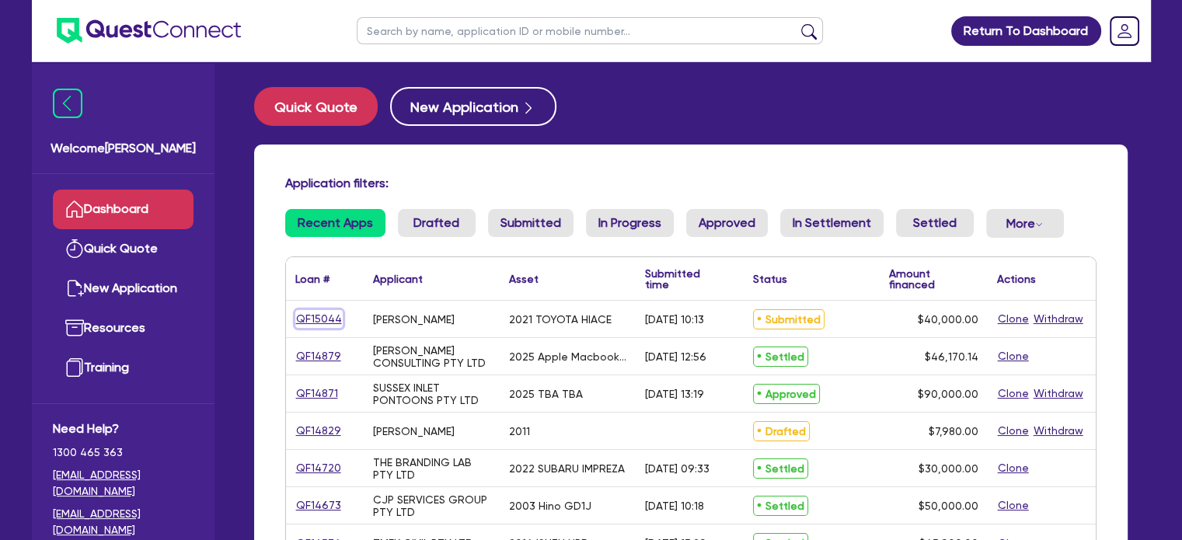
click at [301, 319] on link "QF15044" at bounding box center [318, 319] width 47 height 18
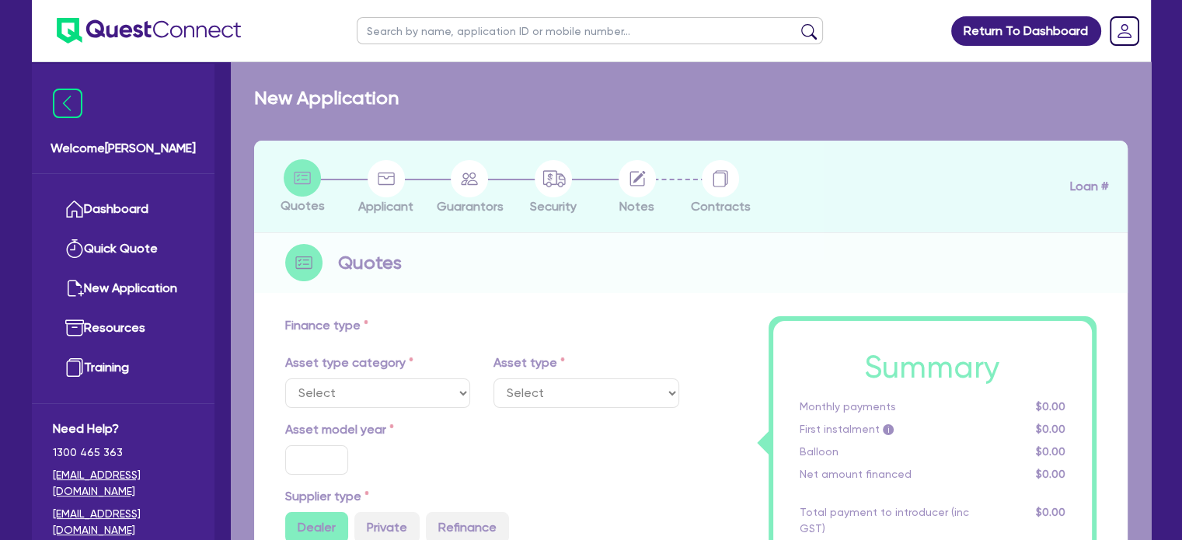
select select "CARS_AND_LIGHT_TRUCKS"
type input "2021"
radio input "true"
type input "45,300"
type input "300"
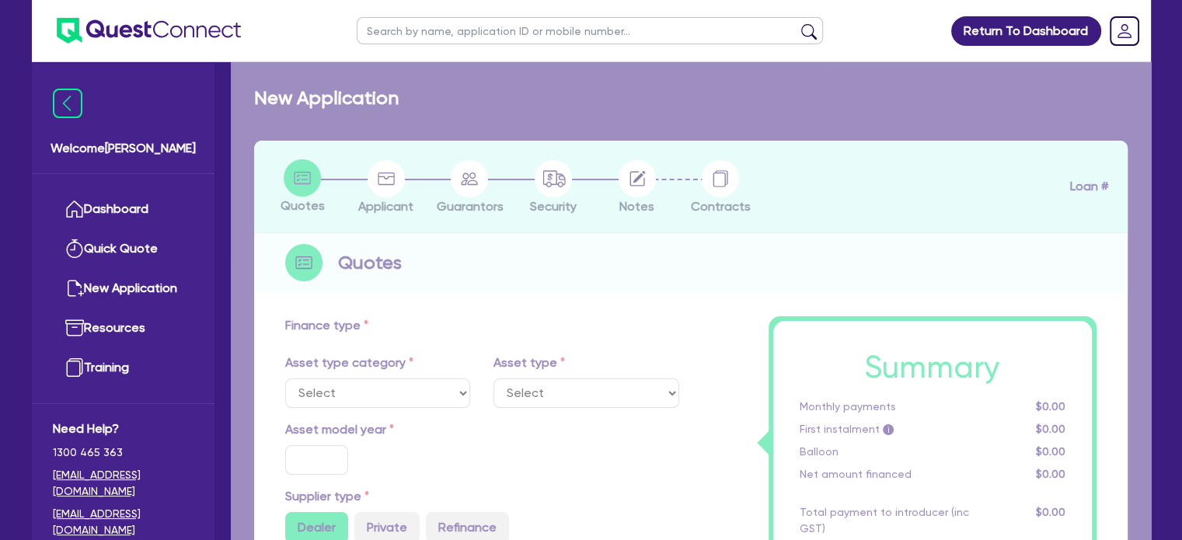
type input "5,000"
type input "6"
type input "2,400"
radio input "true"
type input "18"
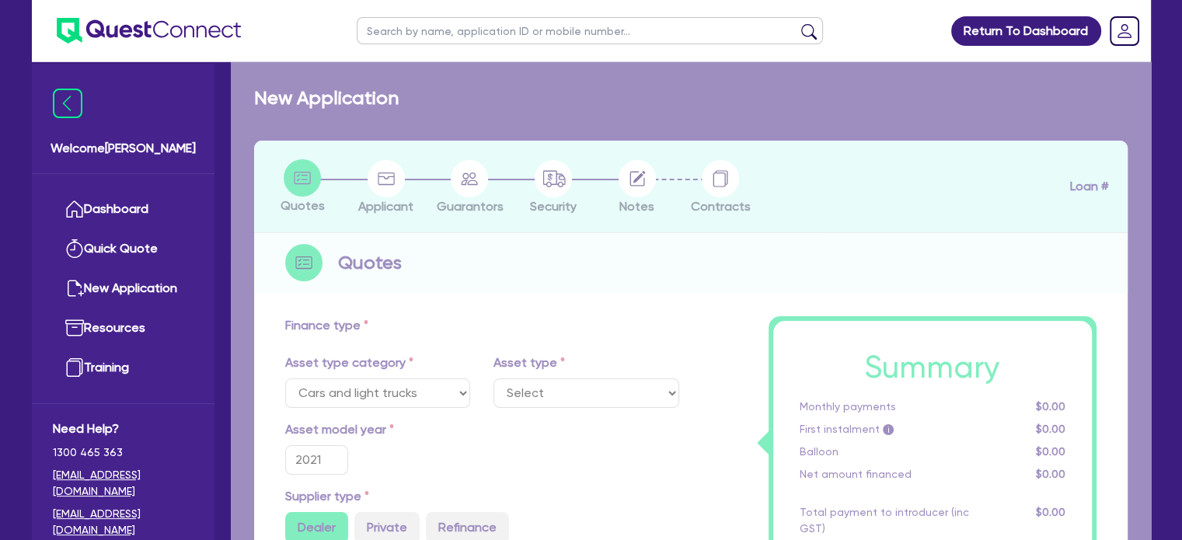
select select "VANS_AND_UTES"
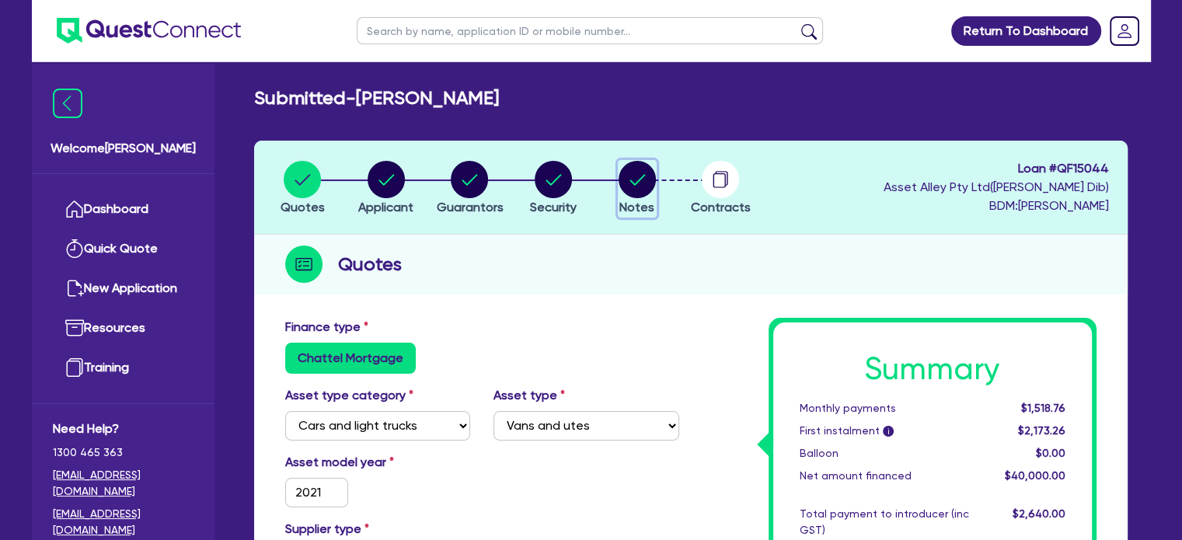
click at [639, 193] on circle "button" at bounding box center [637, 179] width 37 height 37
select select "Quest Finance - Platform Funding"
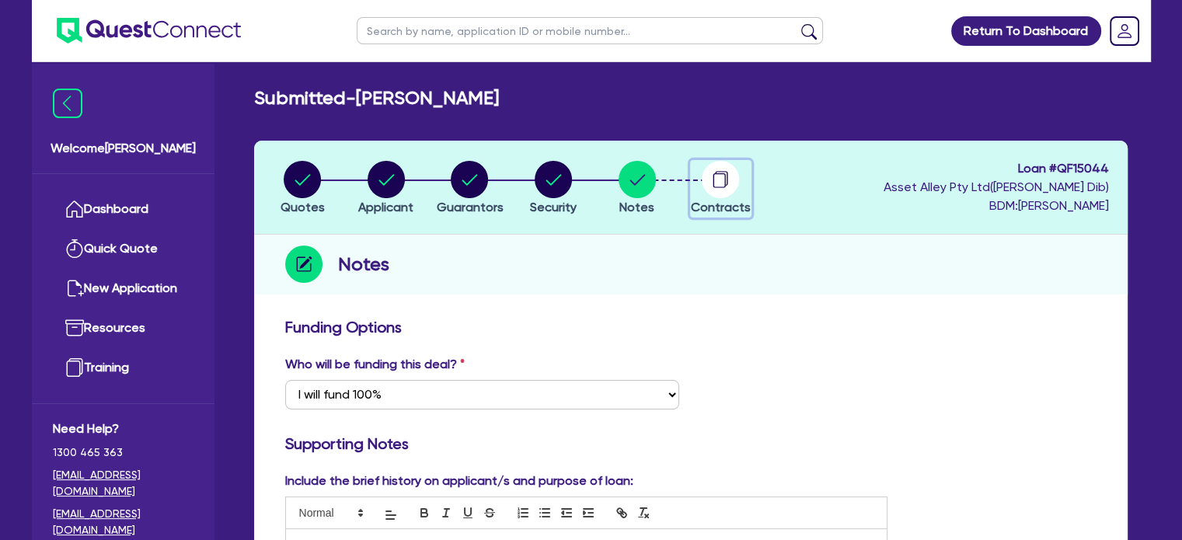
click at [710, 179] on circle "button" at bounding box center [720, 179] width 37 height 37
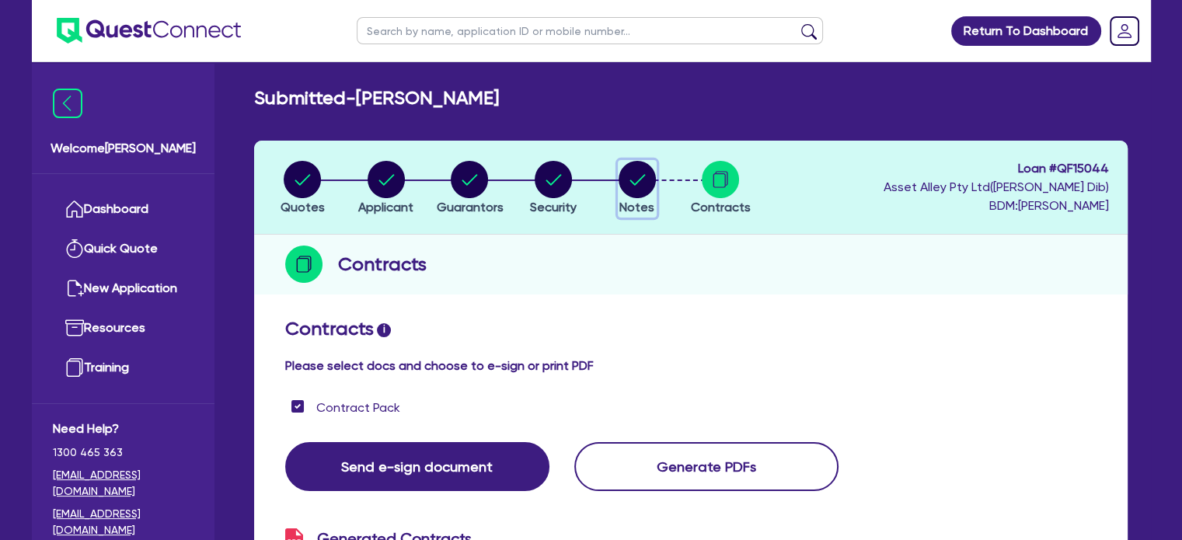
click at [636, 193] on circle "button" at bounding box center [637, 179] width 37 height 37
select select "Quest Finance - Platform Funding"
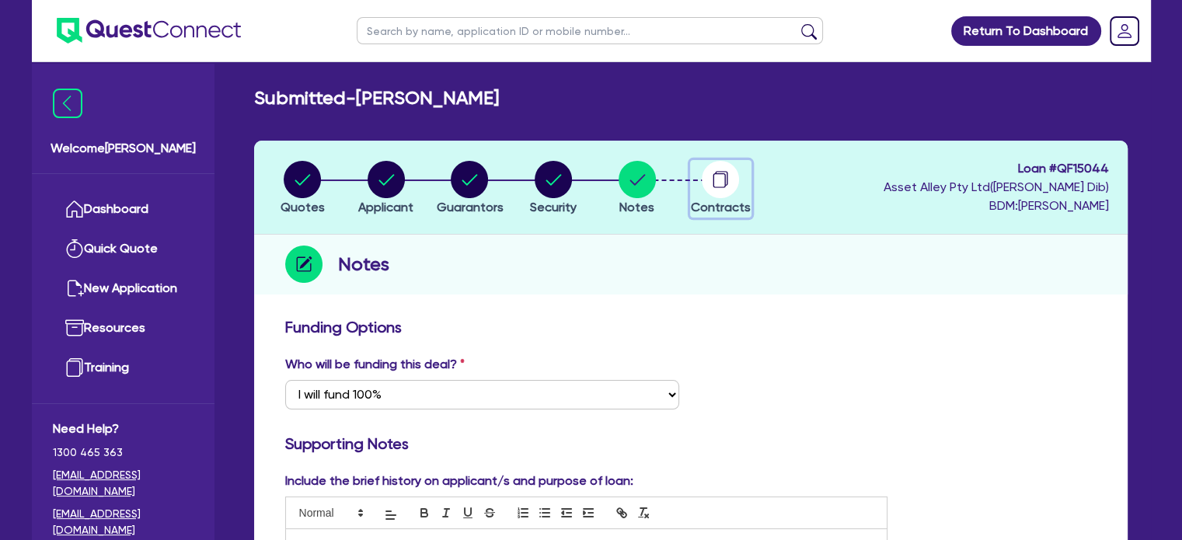
click at [716, 193] on circle "button" at bounding box center [720, 179] width 37 height 37
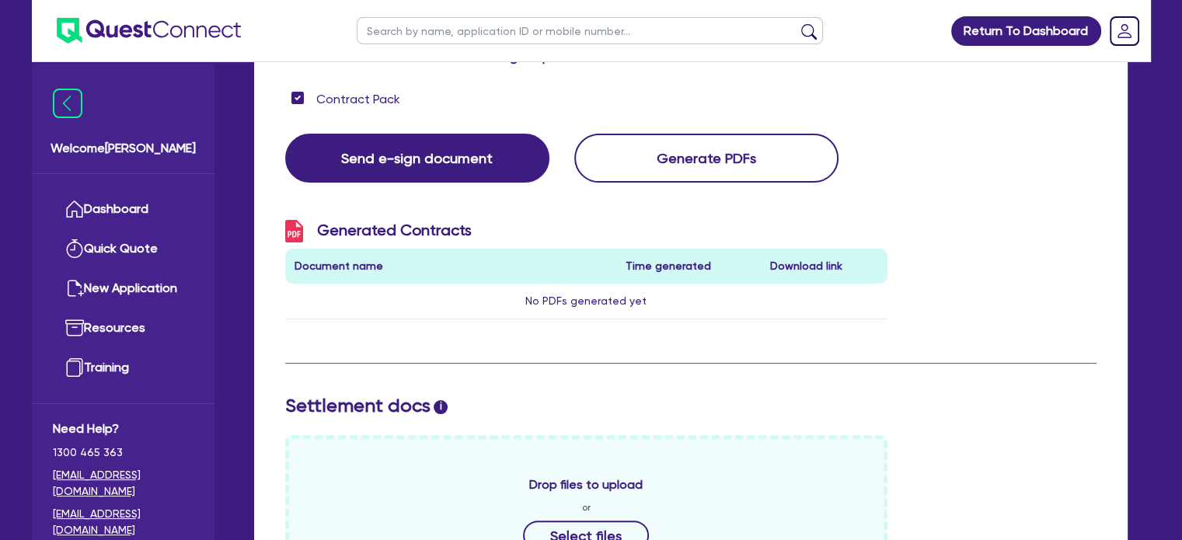
scroll to position [311, 0]
